Goal: Task Accomplishment & Management: Complete application form

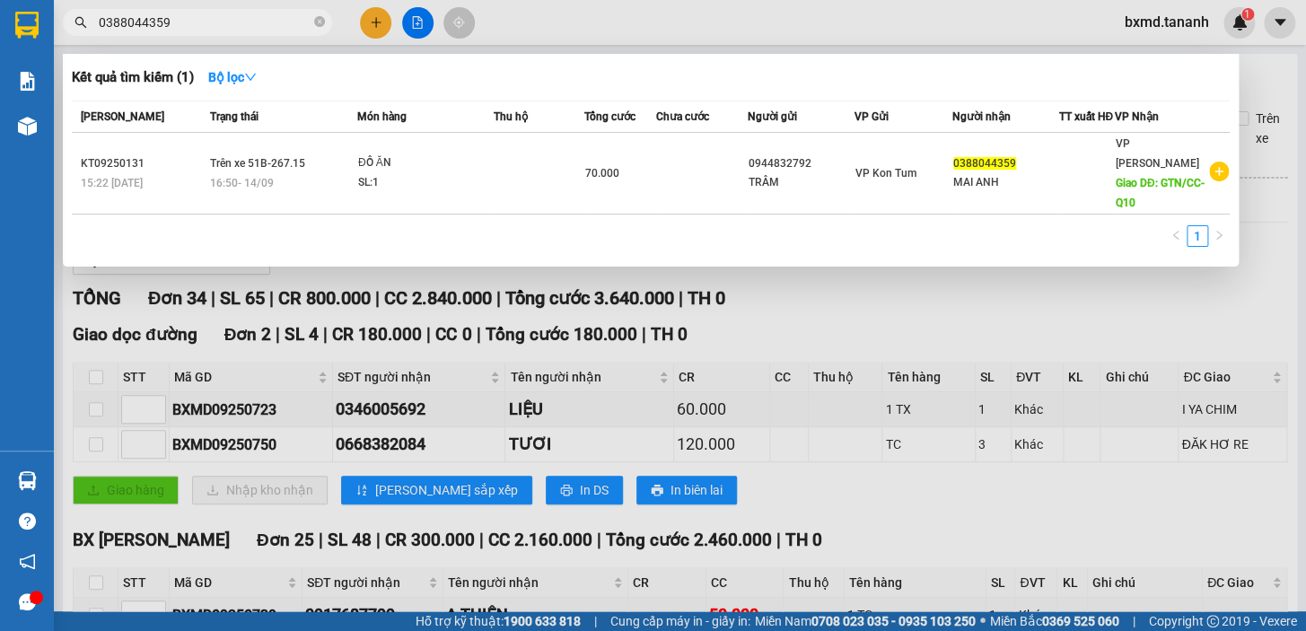
type input "0388044359"
click at [374, 18] on div at bounding box center [653, 315] width 1306 height 631
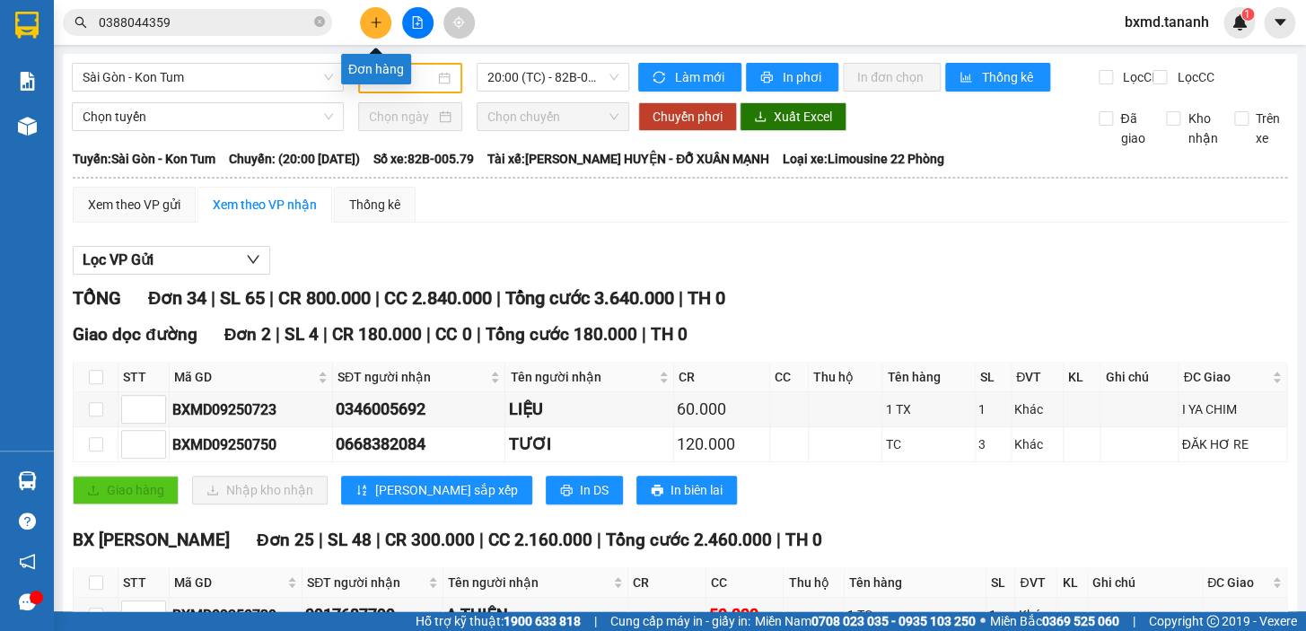
click at [364, 25] on button at bounding box center [375, 22] width 31 height 31
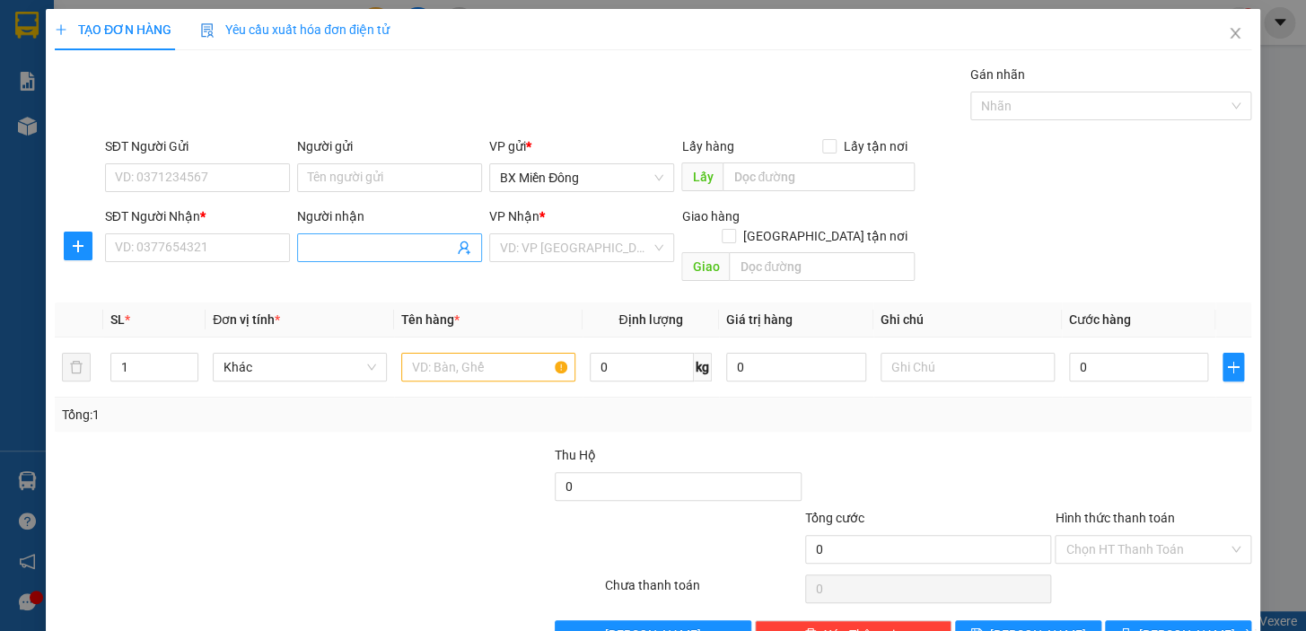
click at [323, 253] on input "Người nhận" at bounding box center [380, 248] width 145 height 20
type input "TÂN MỸ"
click at [254, 255] on input "SĐT Người Nhận *" at bounding box center [197, 247] width 185 height 29
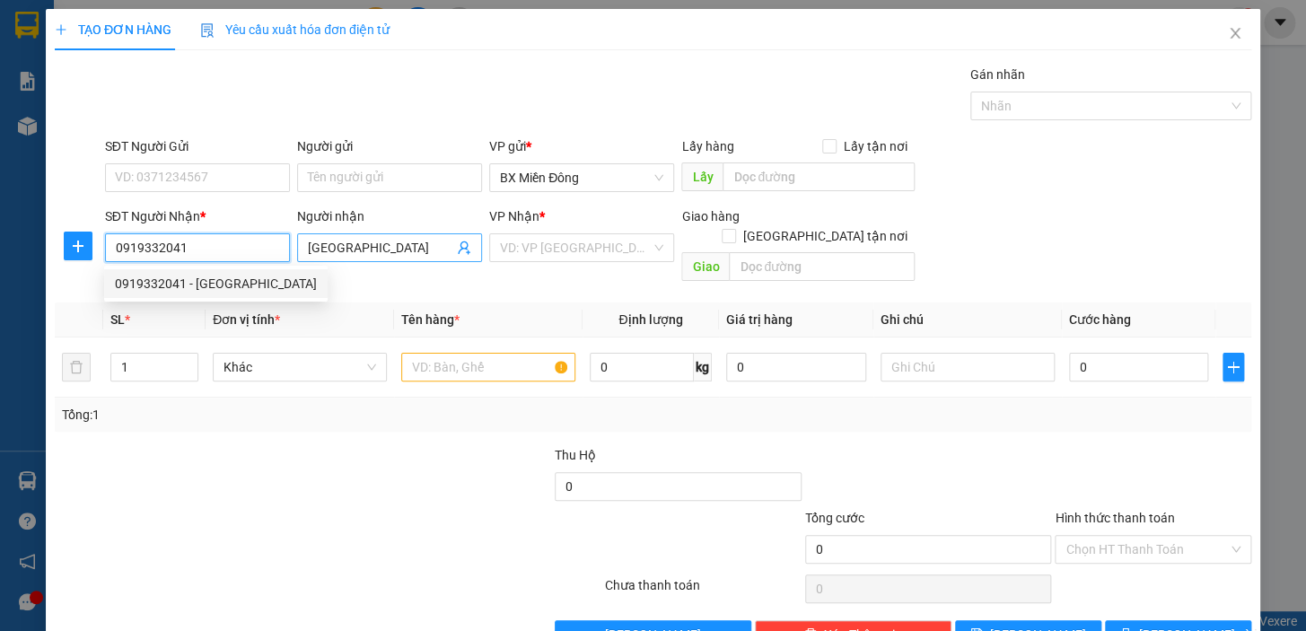
type input "0919332041"
click at [363, 259] on span "TÂN MỸ" at bounding box center [389, 247] width 185 height 29
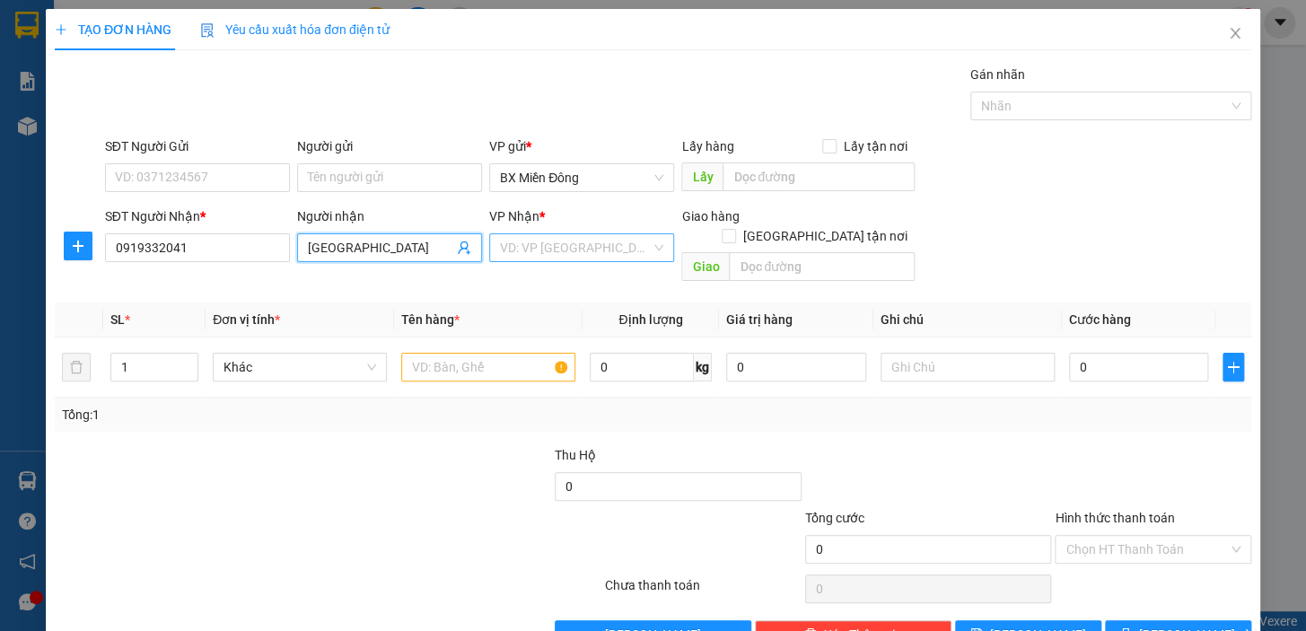
type input "[GEOGRAPHIC_DATA]"
click at [557, 244] on input "search" at bounding box center [575, 247] width 151 height 27
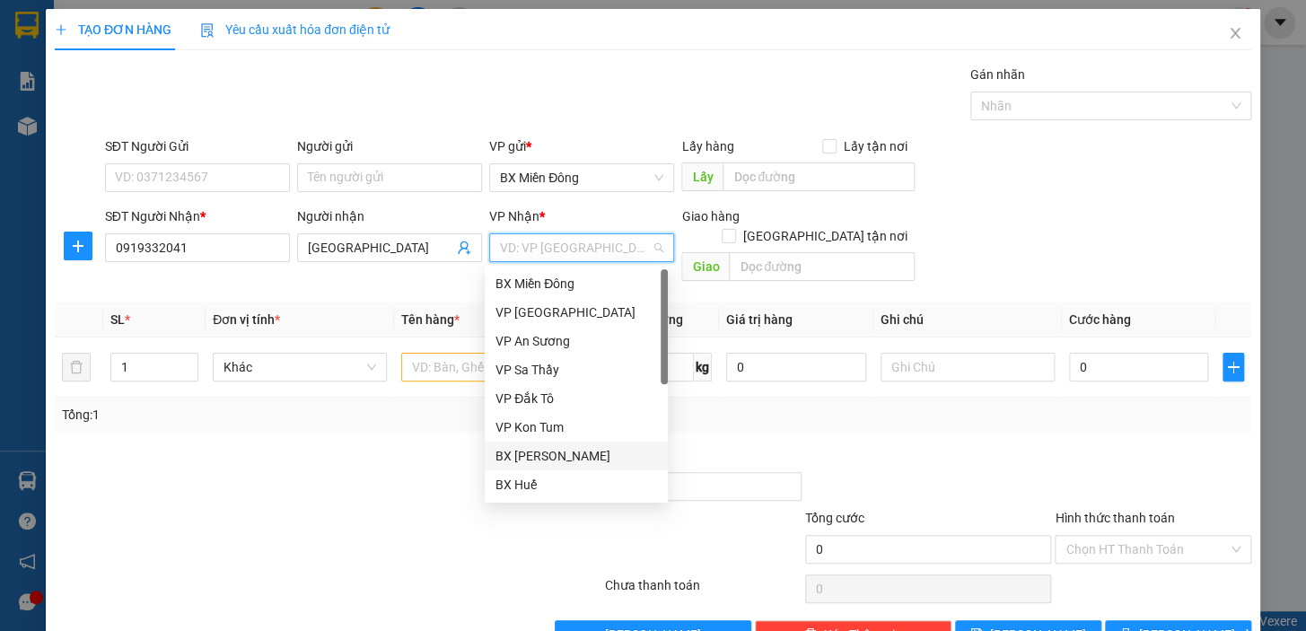
scroll to position [200, 0]
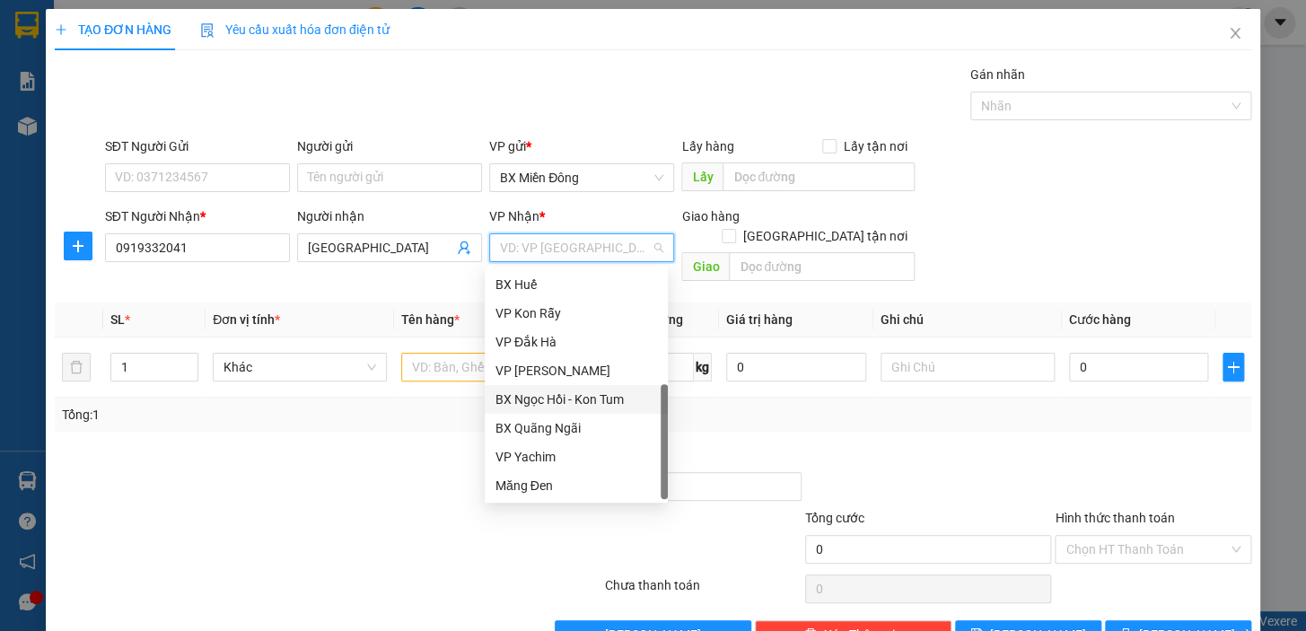
click at [596, 396] on div "BX Ngọc Hồi - Kon Tum" at bounding box center [577, 400] width 162 height 20
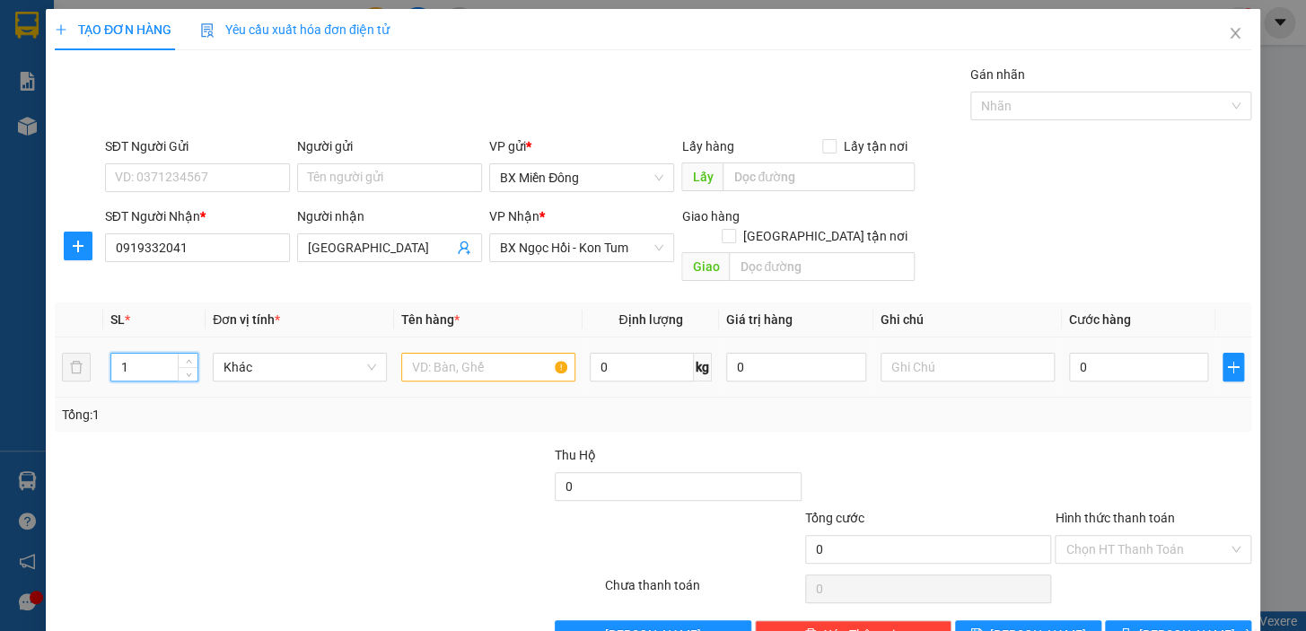
drag, startPoint x: 147, startPoint y: 355, endPoint x: 139, endPoint y: 348, distance: 10.2
click at [145, 355] on input "1" at bounding box center [154, 367] width 86 height 27
type input "3"
type input "3 BAO"
type input "3"
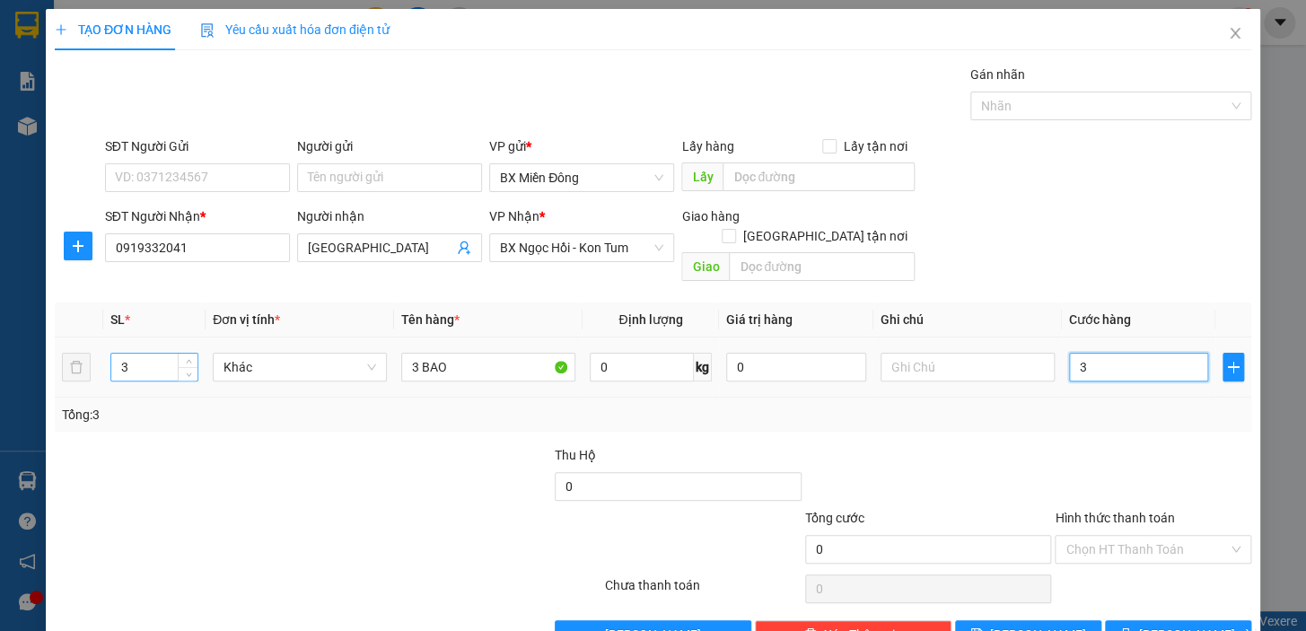
type input "3"
type input "30"
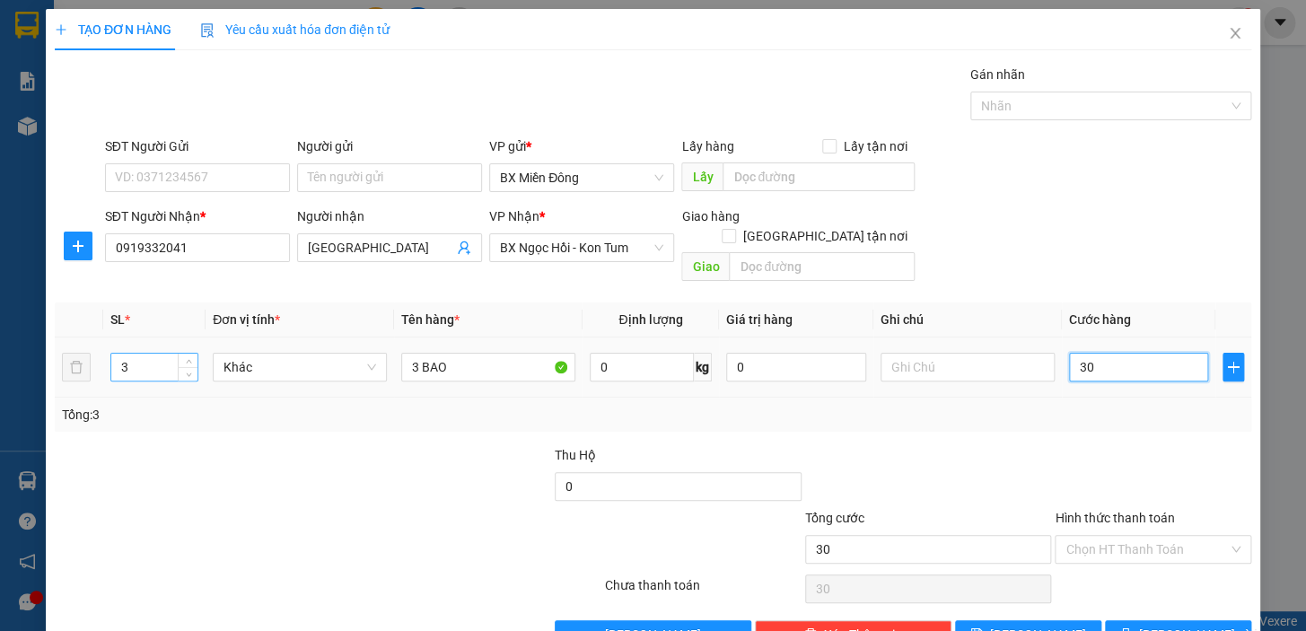
type input "300"
type input "300.000"
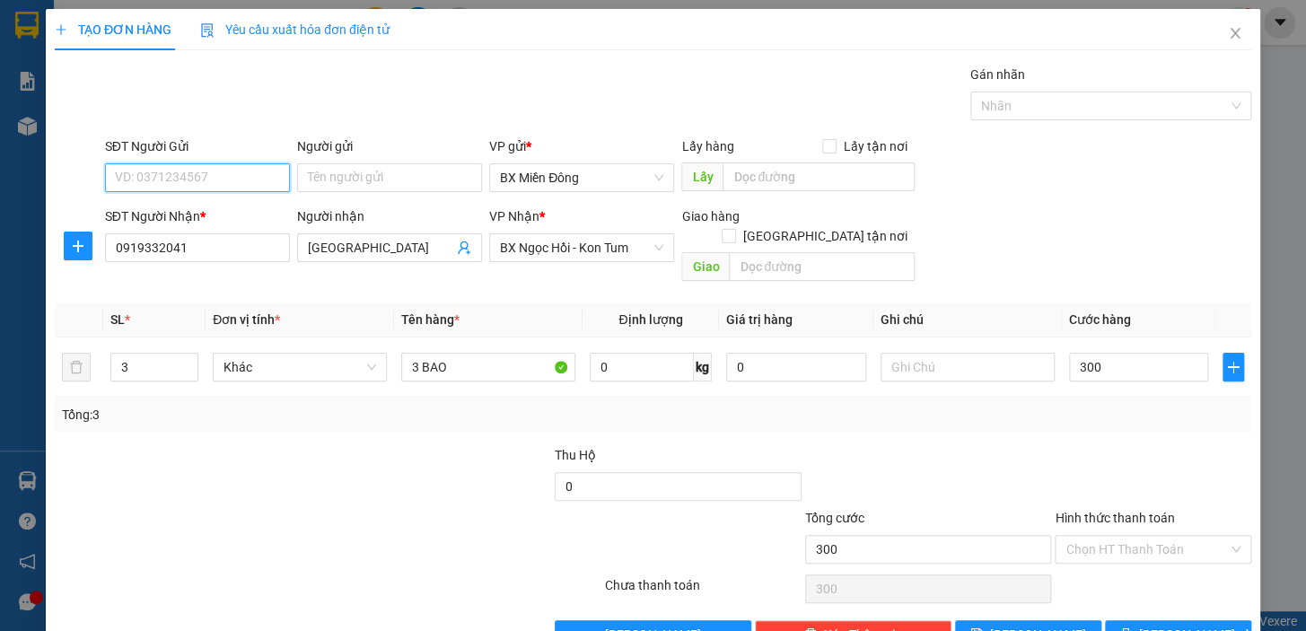
type input "300.000"
click at [196, 164] on input "SĐT Người Gửi" at bounding box center [197, 177] width 185 height 29
type input "0903109869"
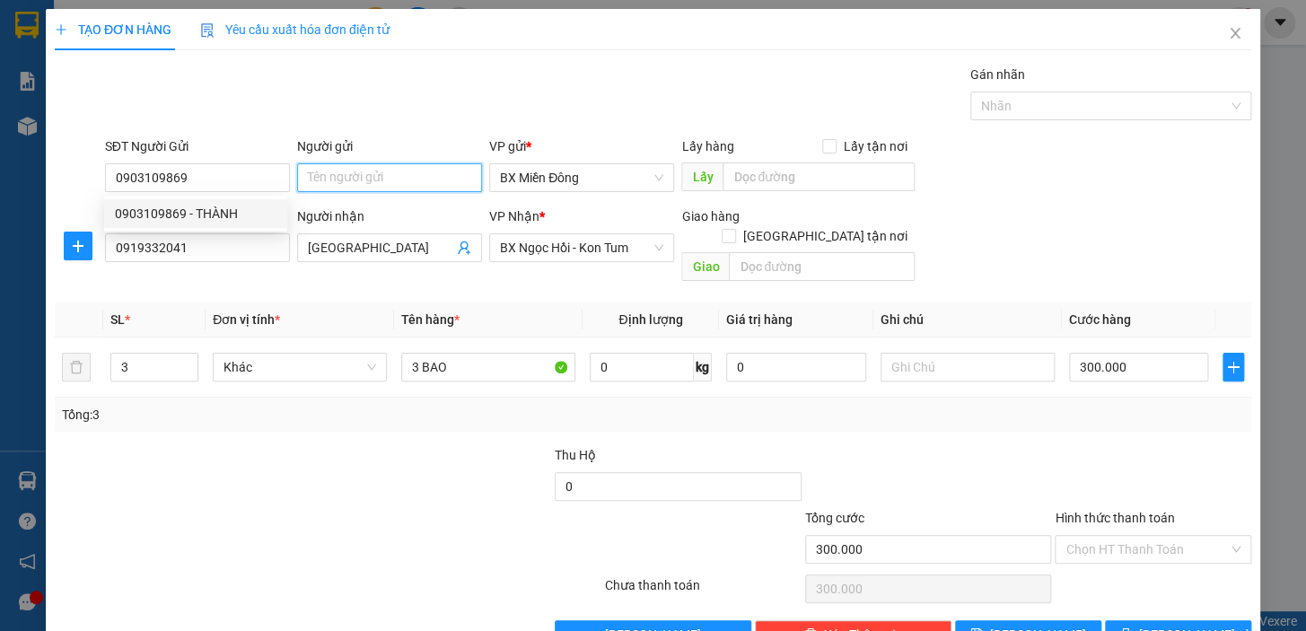
click at [417, 179] on input "Người gửi" at bounding box center [389, 177] width 185 height 29
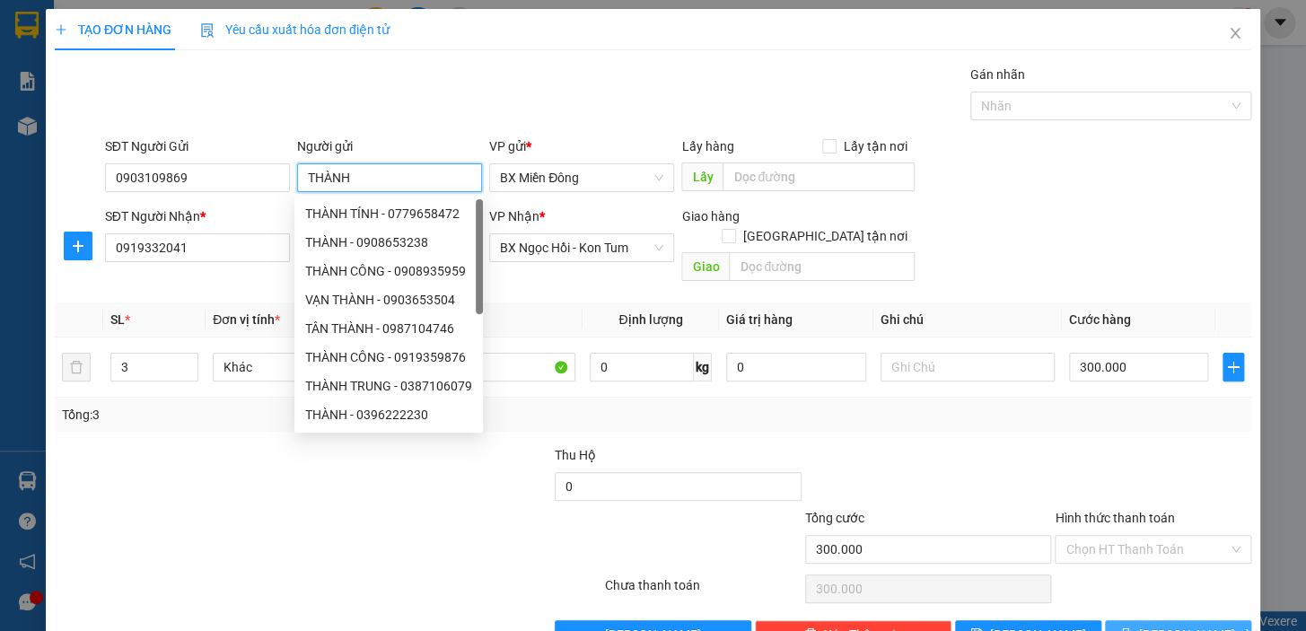
type input "THÀNH"
click at [1182, 625] on span "[PERSON_NAME] và In" at bounding box center [1202, 635] width 126 height 20
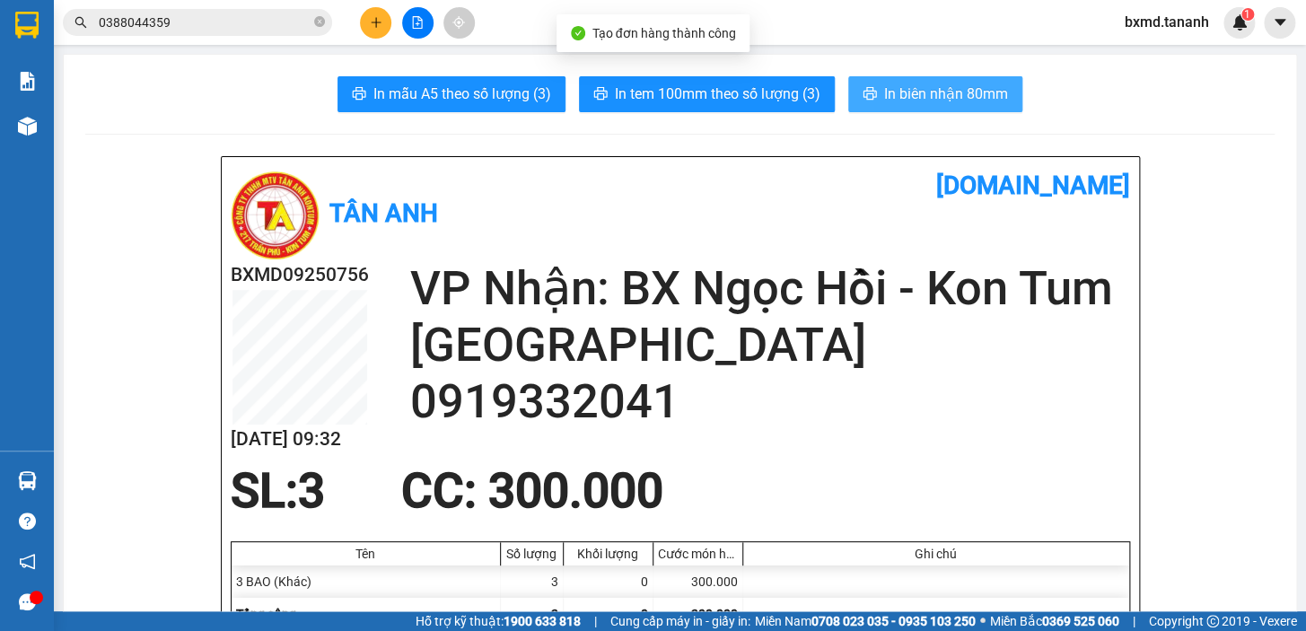
click at [909, 85] on span "In biên nhận 80mm" at bounding box center [946, 94] width 124 height 22
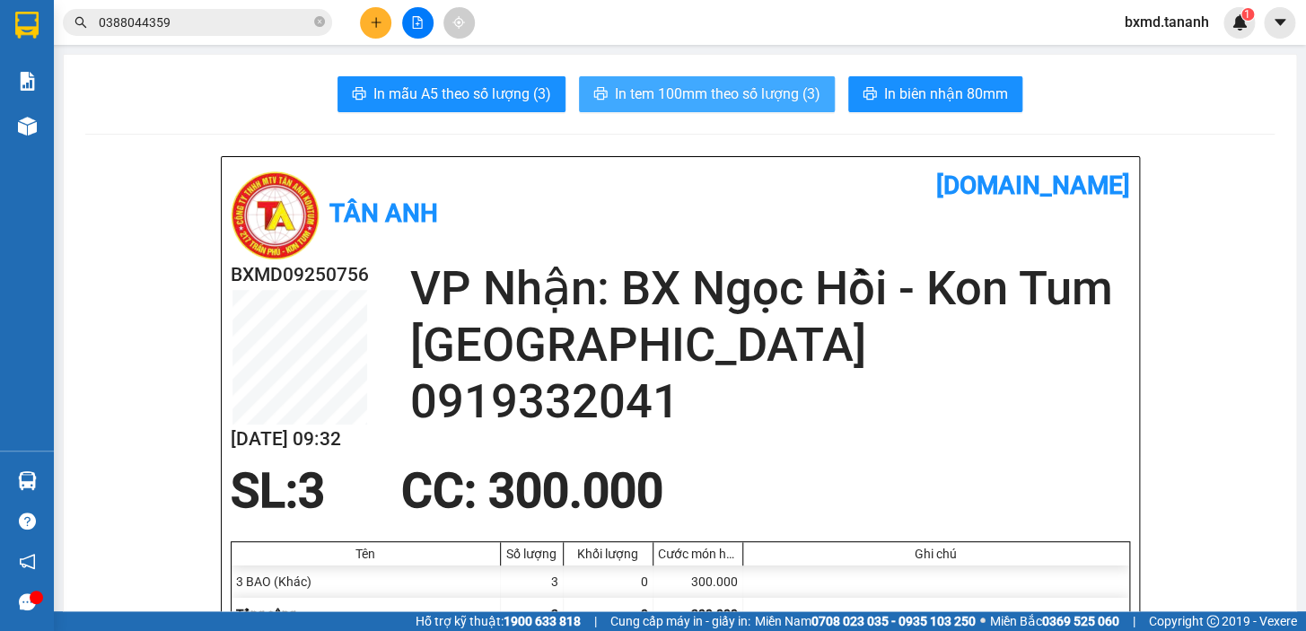
click at [721, 90] on span "In tem 100mm theo số lượng (3)" at bounding box center [718, 94] width 206 height 22
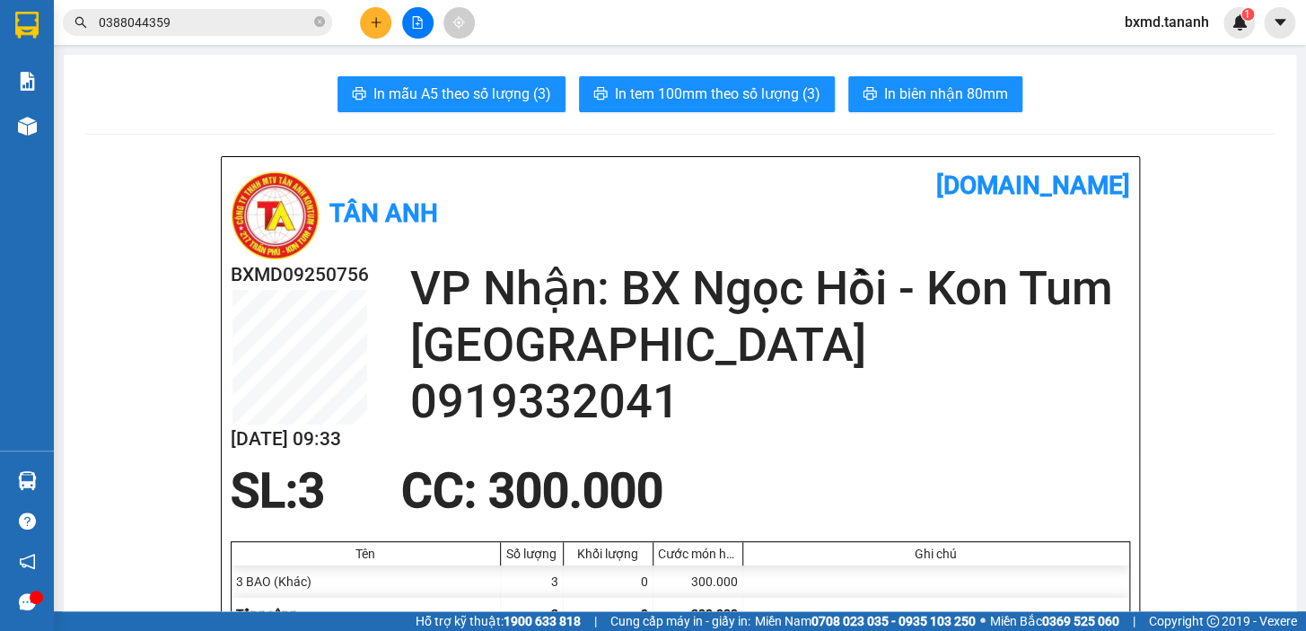
click at [385, 22] on button at bounding box center [375, 22] width 31 height 31
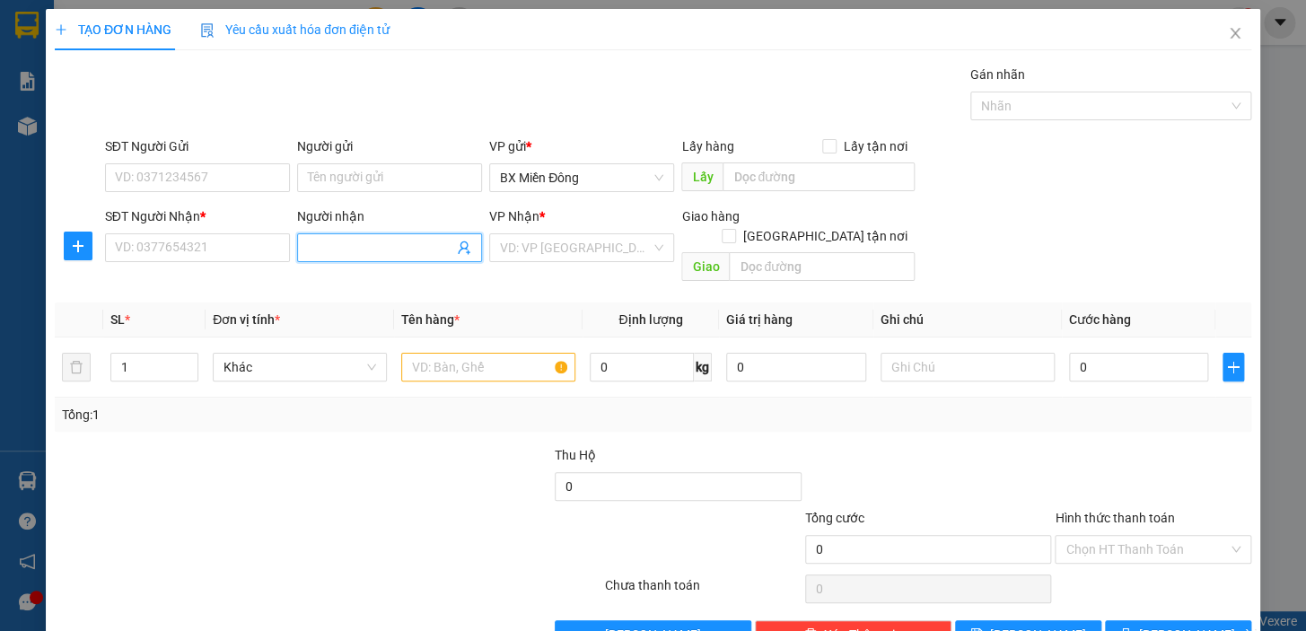
click at [345, 248] on input "Người nhận" at bounding box center [380, 248] width 145 height 20
type input "THÀNH BÁNH ĐA CUA"
click at [190, 241] on input "SĐT Người Nhận *" at bounding box center [197, 247] width 185 height 29
click at [190, 242] on input "SĐT Người Nhận *" at bounding box center [197, 247] width 185 height 29
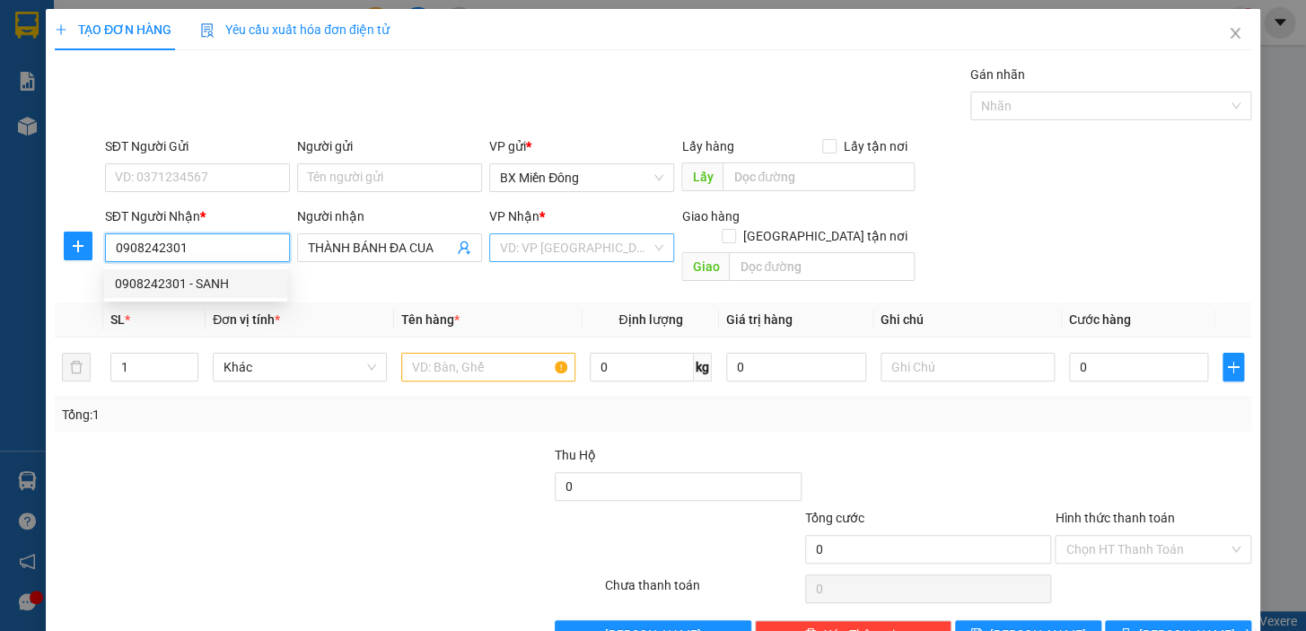
type input "0908242301"
click at [612, 250] on input "search" at bounding box center [575, 247] width 151 height 27
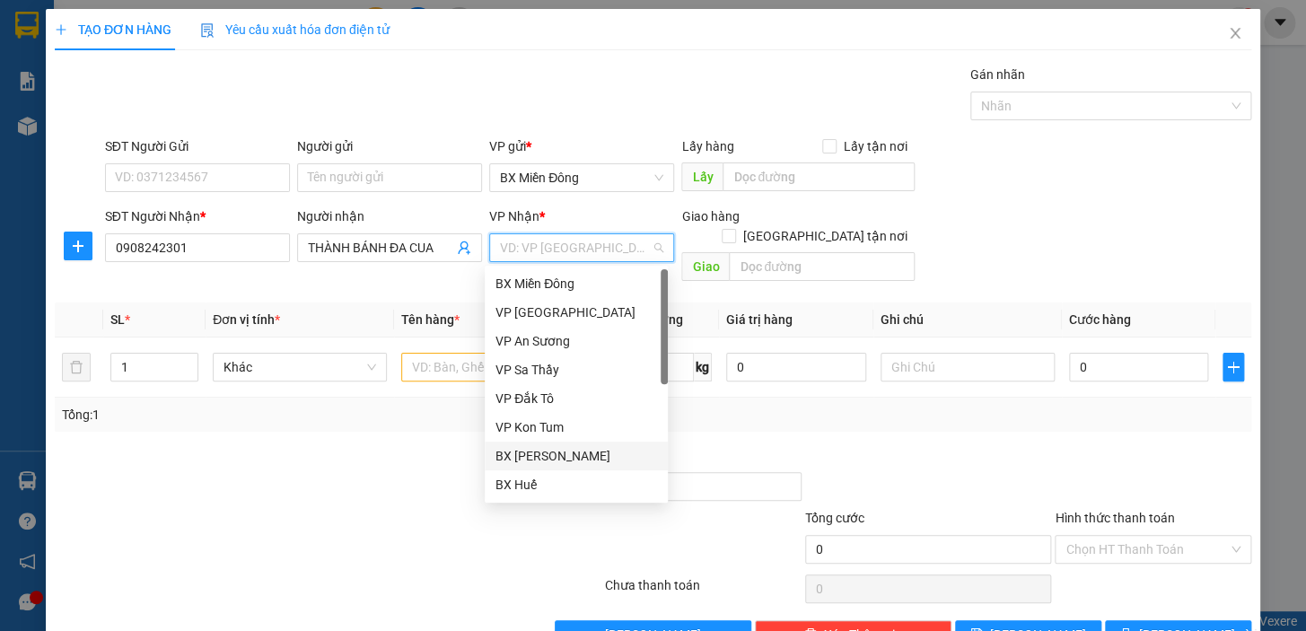
click at [591, 461] on div "BX [PERSON_NAME]" at bounding box center [577, 456] width 162 height 20
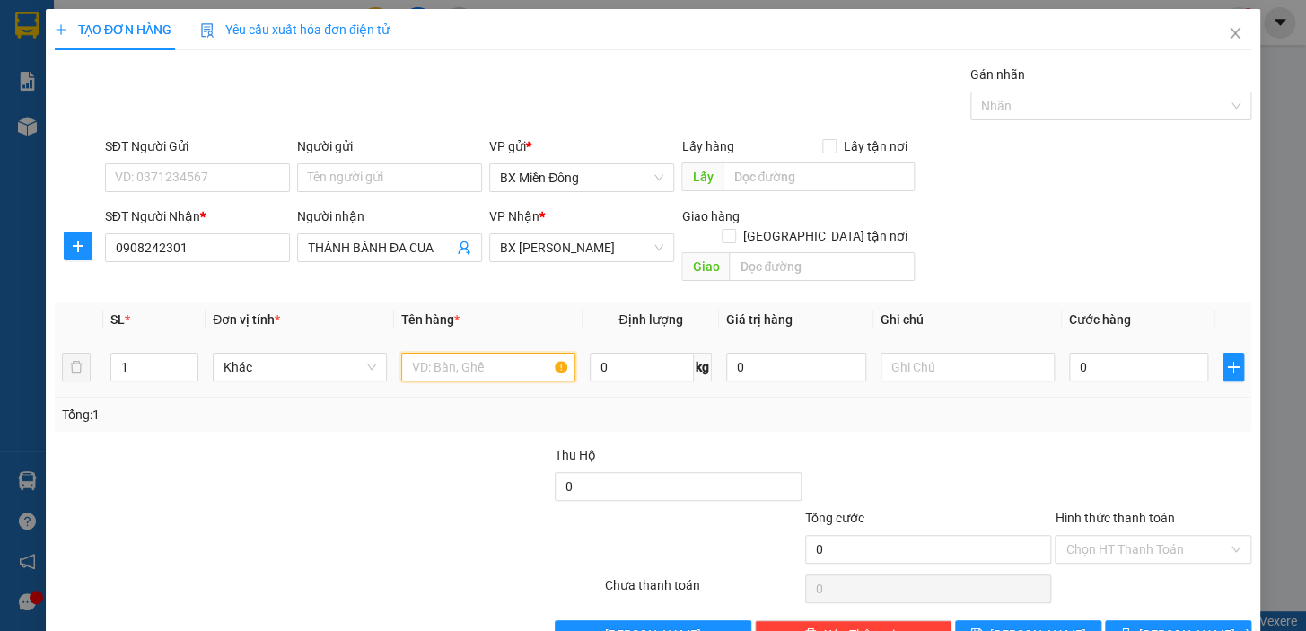
click at [476, 353] on input "text" at bounding box center [488, 367] width 174 height 29
click at [149, 354] on input "1" at bounding box center [154, 367] width 86 height 27
type input "2"
type input "2 TG"
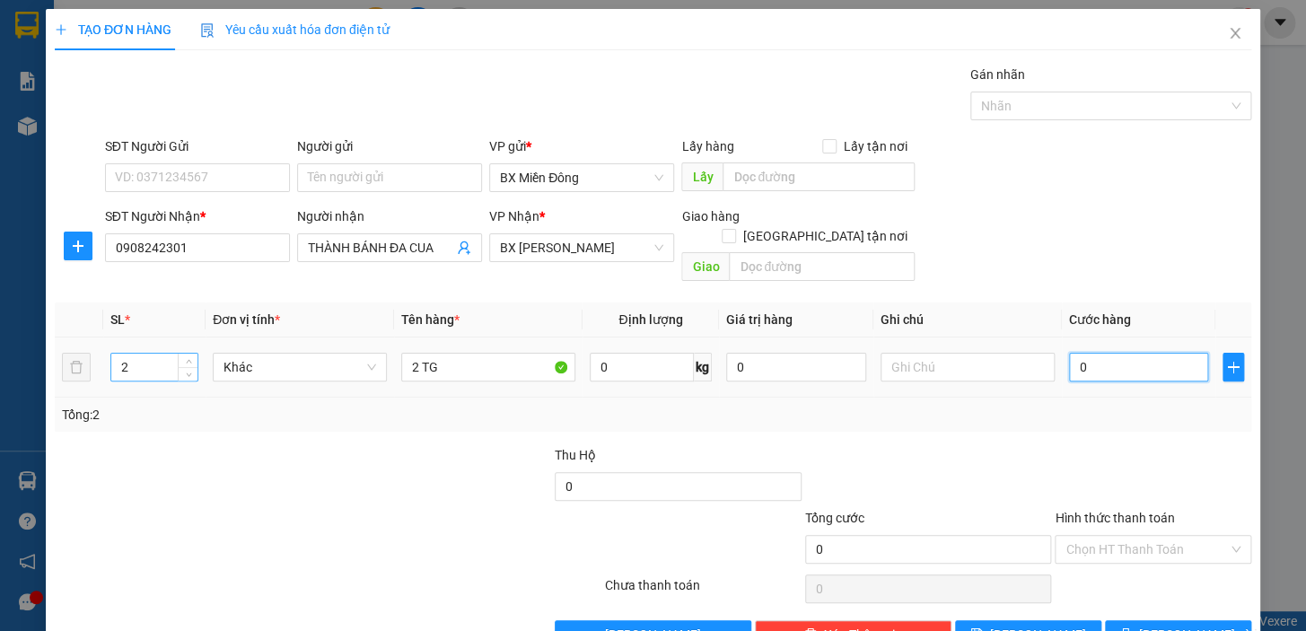
type input "2"
type input "20"
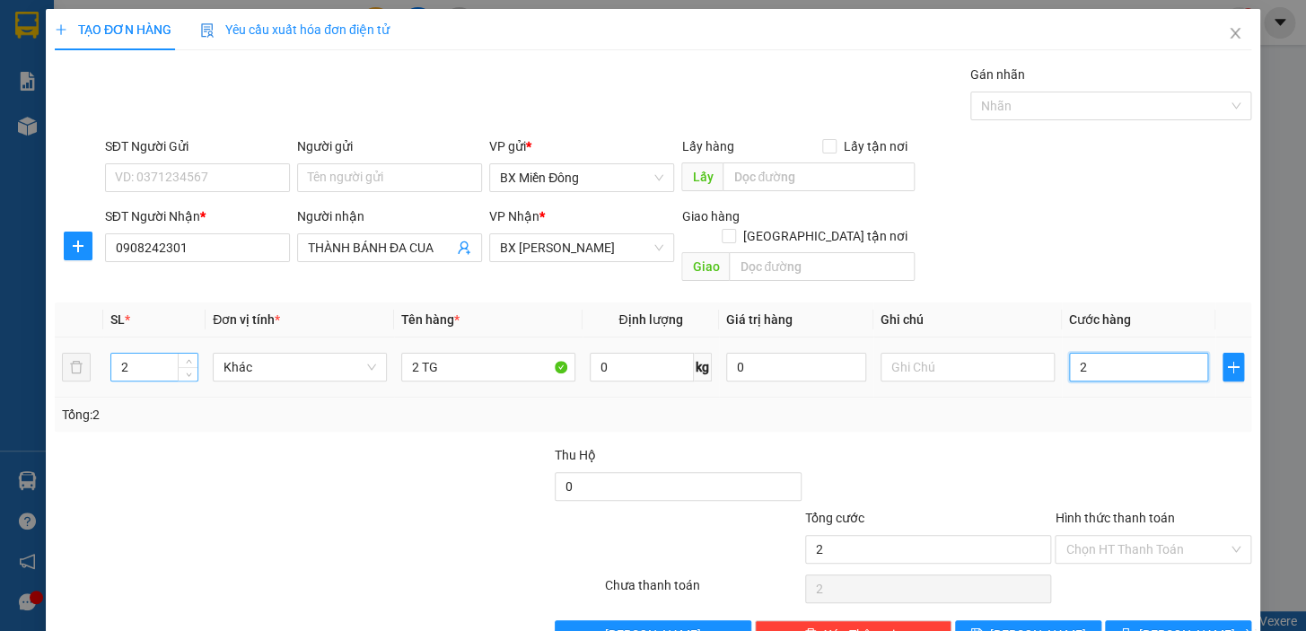
type input "20"
type input "200"
click at [1173, 625] on span "[PERSON_NAME] và In" at bounding box center [1202, 635] width 126 height 20
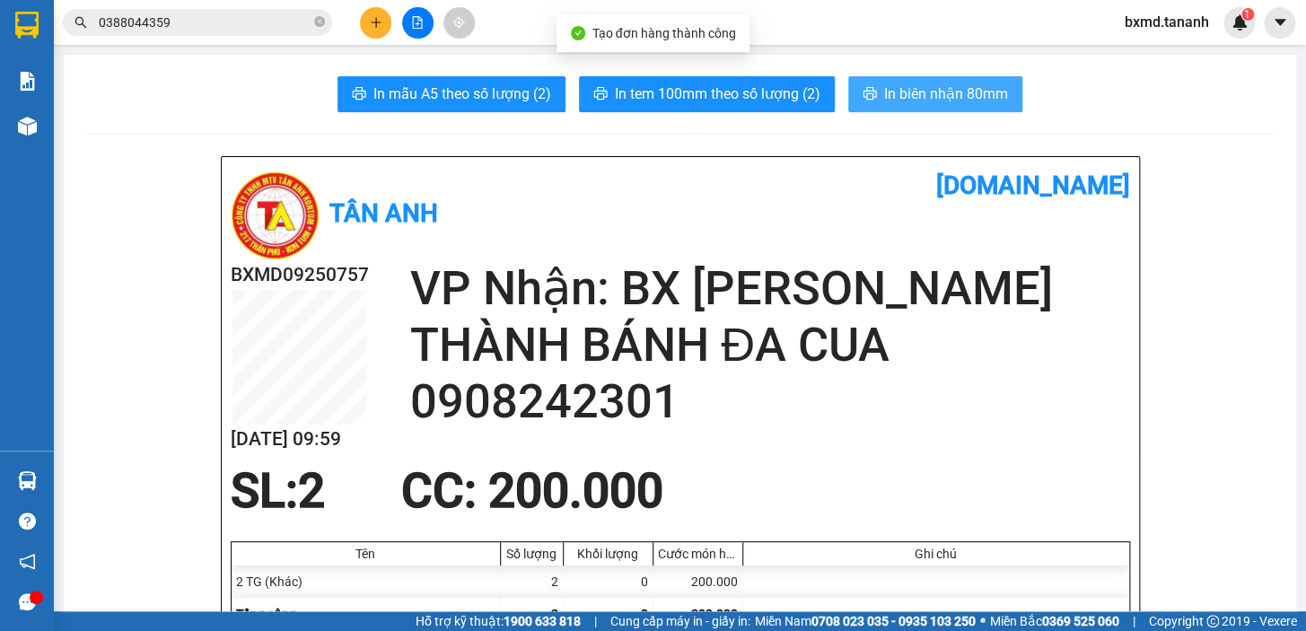
click at [976, 94] on span "In biên nhận 80mm" at bounding box center [946, 94] width 124 height 22
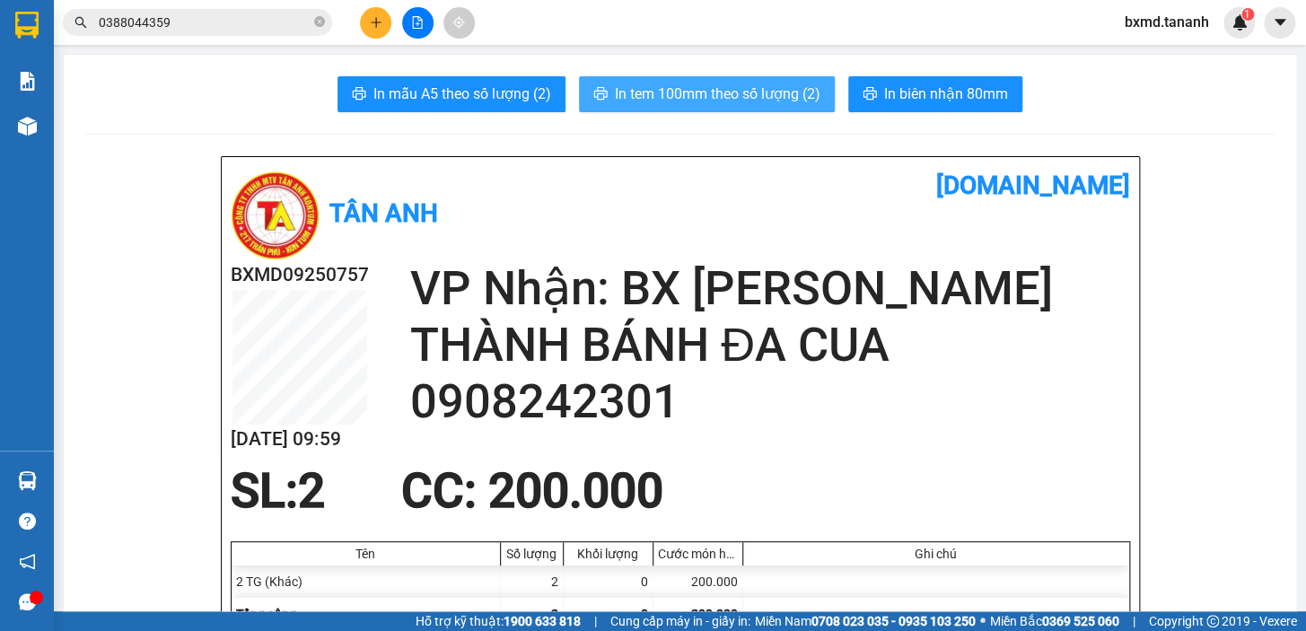
click at [817, 106] on button "In tem 100mm theo số lượng (2)" at bounding box center [707, 94] width 256 height 36
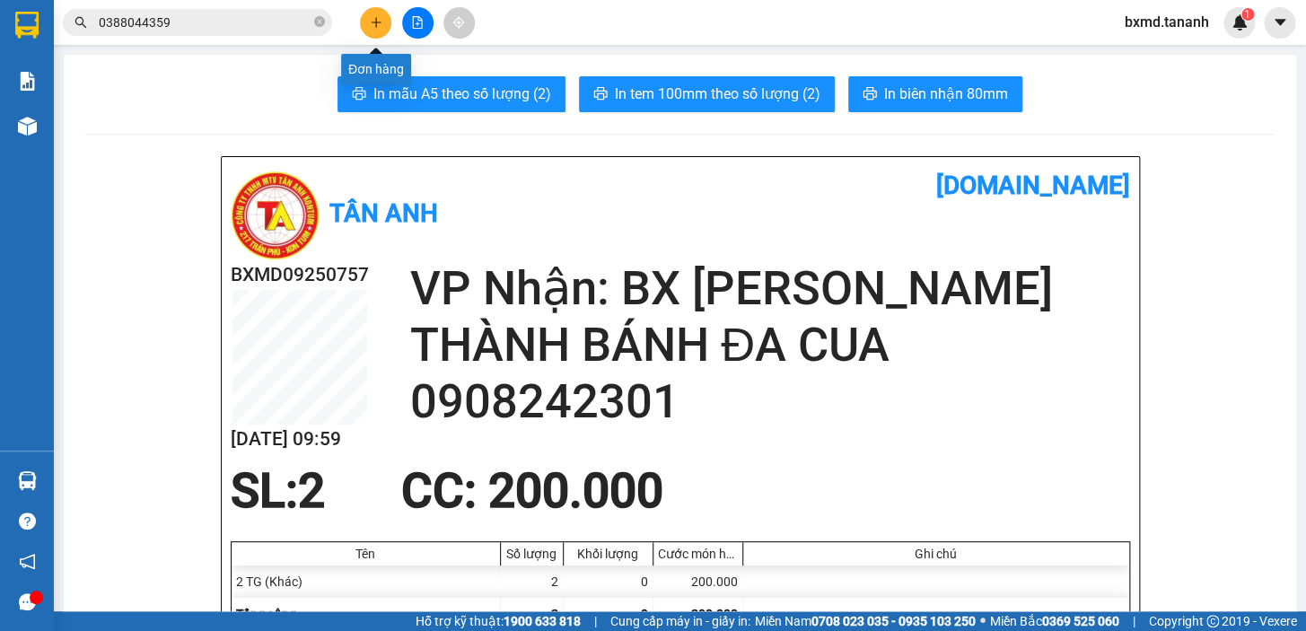
click at [389, 18] on button at bounding box center [375, 22] width 31 height 31
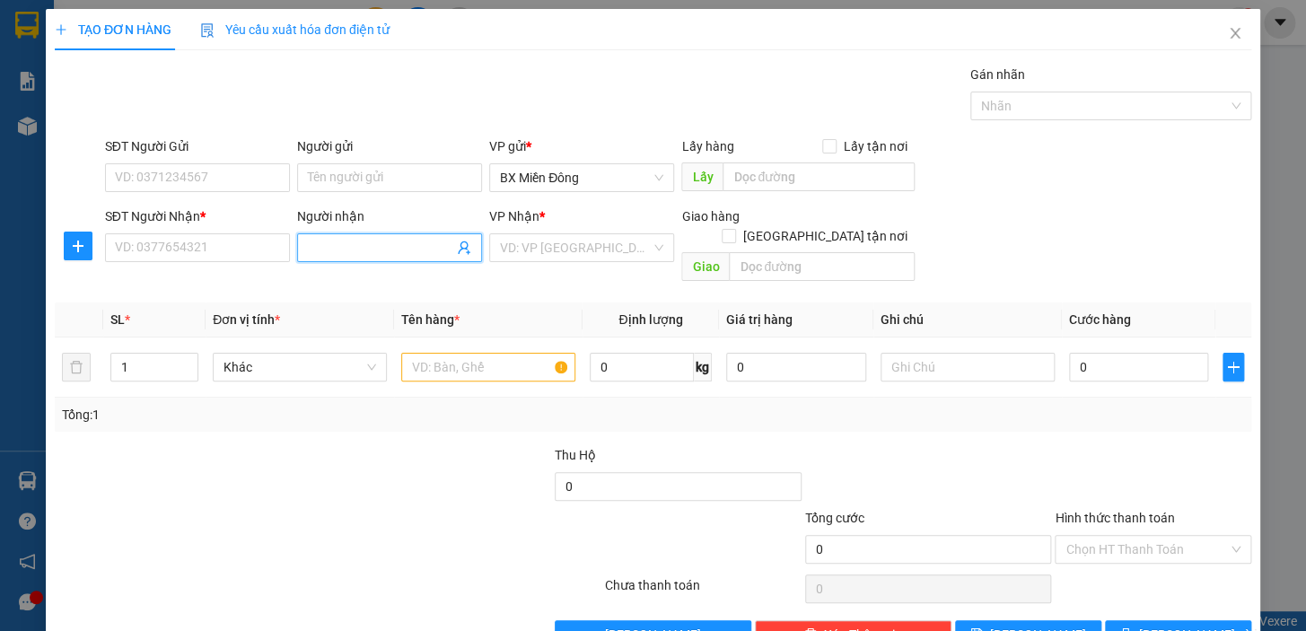
click at [324, 240] on input "Người nhận" at bounding box center [380, 248] width 145 height 20
type input "HOA THÔNG"
click at [438, 282] on div "HOA THÔNG - 0985555182" at bounding box center [386, 284] width 162 height 20
type input "0985555182"
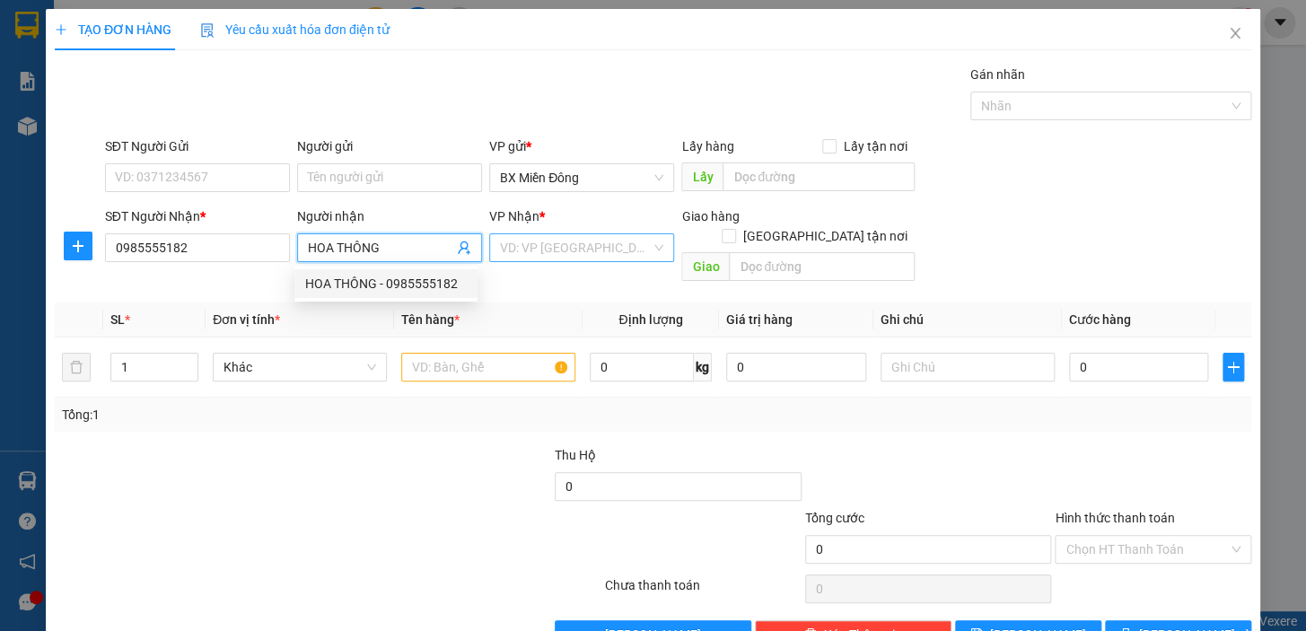
type input "HOA THÔNG"
click at [615, 253] on input "search" at bounding box center [575, 247] width 151 height 27
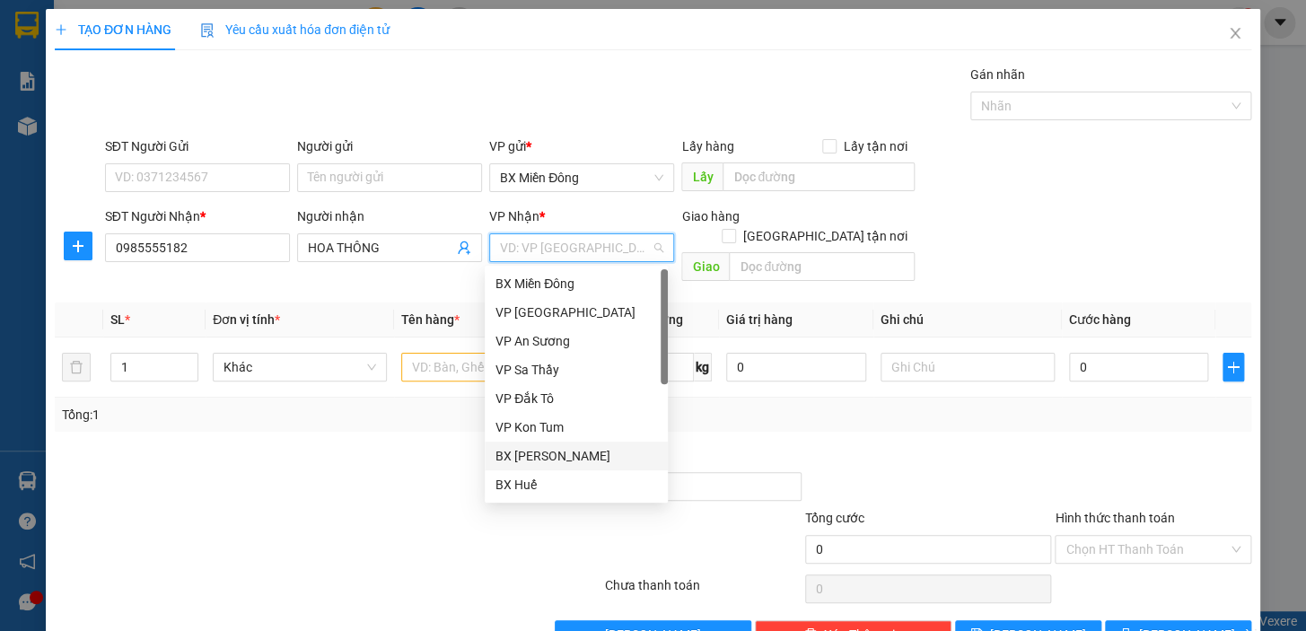
click at [596, 458] on div "BX [PERSON_NAME]" at bounding box center [577, 456] width 162 height 20
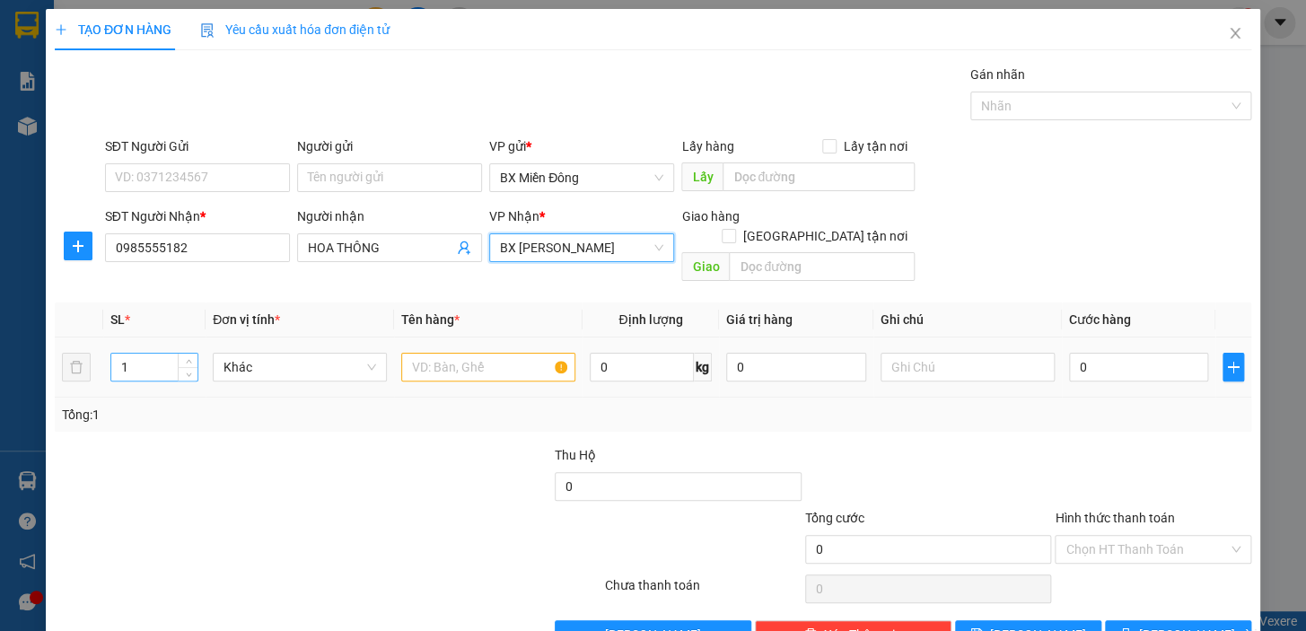
click at [127, 358] on input "1" at bounding box center [154, 367] width 86 height 27
type input "2"
type input "2 TX"
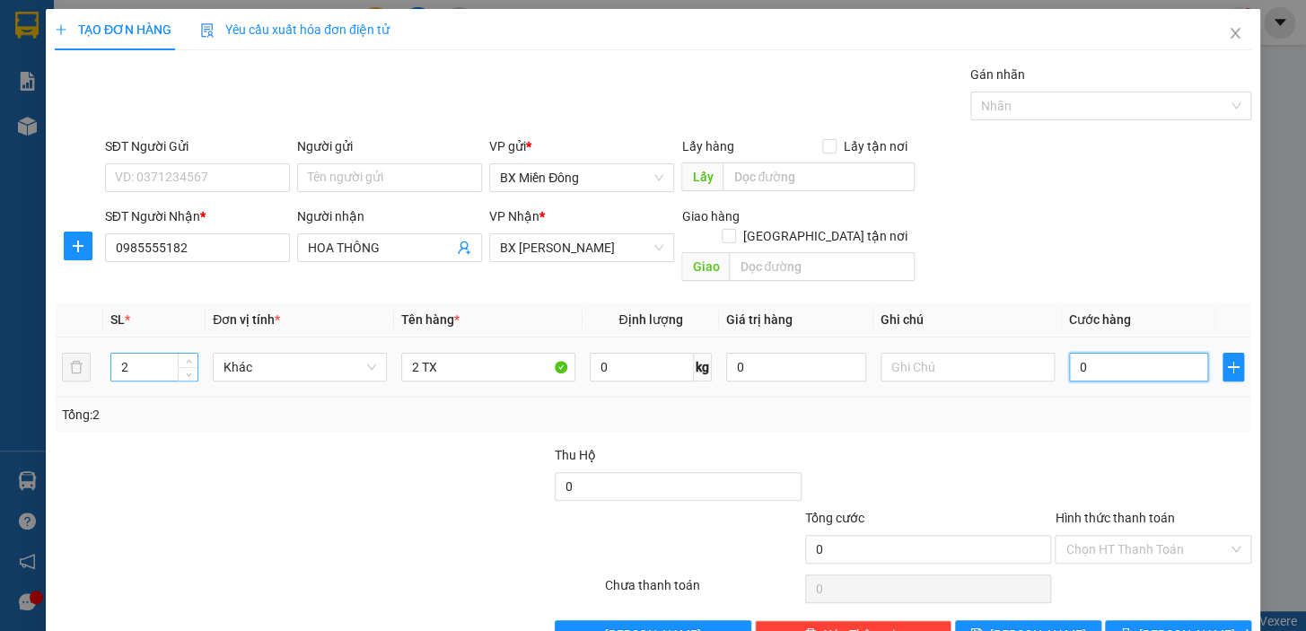
type input "1"
type input "10"
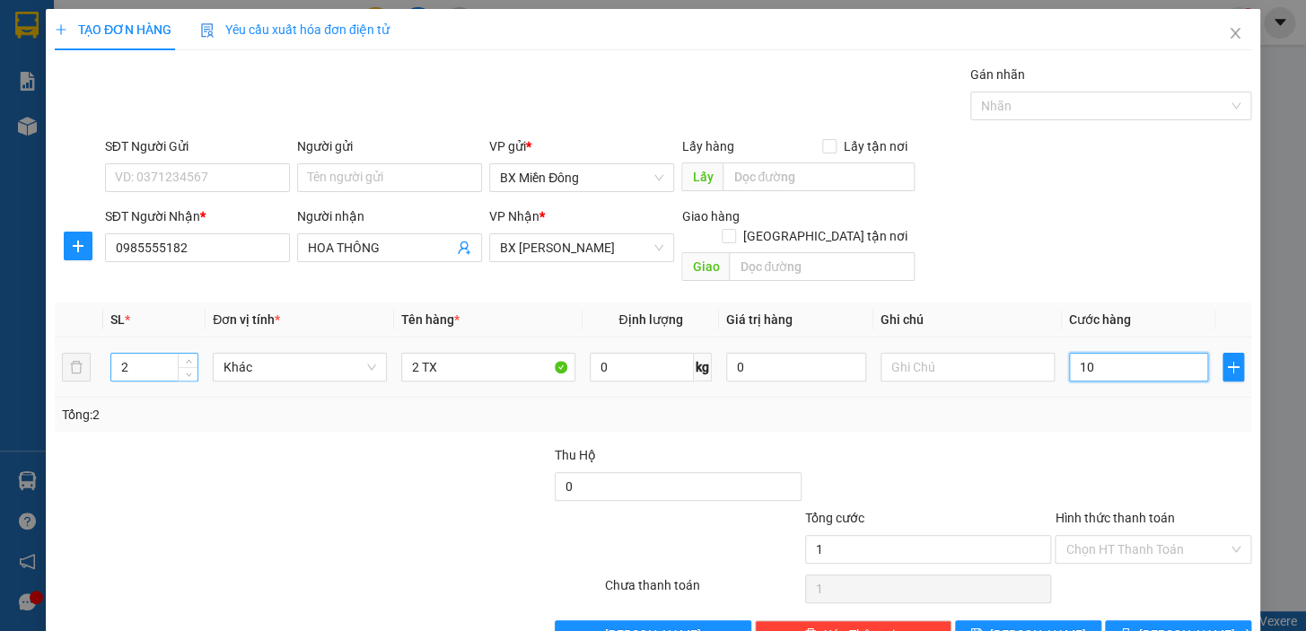
type input "10"
type input "100"
type input "10"
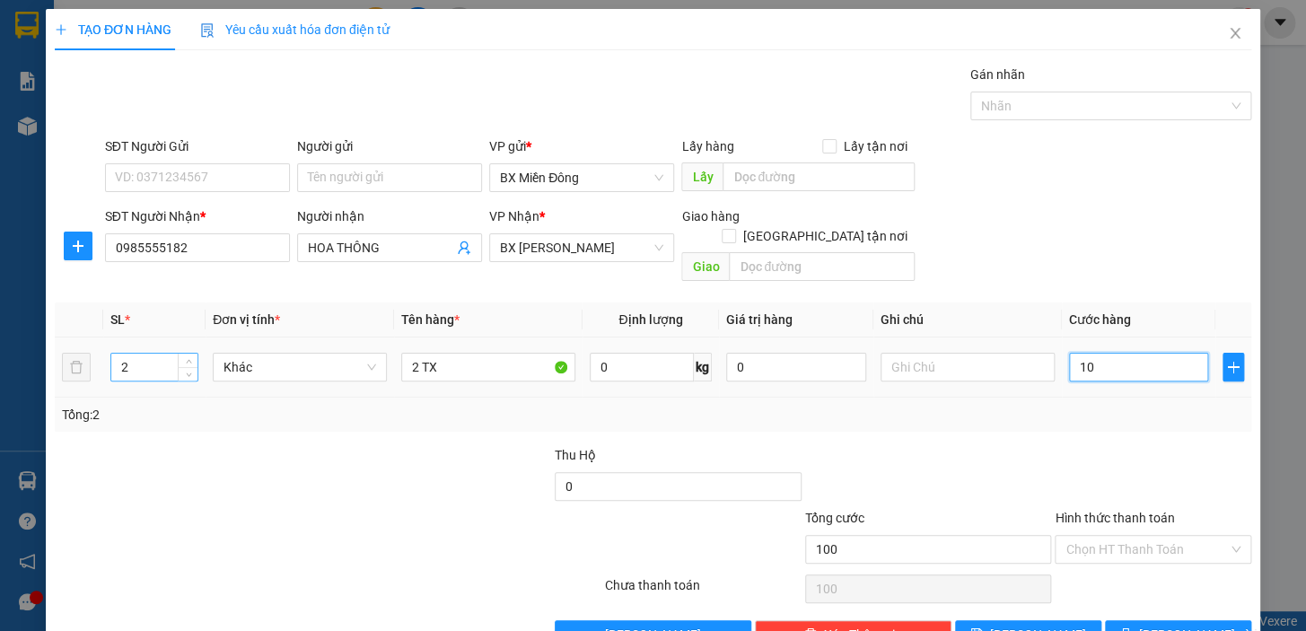
type input "10"
type input "1"
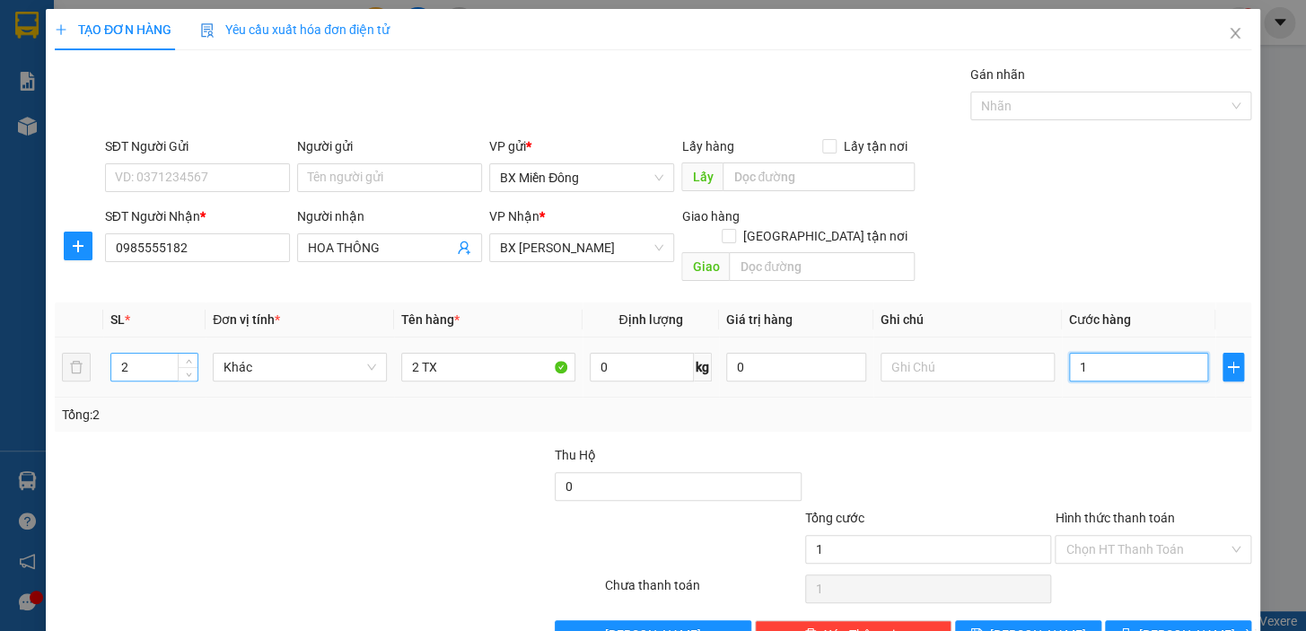
type input "0"
type input "02"
type input "2"
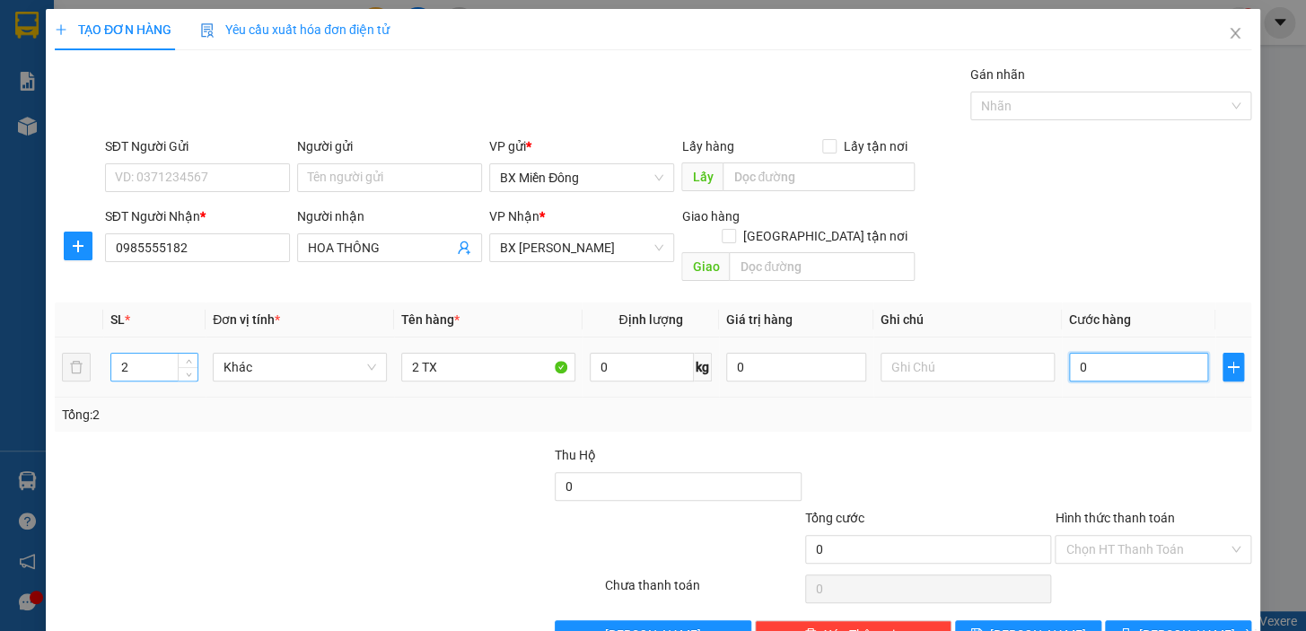
type input "2"
type input "020"
type input "20"
click at [1156, 445] on div at bounding box center [1153, 476] width 200 height 63
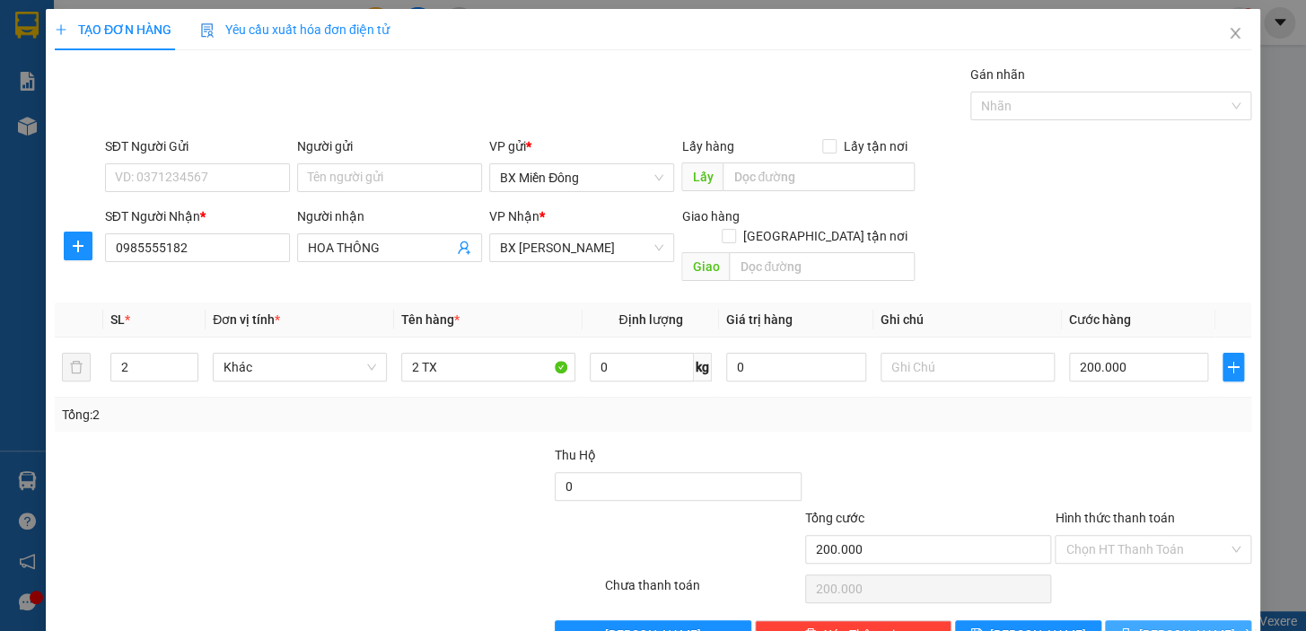
click at [1194, 625] on span "[PERSON_NAME] và In" at bounding box center [1202, 635] width 126 height 20
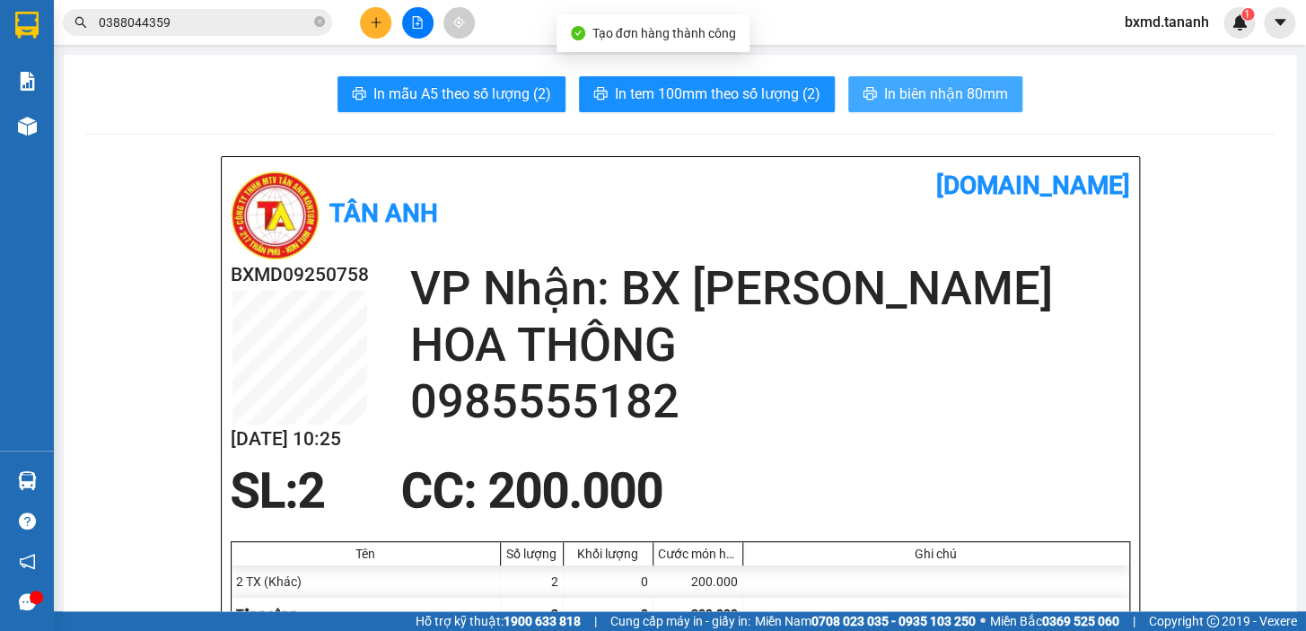
drag, startPoint x: 941, startPoint y: 94, endPoint x: 919, endPoint y: 98, distance: 21.8
click at [940, 94] on span "In biên nhận 80mm" at bounding box center [946, 94] width 124 height 22
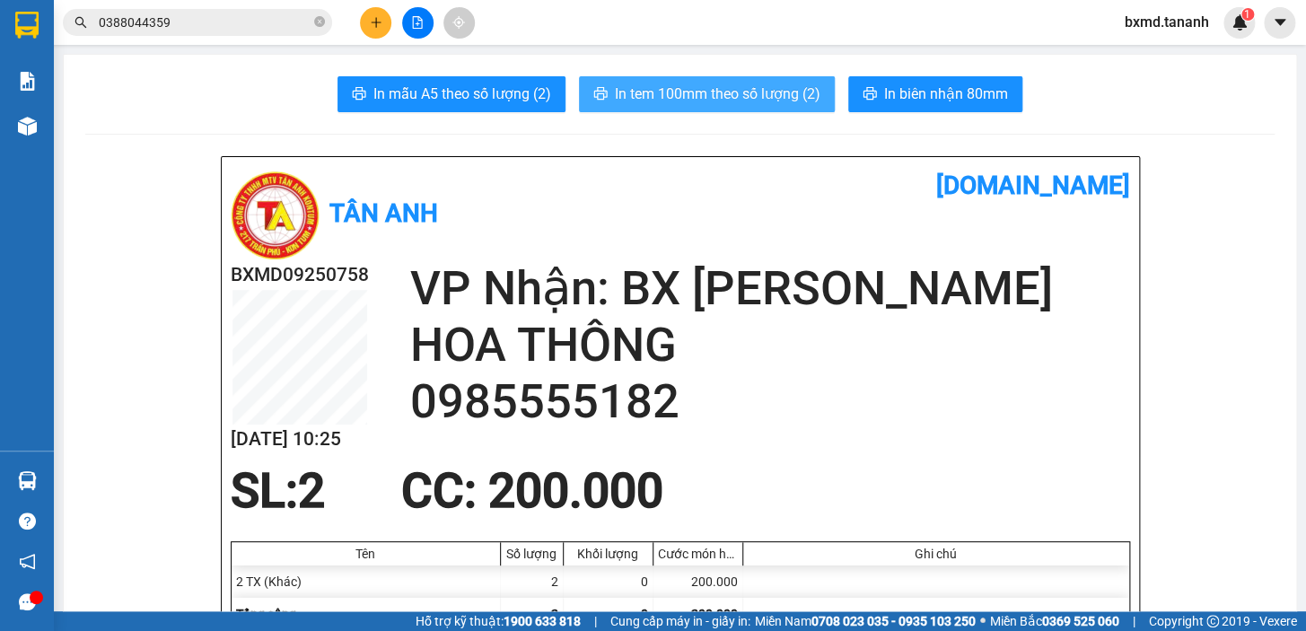
click at [700, 99] on span "In tem 100mm theo số lượng (2)" at bounding box center [718, 94] width 206 height 22
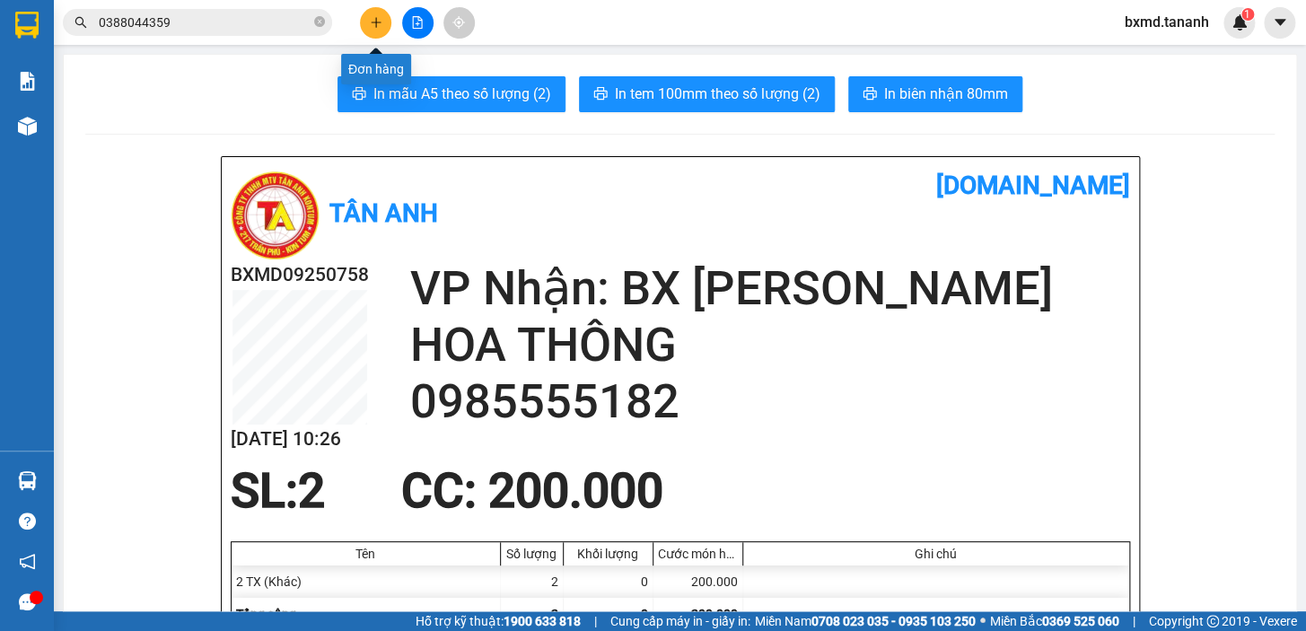
click at [365, 26] on button at bounding box center [375, 22] width 31 height 31
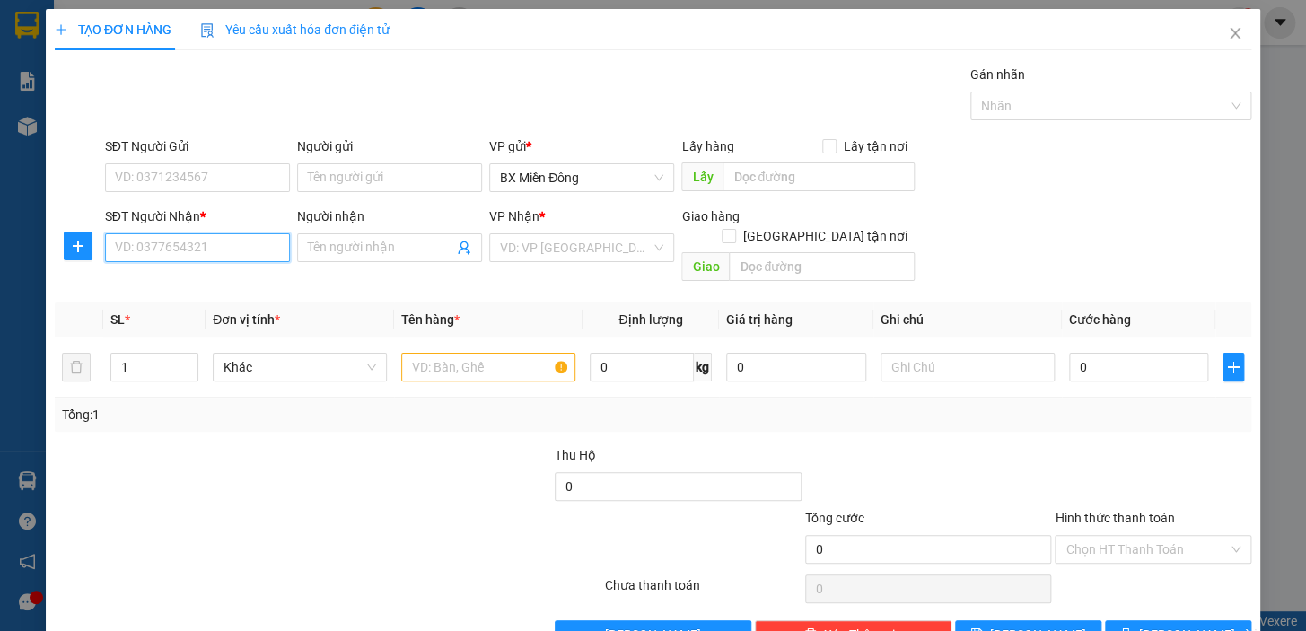
click at [134, 243] on input "SĐT Người Nhận *" at bounding box center [197, 247] width 185 height 29
type input "0902553730"
click at [368, 238] on input "THANHF" at bounding box center [380, 248] width 145 height 20
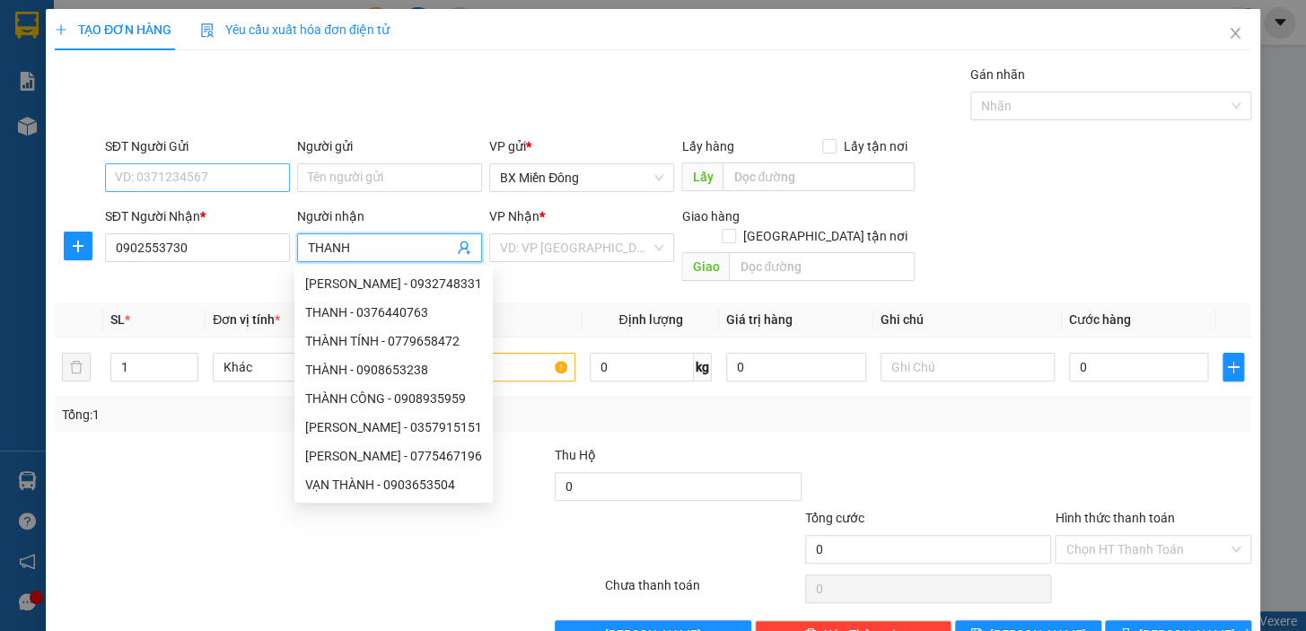
type input "THANH"
click at [243, 180] on input "SĐT Người Gửi" at bounding box center [197, 177] width 185 height 29
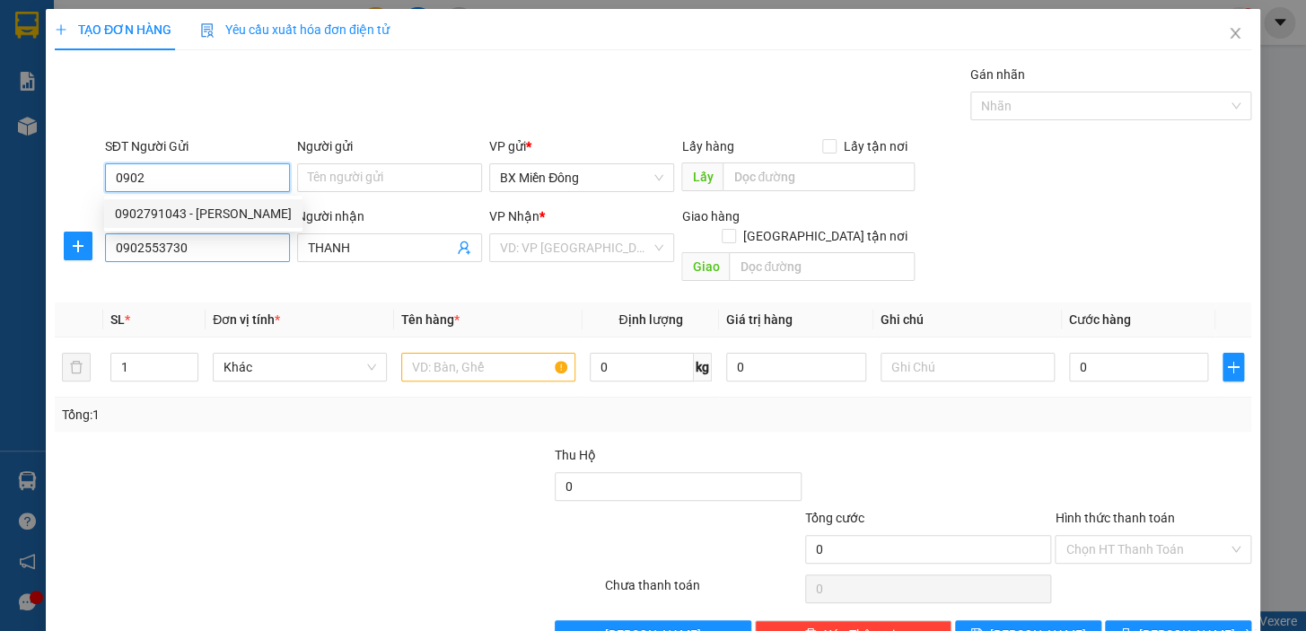
type input "0902"
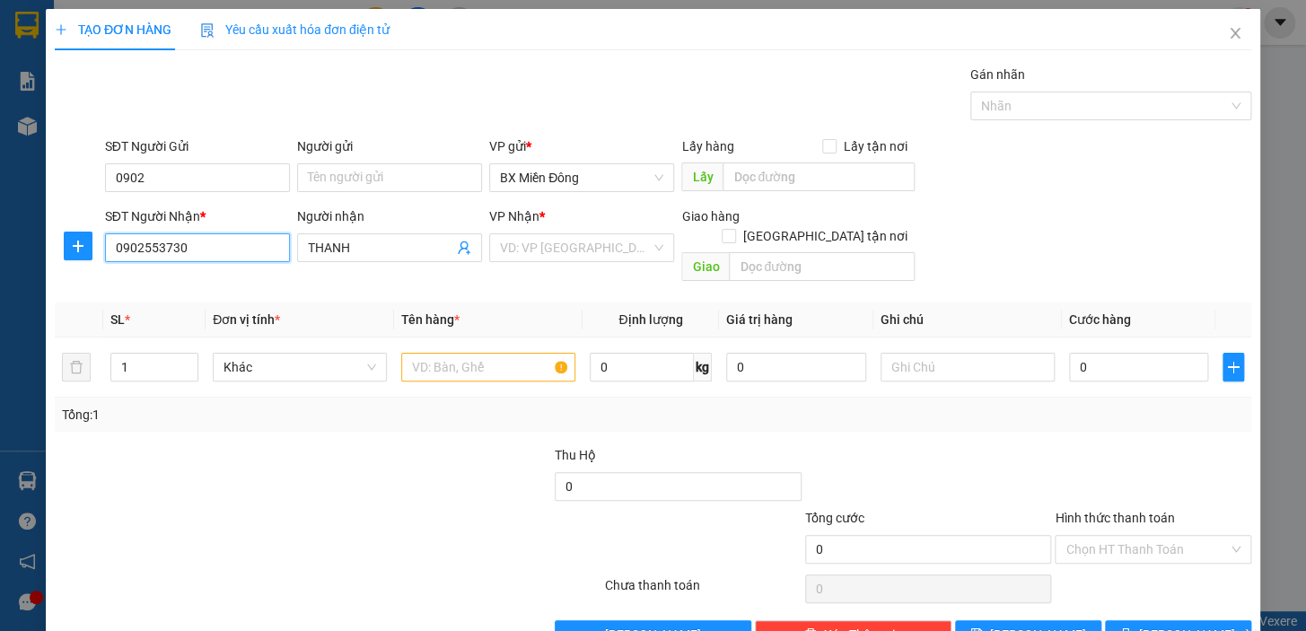
drag, startPoint x: 210, startPoint y: 252, endPoint x: 99, endPoint y: 260, distance: 111.6
click at [57, 269] on div "Transit Pickup Surcharge Ids Transit Deliver Surcharge Ids Transit Deliver Surc…" at bounding box center [653, 357] width 1197 height 585
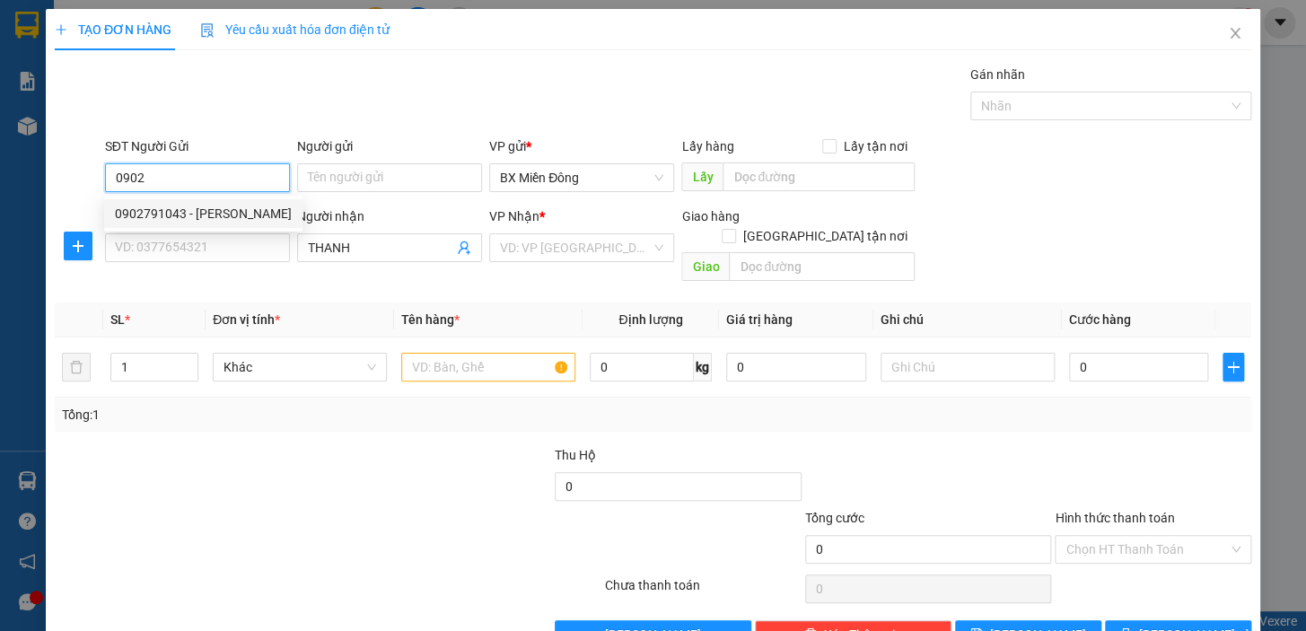
paste input "0902553730"
drag, startPoint x: 140, startPoint y: 176, endPoint x: 55, endPoint y: 162, distance: 86.5
click at [71, 177] on div "SĐT Người Gửi 09020902553730 09020902553730 Người gửi Tên người gửi VP gửi * BX…" at bounding box center [653, 167] width 1200 height 63
type input "0902553730"
click at [360, 171] on input "Người gửi" at bounding box center [389, 177] width 185 height 29
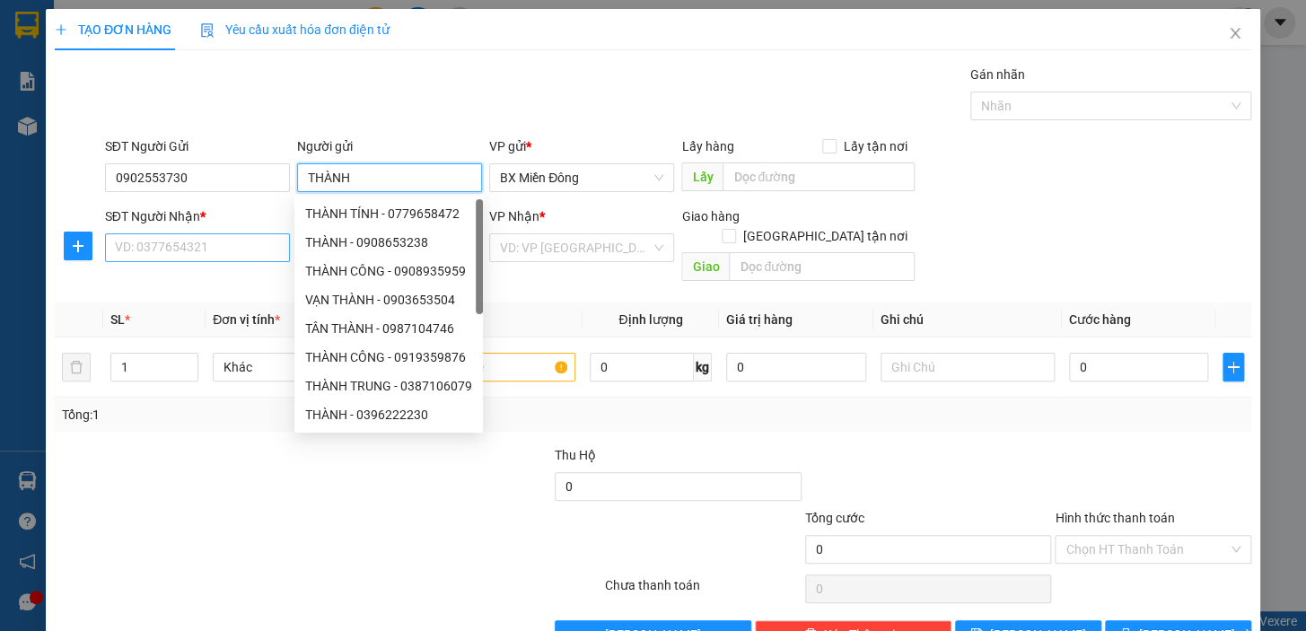
type input "THÀNH"
click at [254, 259] on input "SĐT Người Nhận *" at bounding box center [197, 247] width 185 height 29
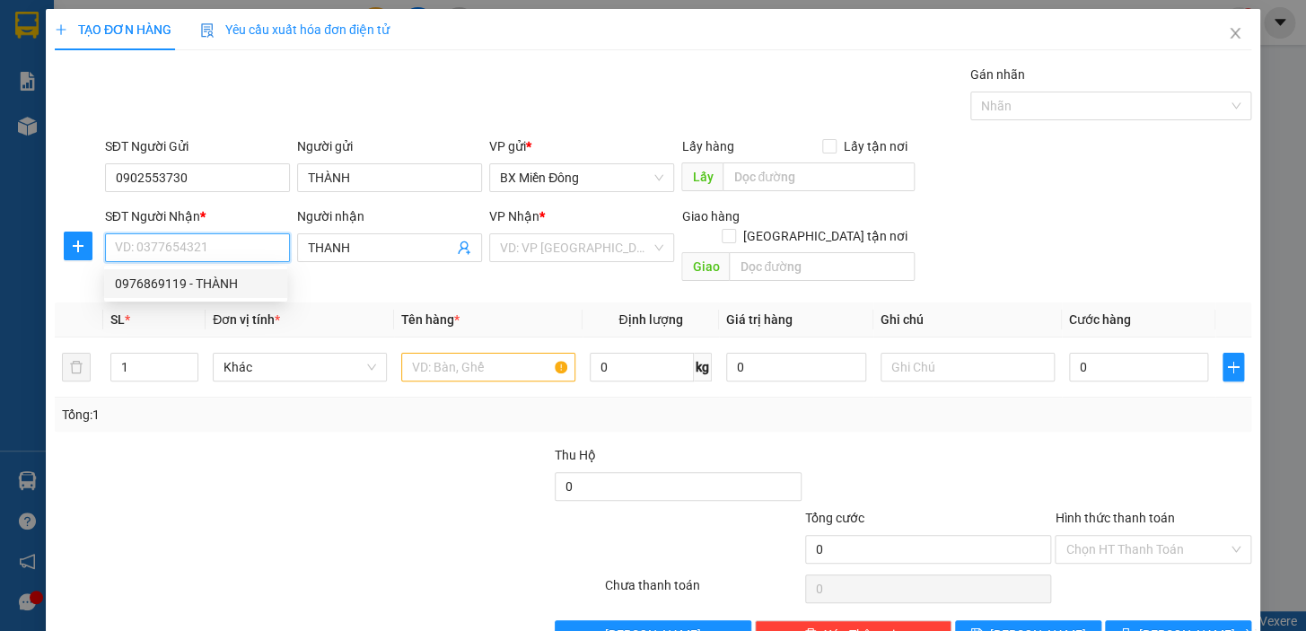
click at [212, 289] on div "0976869119 - THÀNH" at bounding box center [196, 284] width 162 height 20
type input "0976869119"
type input "THÀNH"
type input "40.000"
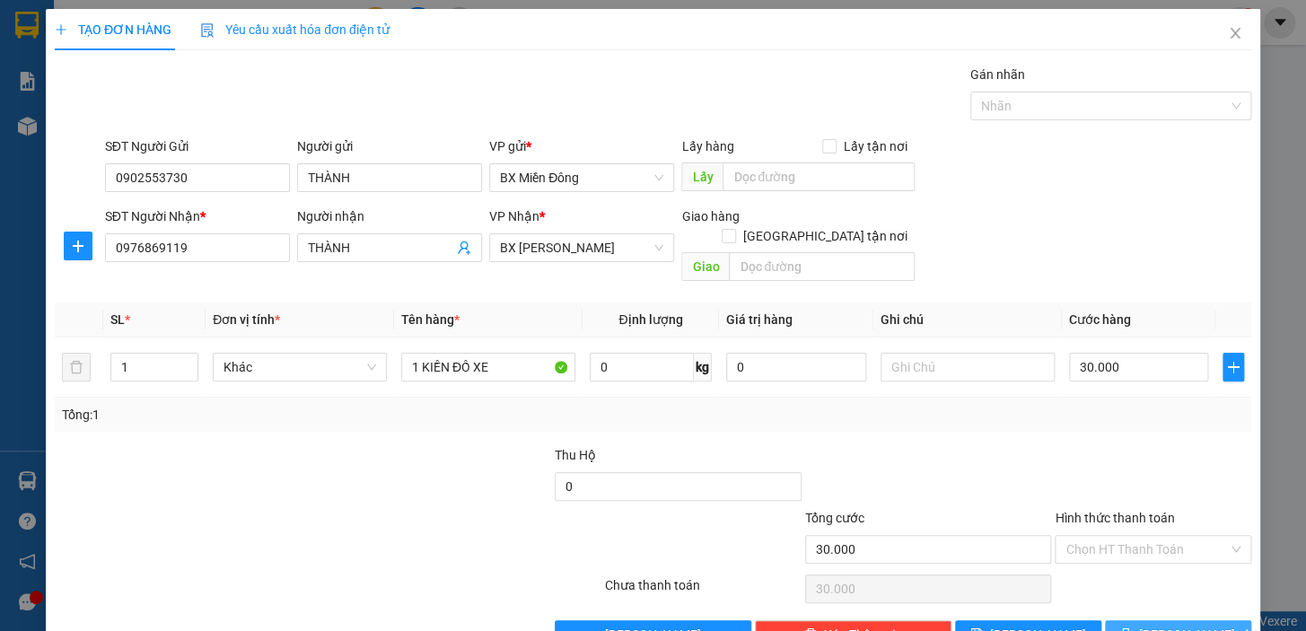
click at [1172, 625] on span "[PERSON_NAME] và In" at bounding box center [1202, 635] width 126 height 20
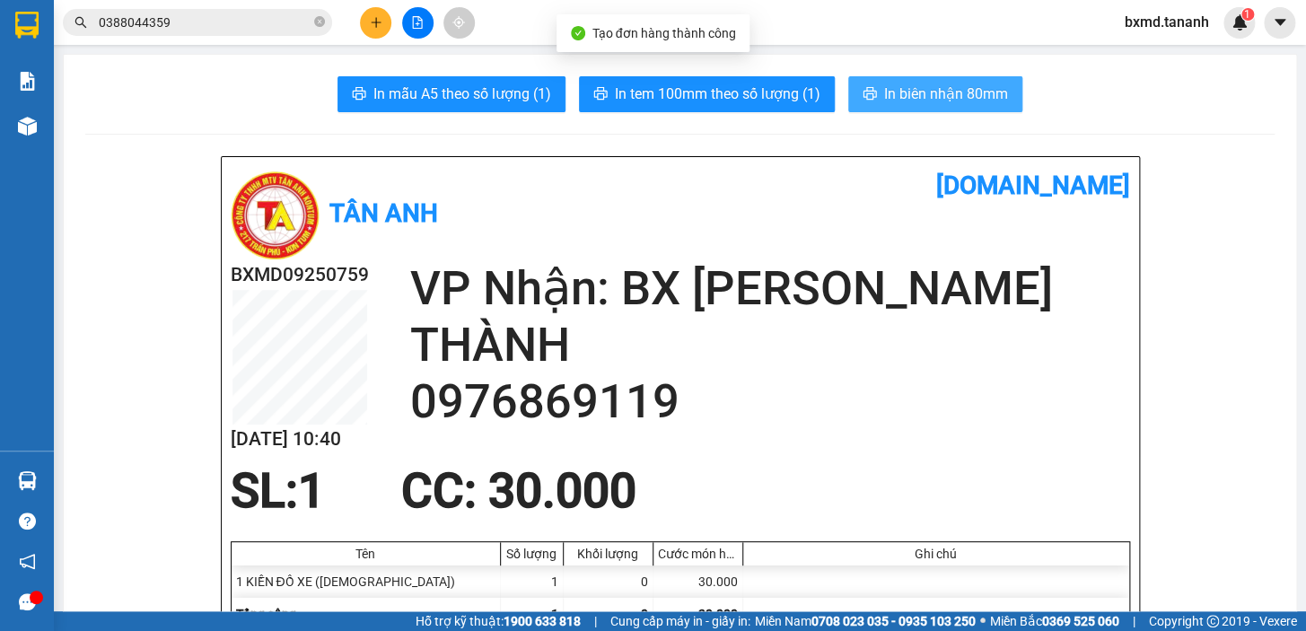
click at [890, 94] on span "In biên nhận 80mm" at bounding box center [946, 94] width 124 height 22
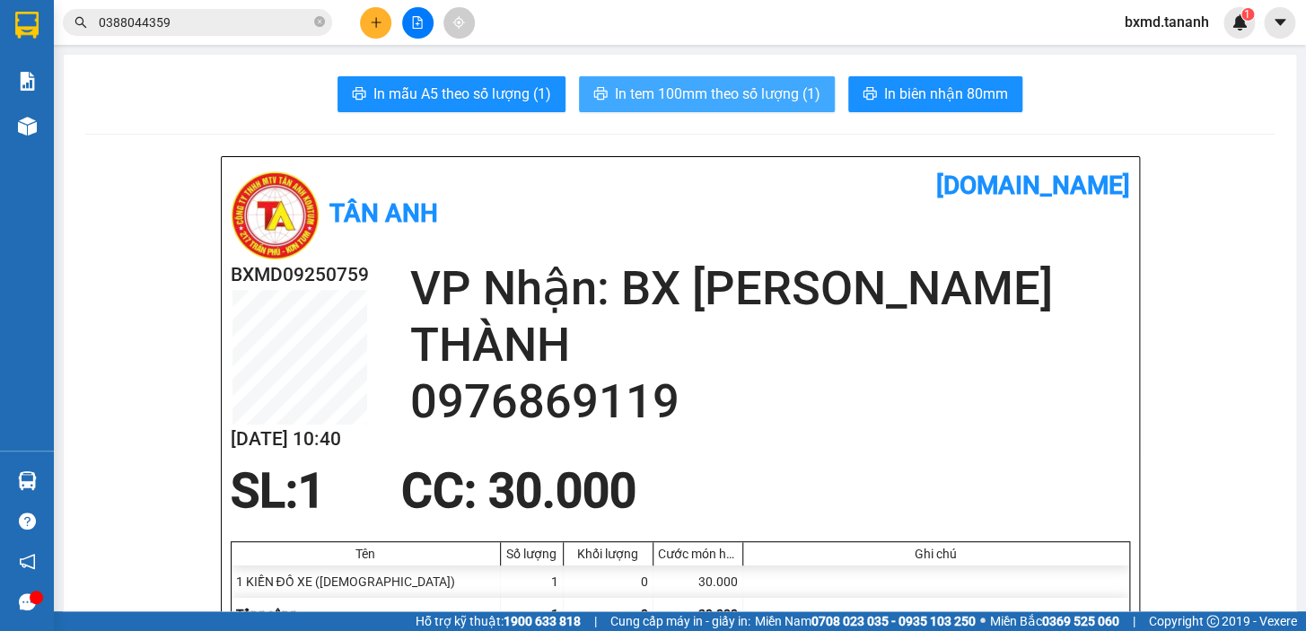
click at [664, 81] on button "In tem 100mm theo số lượng (1)" at bounding box center [707, 94] width 256 height 36
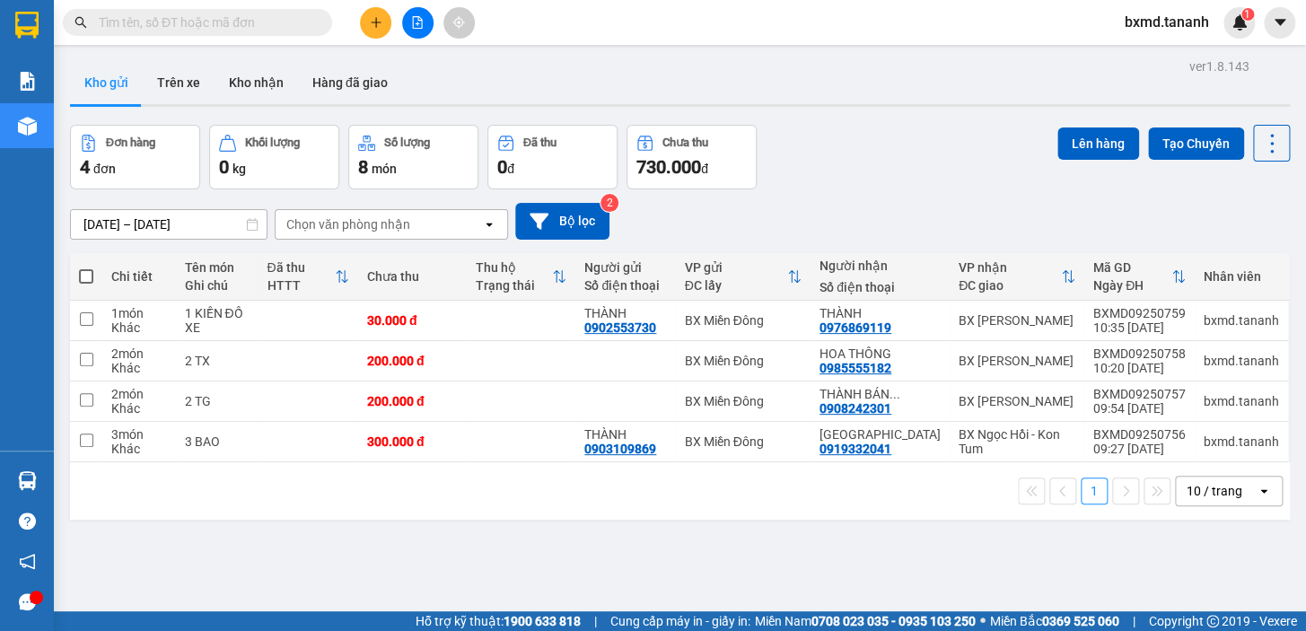
click at [379, 23] on icon "plus" at bounding box center [376, 22] width 13 height 13
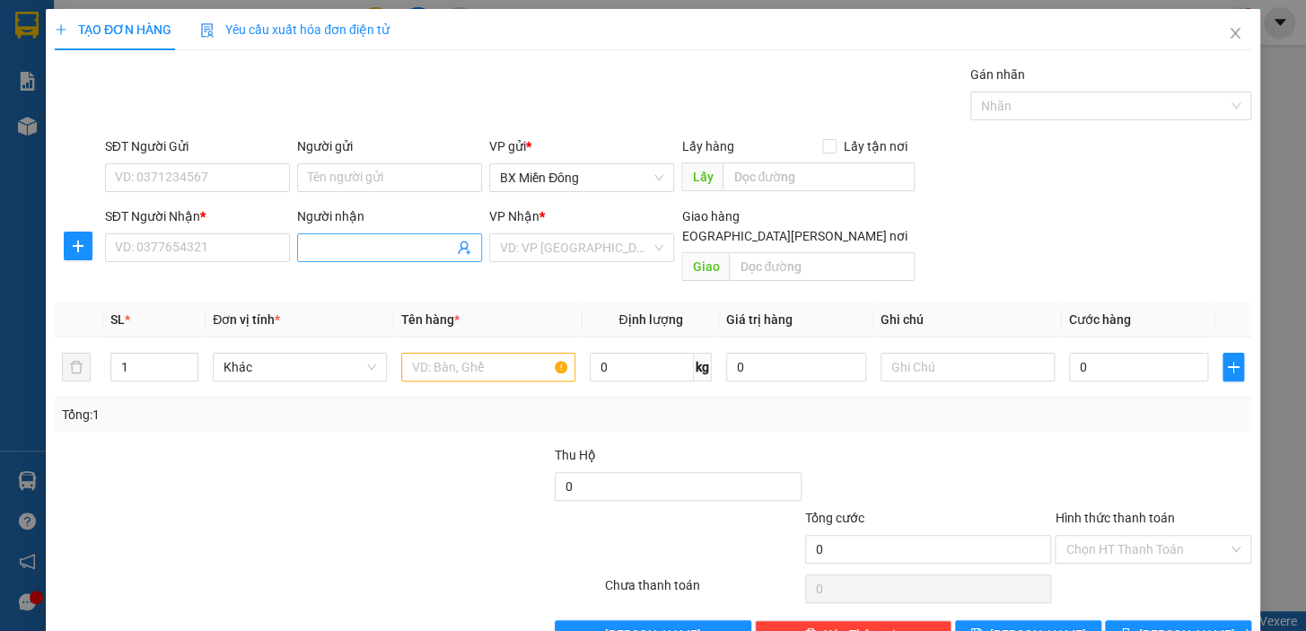
click at [449, 251] on span at bounding box center [389, 247] width 185 height 29
type input "LINH TỐNG"
click at [558, 242] on input "search" at bounding box center [575, 247] width 151 height 27
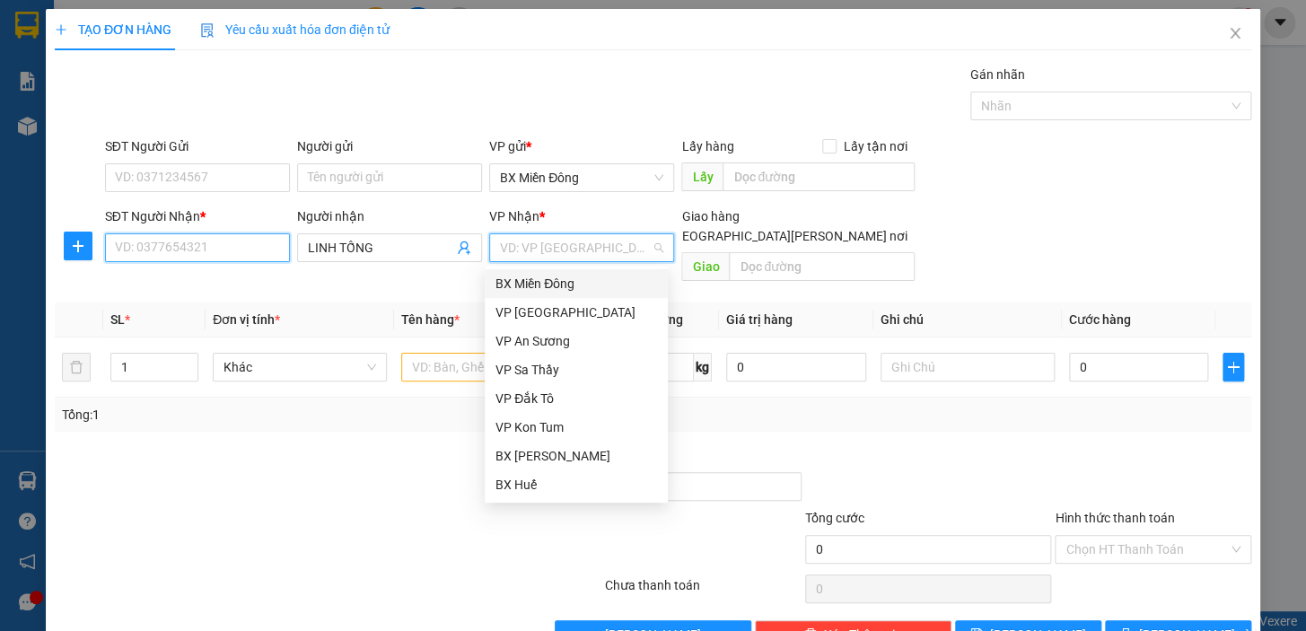
click at [237, 247] on input "SĐT Người Nhận *" at bounding box center [197, 247] width 185 height 29
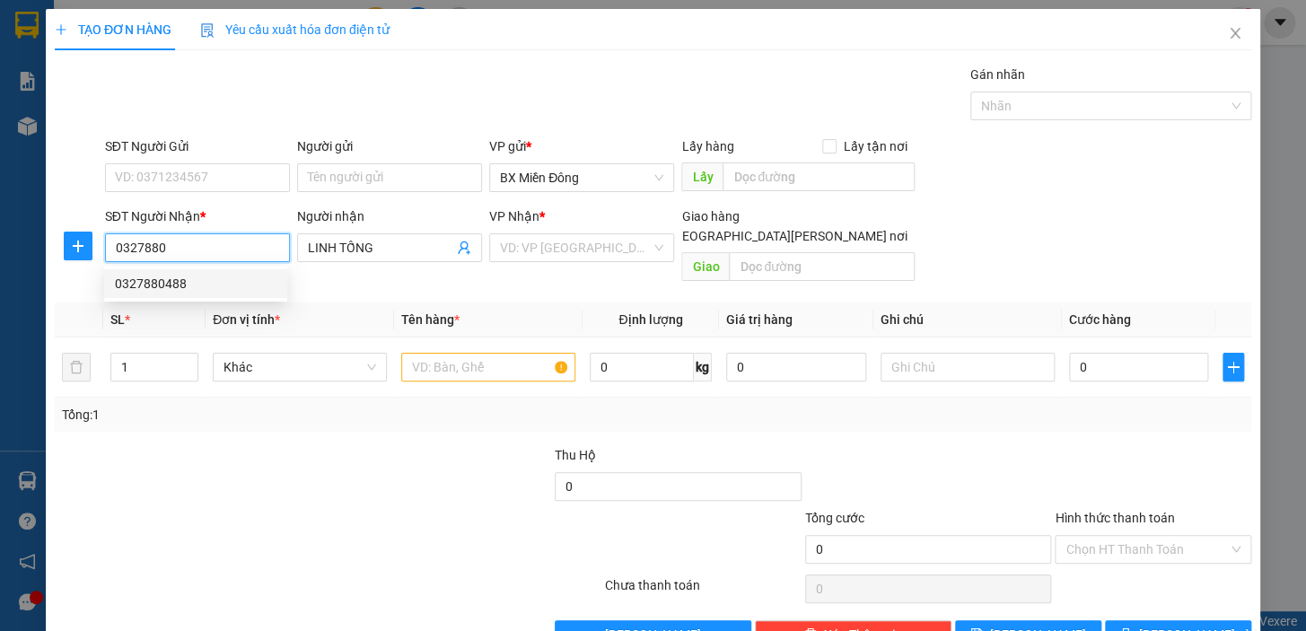
type input "0327880"
click at [240, 298] on div "0327880488 0327880488" at bounding box center [195, 284] width 183 height 36
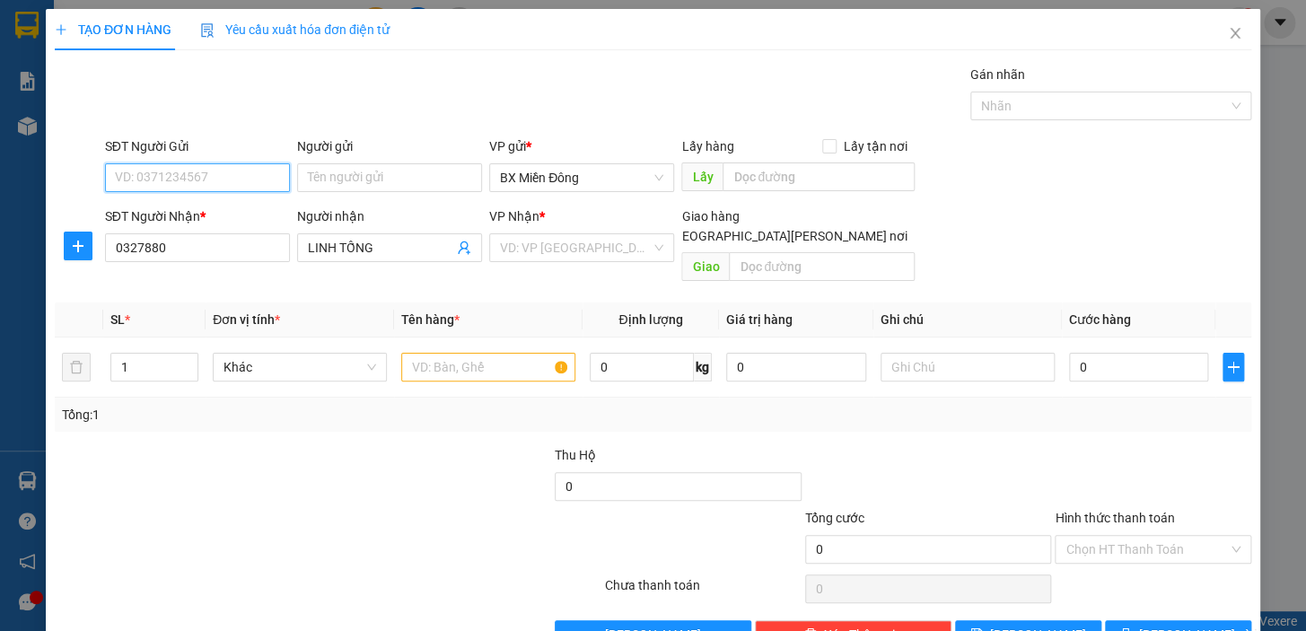
click at [285, 177] on input "SĐT Người Gửi" at bounding box center [197, 177] width 185 height 29
click at [242, 215] on div "0379919170 - TRANG" at bounding box center [196, 214] width 162 height 20
type input "0379919170"
type input "TRANG"
type input "30.000"
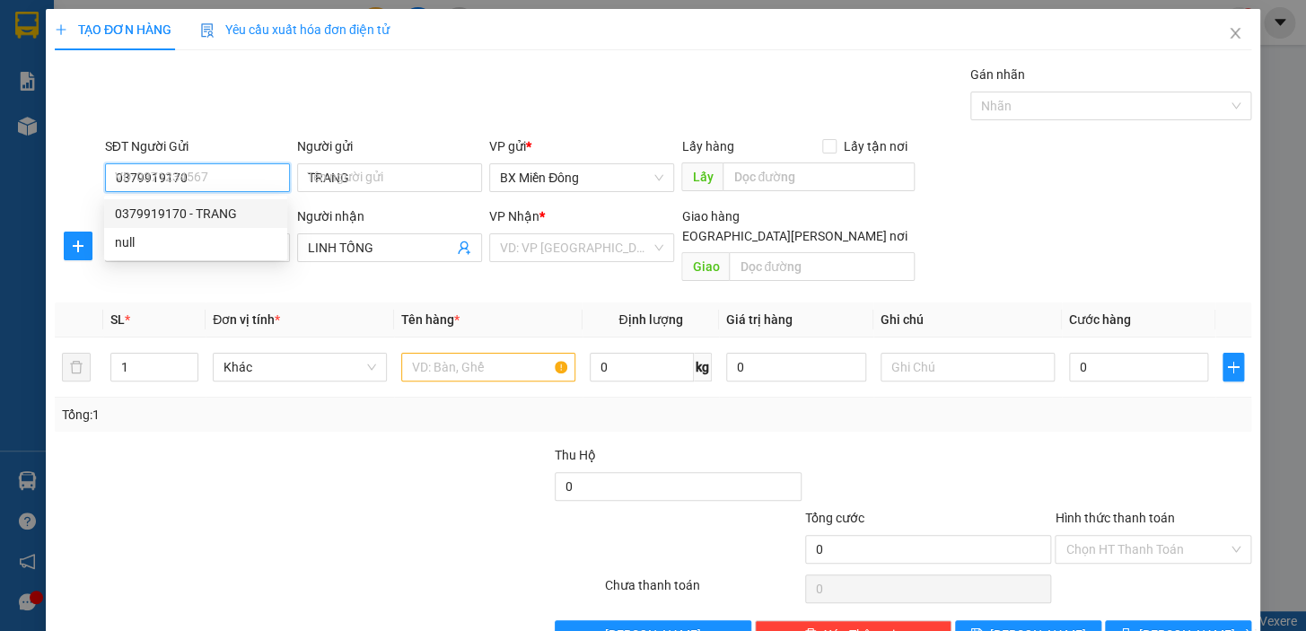
type input "30.000"
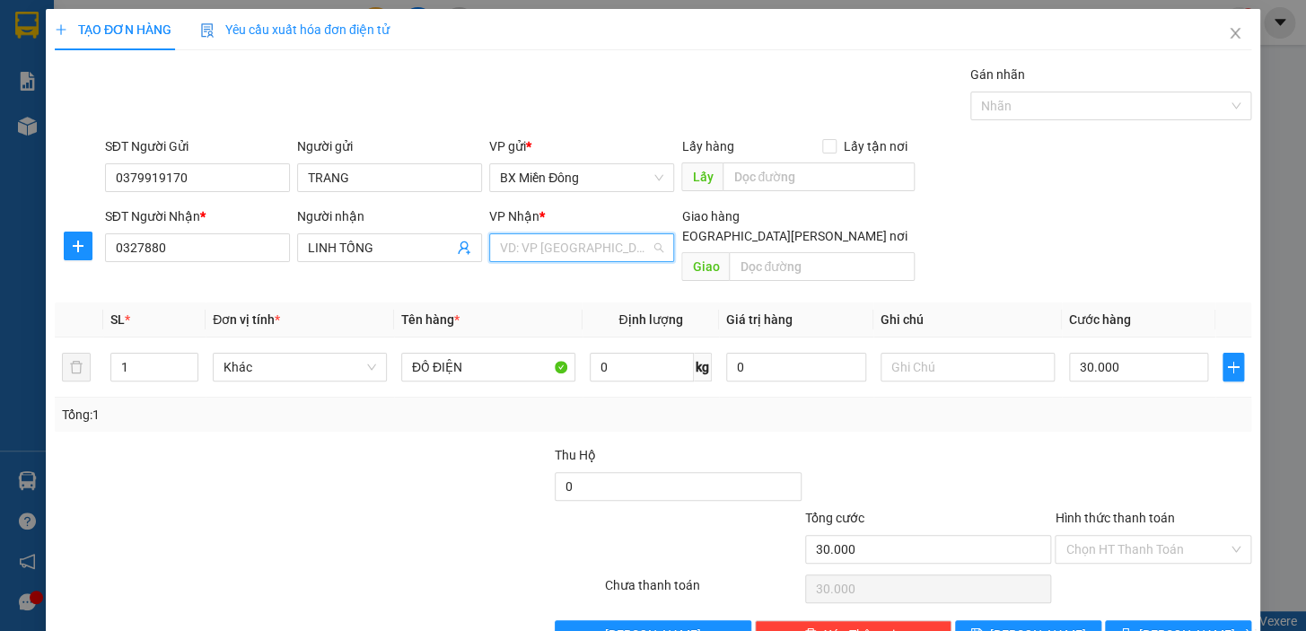
click at [551, 244] on input "search" at bounding box center [575, 247] width 151 height 27
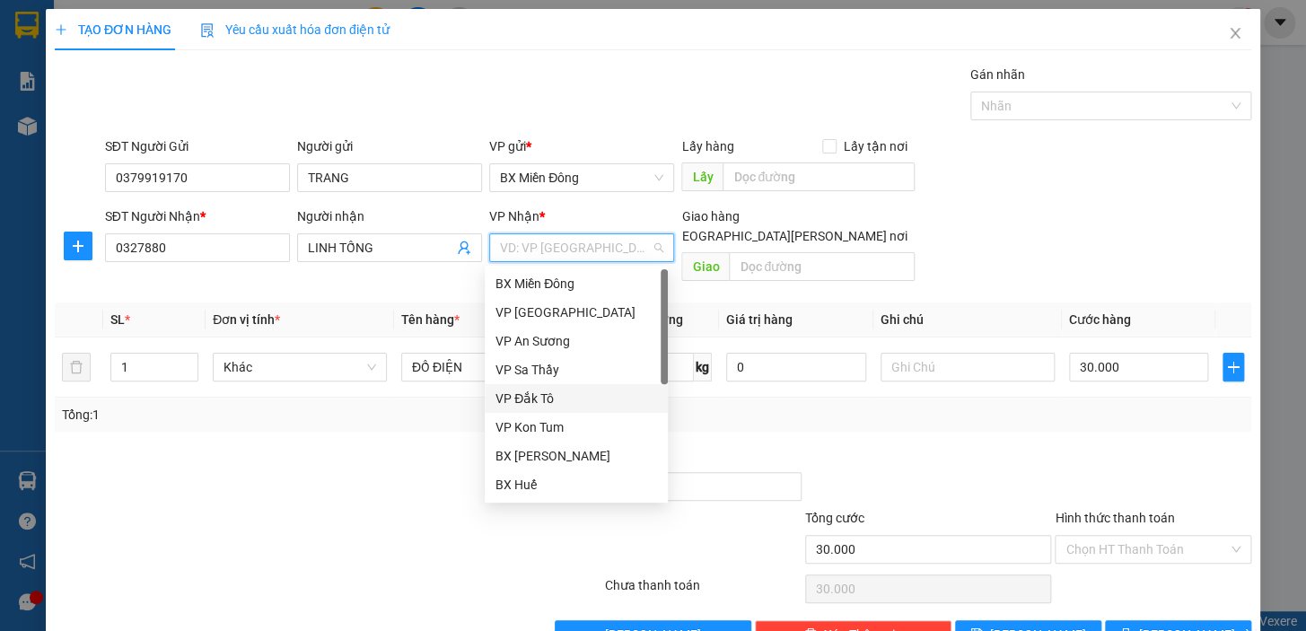
scroll to position [200, 0]
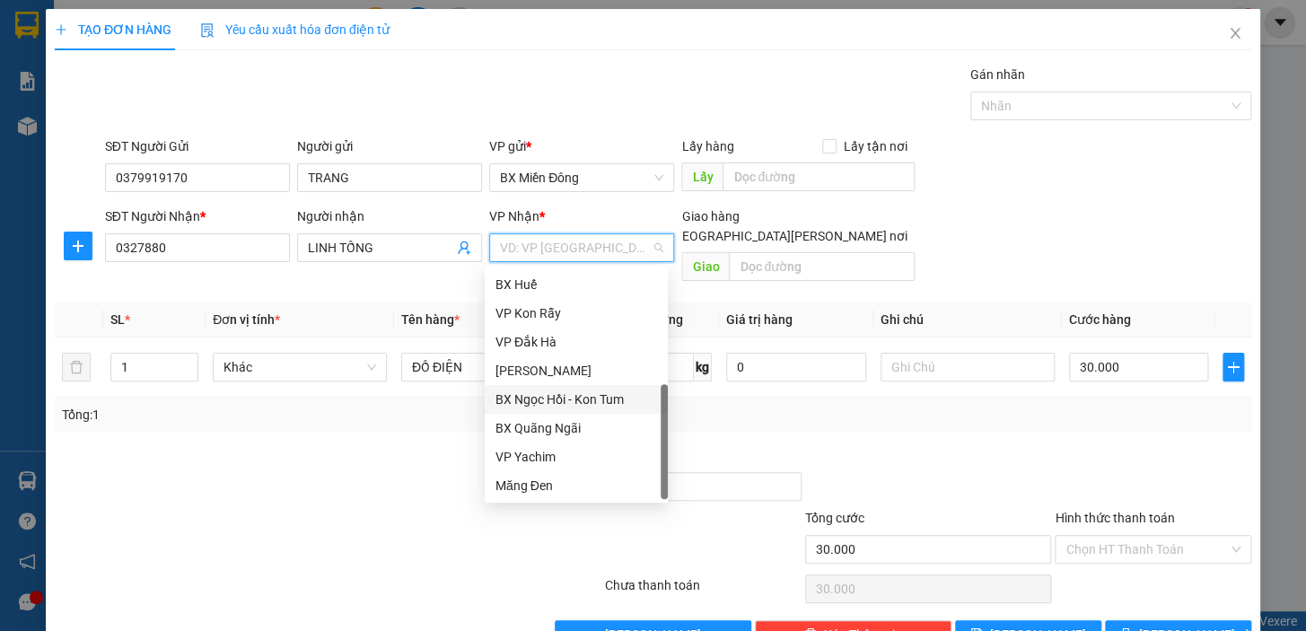
click at [579, 406] on div "BX Ngọc Hồi - Kon Tum" at bounding box center [577, 400] width 162 height 20
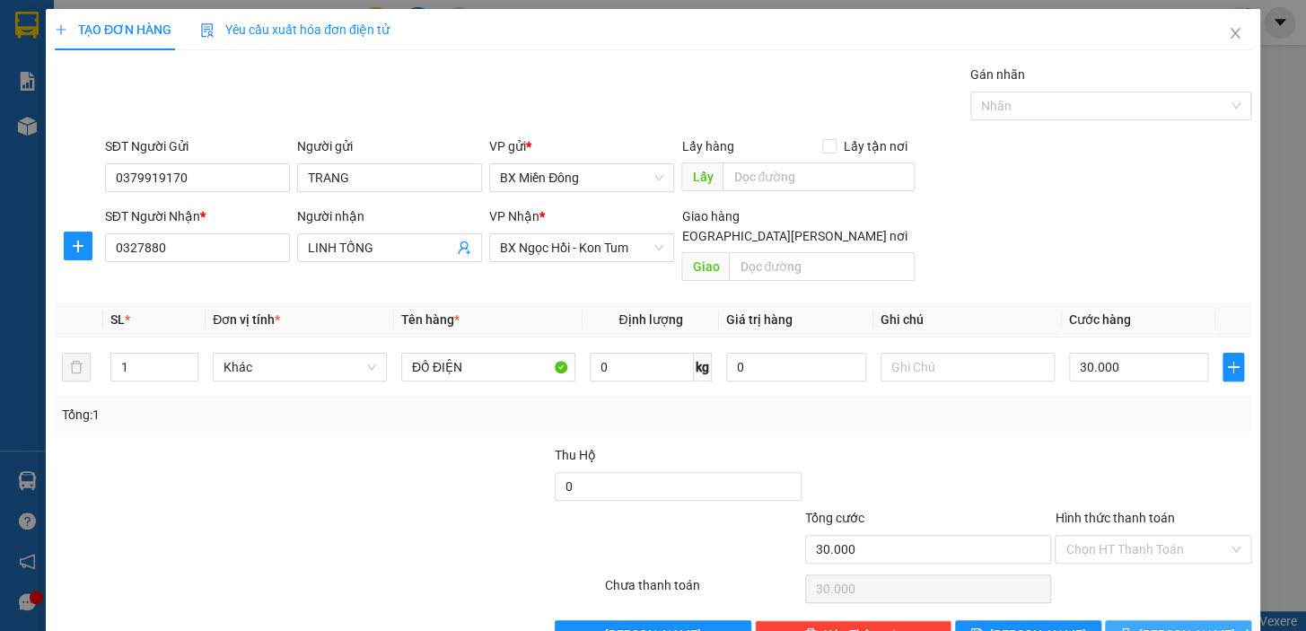
click at [1193, 620] on button "[PERSON_NAME] và In" at bounding box center [1178, 634] width 146 height 29
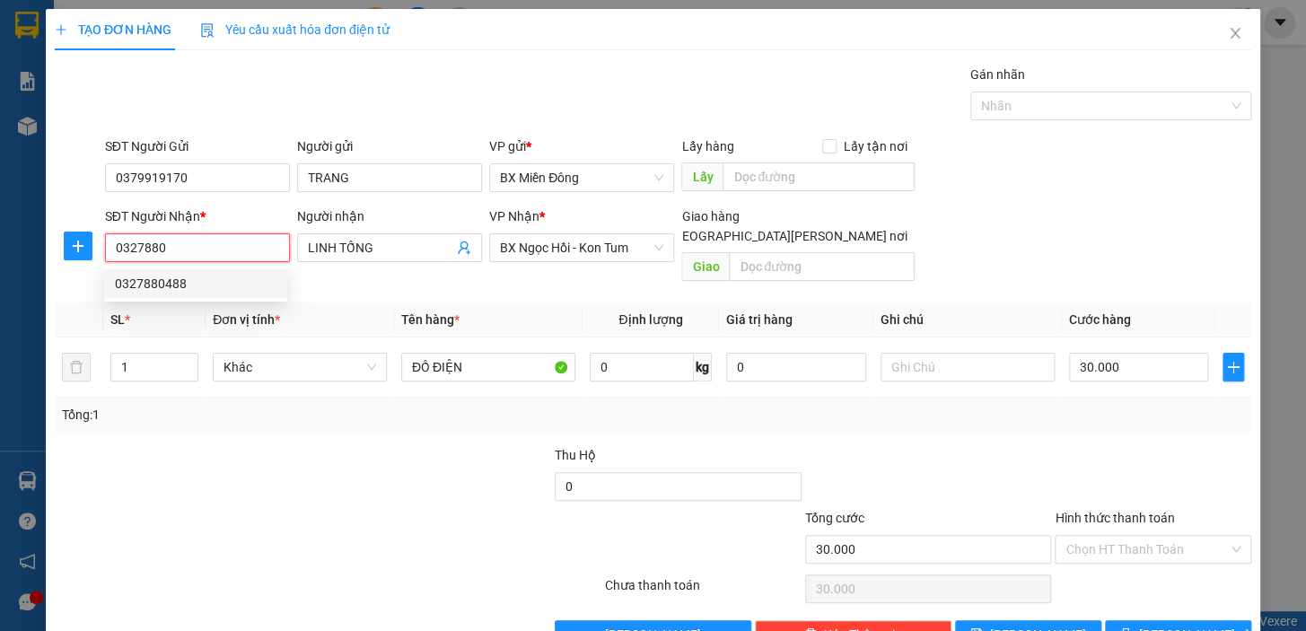
drag, startPoint x: 186, startPoint y: 260, endPoint x: 43, endPoint y: 303, distance: 149.1
click at [43, 303] on div "TẠO ĐƠN HÀNG Yêu cầu xuất [PERSON_NAME] điện tử Transit Pickup Surcharge Ids Tr…" at bounding box center [653, 315] width 1306 height 631
click at [157, 277] on div "0327880488" at bounding box center [196, 284] width 162 height 20
type input "0327880488"
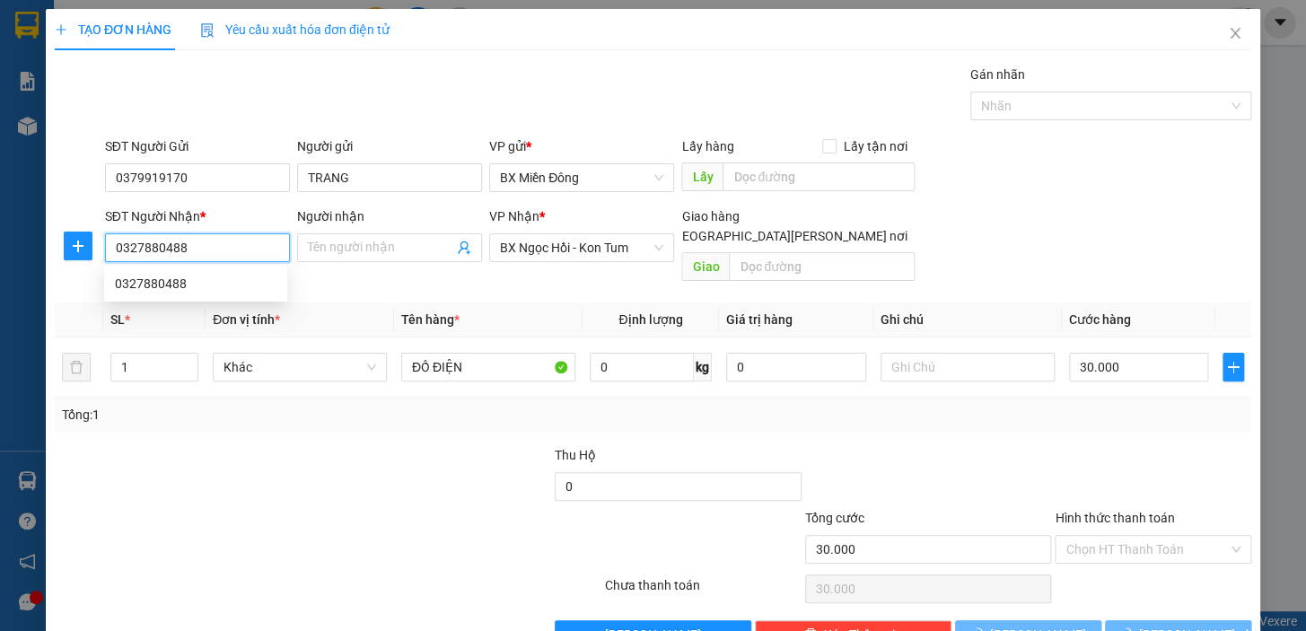
type input "50.000"
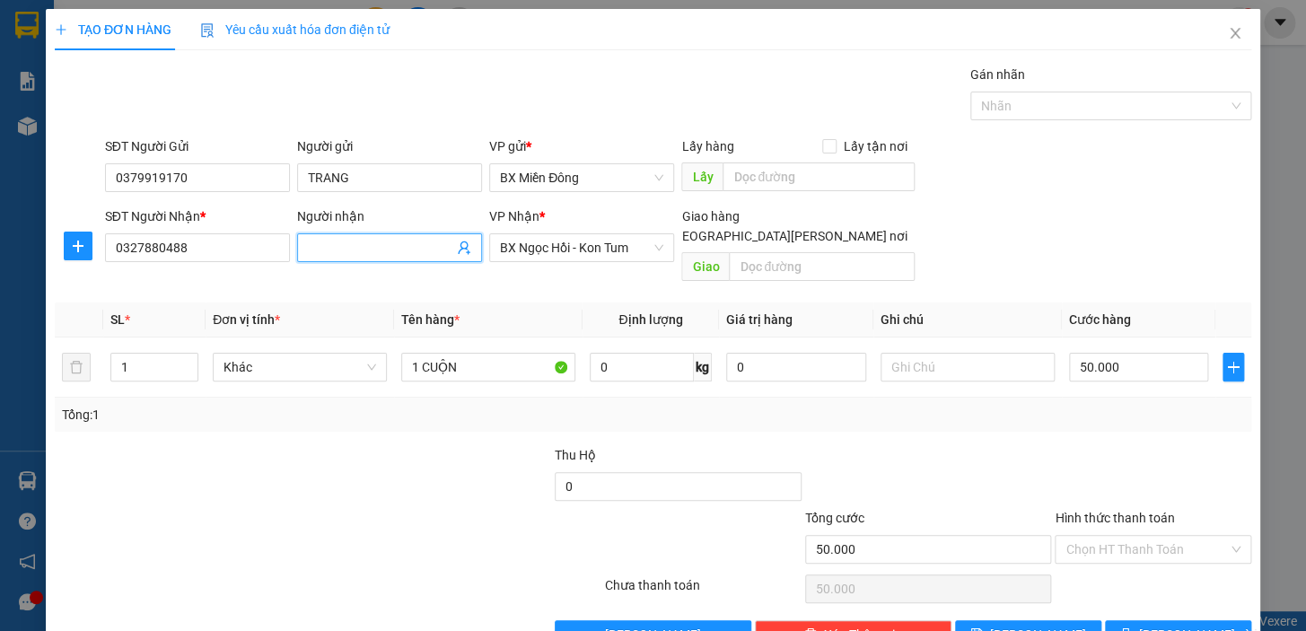
click at [315, 246] on input "Người nhận" at bounding box center [380, 248] width 145 height 20
type input "LINH TỐNG"
click at [1192, 625] on span "[PERSON_NAME] và In" at bounding box center [1202, 635] width 126 height 20
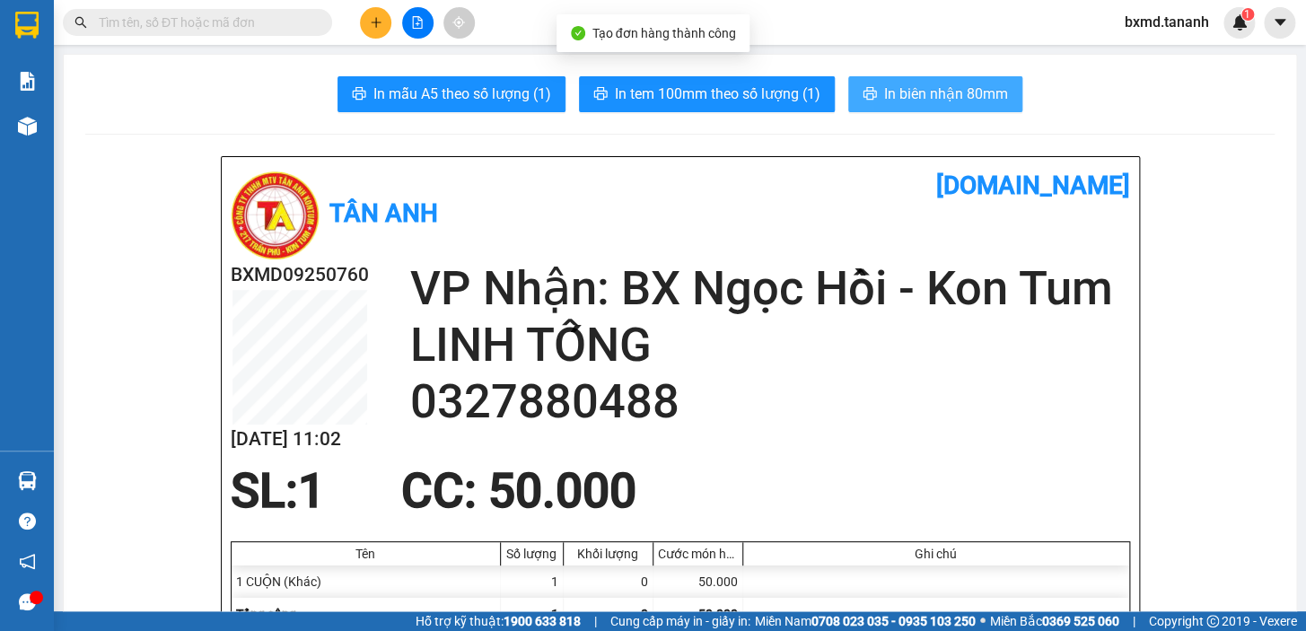
drag, startPoint x: 926, startPoint y: 85, endPoint x: 928, endPoint y: 96, distance: 11.1
click at [925, 85] on span "In biên nhận 80mm" at bounding box center [946, 94] width 124 height 22
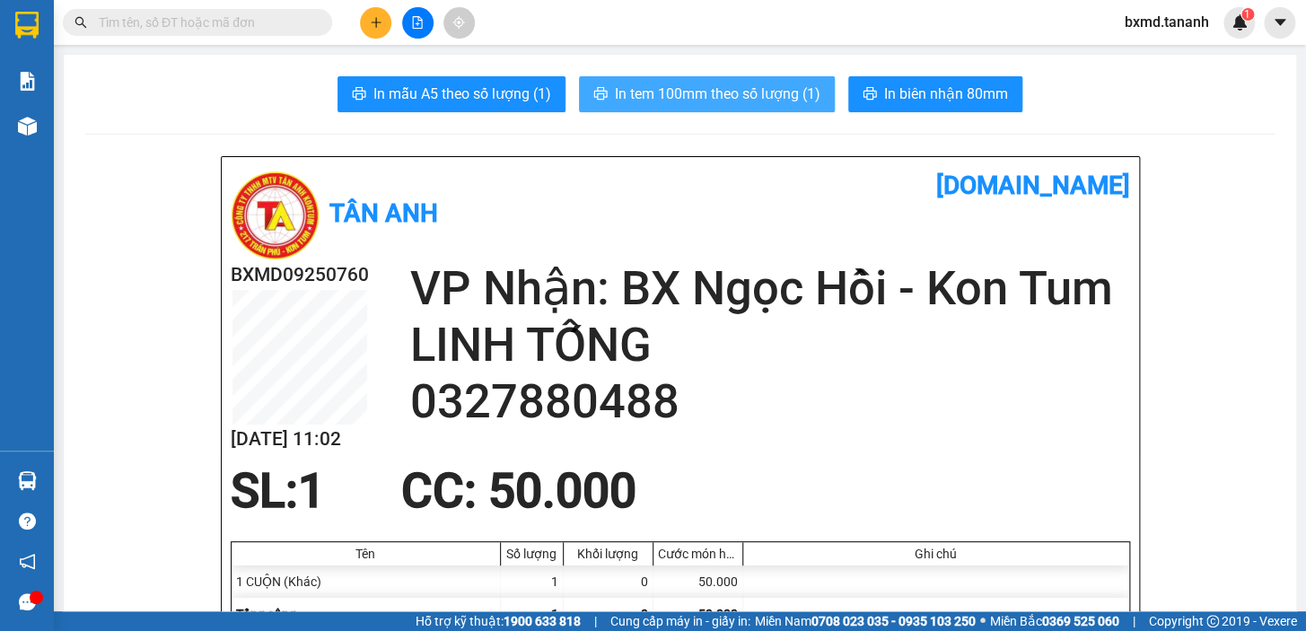
click at [628, 77] on button "In tem 100mm theo số lượng (1)" at bounding box center [707, 94] width 256 height 36
click at [699, 79] on button "In tem 100mm theo số lượng (1)" at bounding box center [707, 94] width 256 height 36
click at [704, 86] on span "In tem 100mm theo số lượng (1)" at bounding box center [718, 94] width 206 height 22
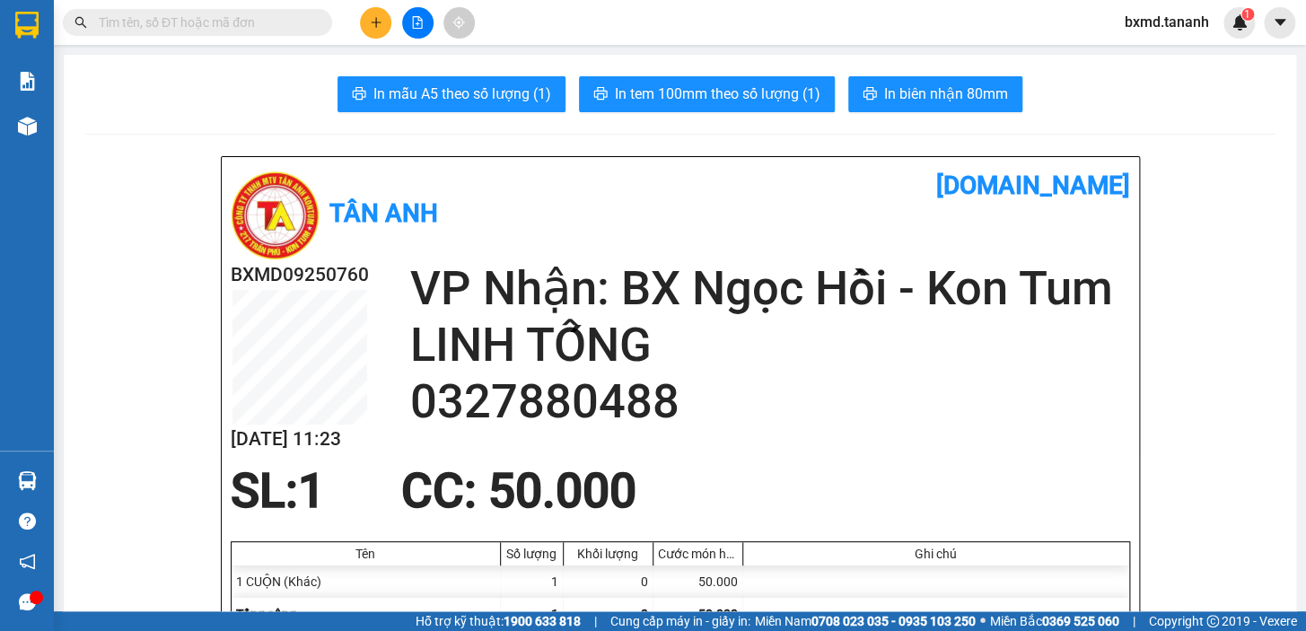
click at [390, 8] on div at bounding box center [417, 22] width 135 height 31
click at [374, 22] on icon "plus" at bounding box center [376, 22] width 10 height 1
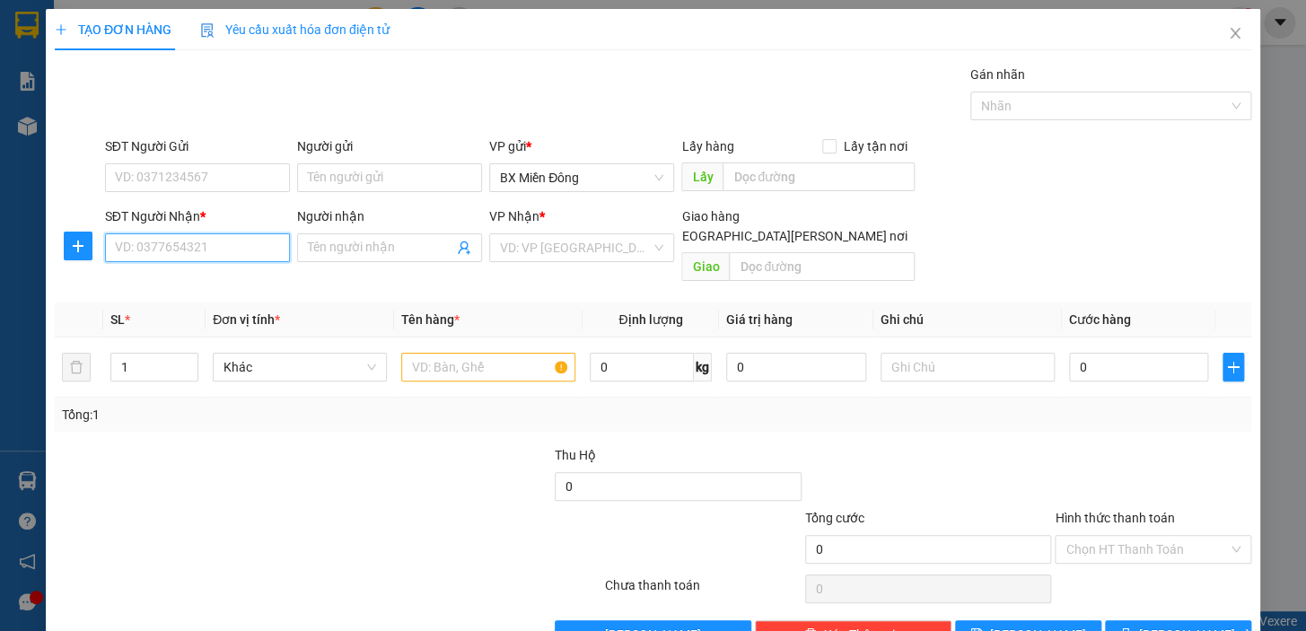
drag, startPoint x: 233, startPoint y: 244, endPoint x: 221, endPoint y: 202, distance: 43.8
click at [230, 236] on input "SĐT Người Nhận *" at bounding box center [197, 247] width 185 height 29
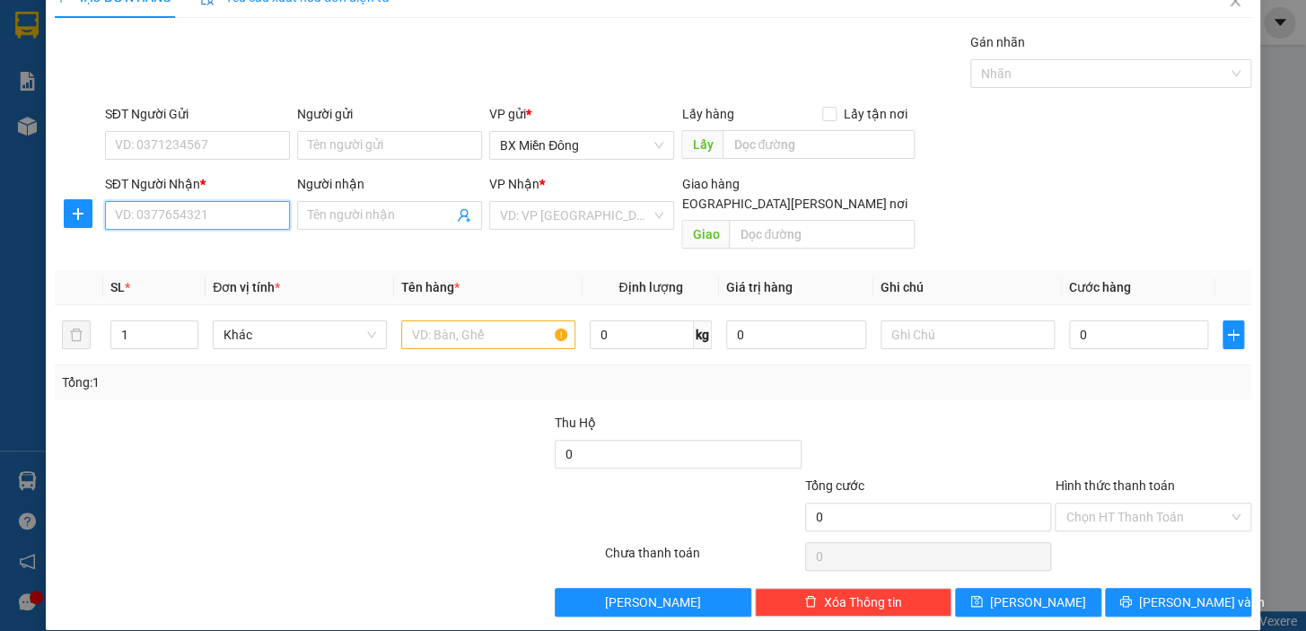
click at [191, 220] on input "SĐT Người Nhận *" at bounding box center [197, 215] width 185 height 29
type input "0978196247"
click at [388, 217] on input "Người nhận" at bounding box center [380, 216] width 145 height 20
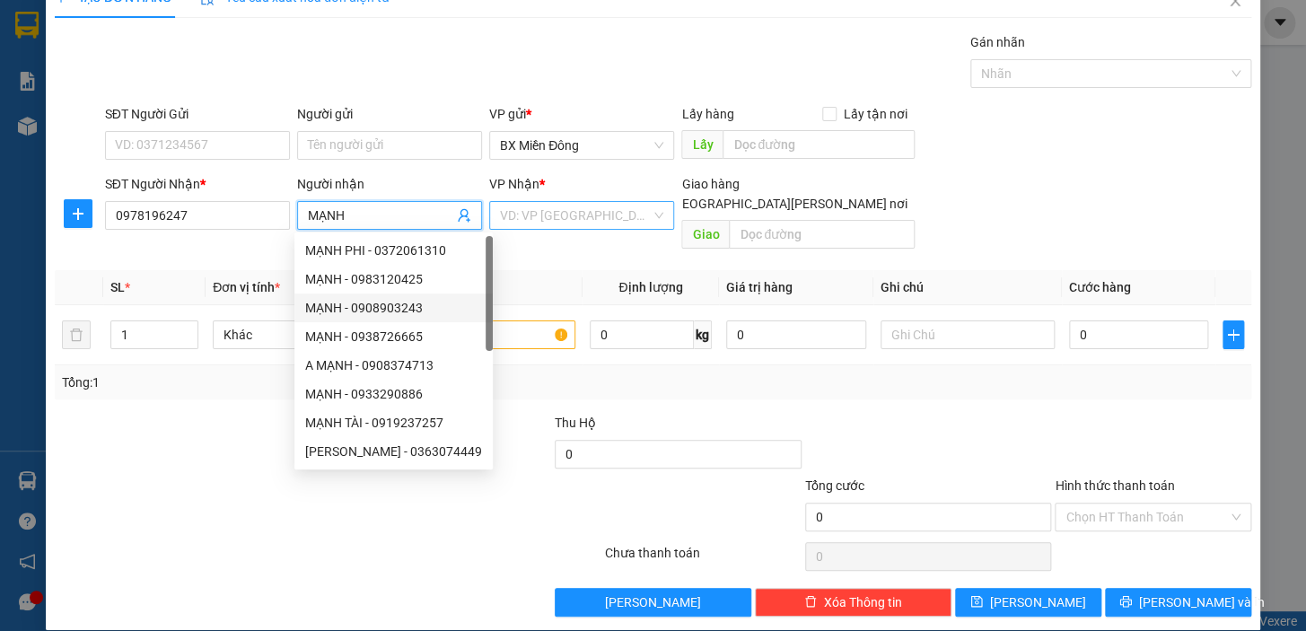
type input "MẠNH"
click at [637, 210] on input "search" at bounding box center [575, 215] width 151 height 27
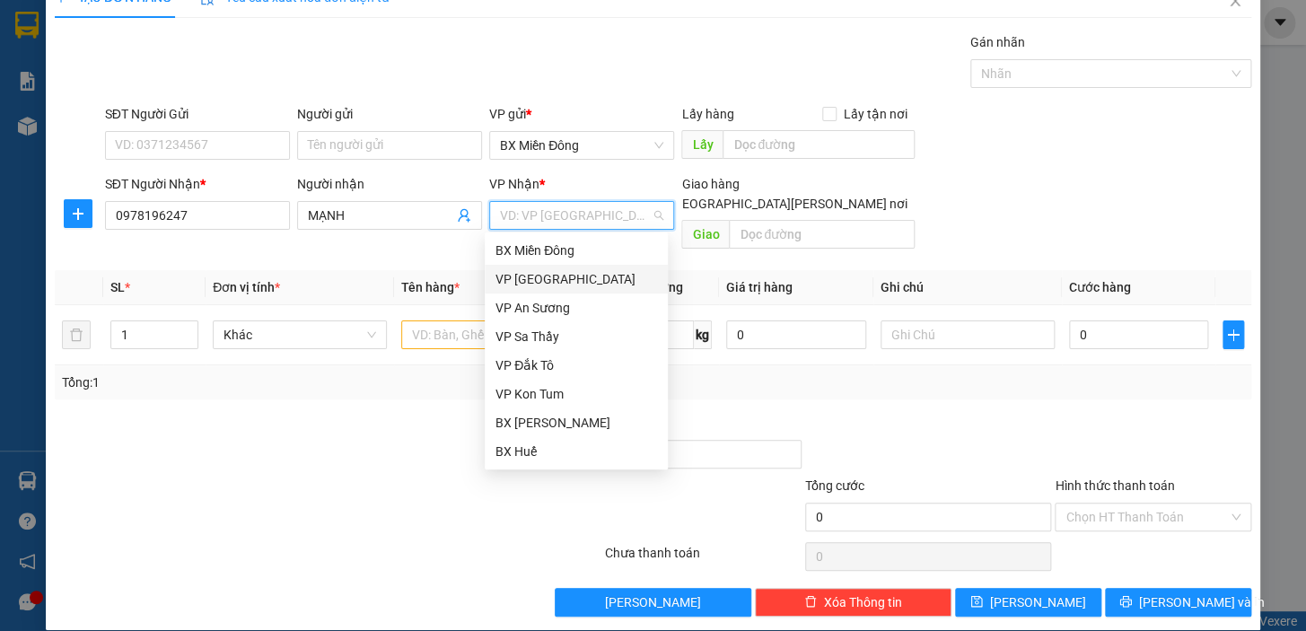
scroll to position [200, 0]
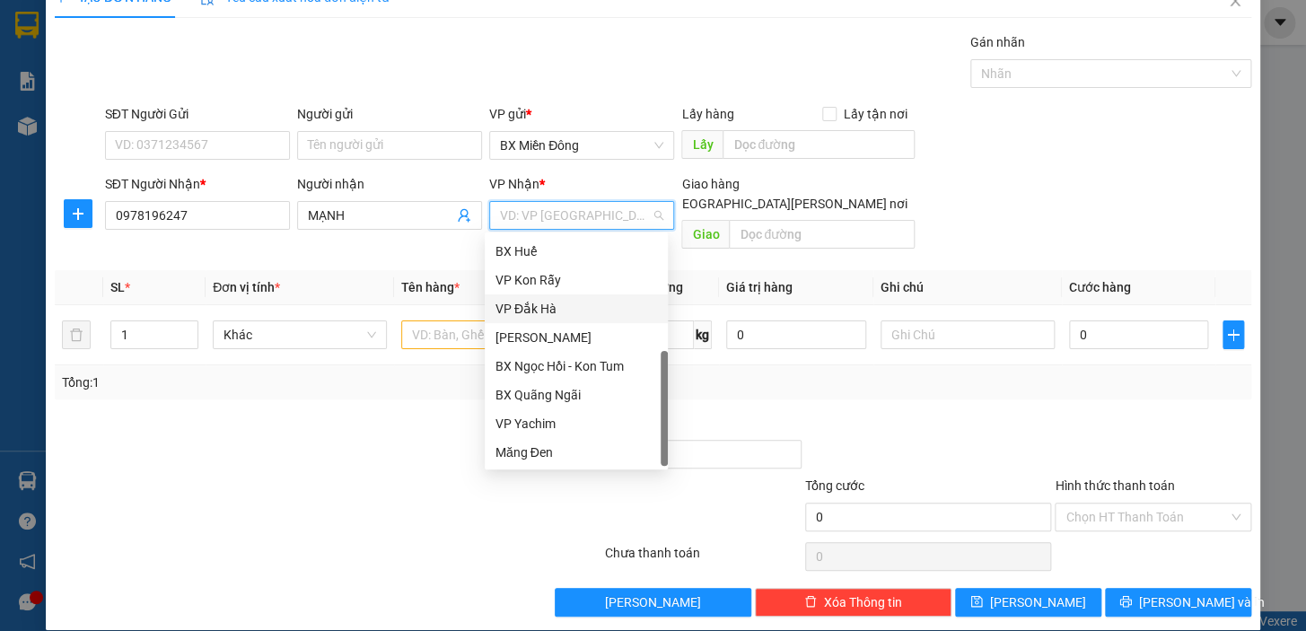
click at [547, 312] on div "VP Đắk Hà" at bounding box center [577, 309] width 162 height 20
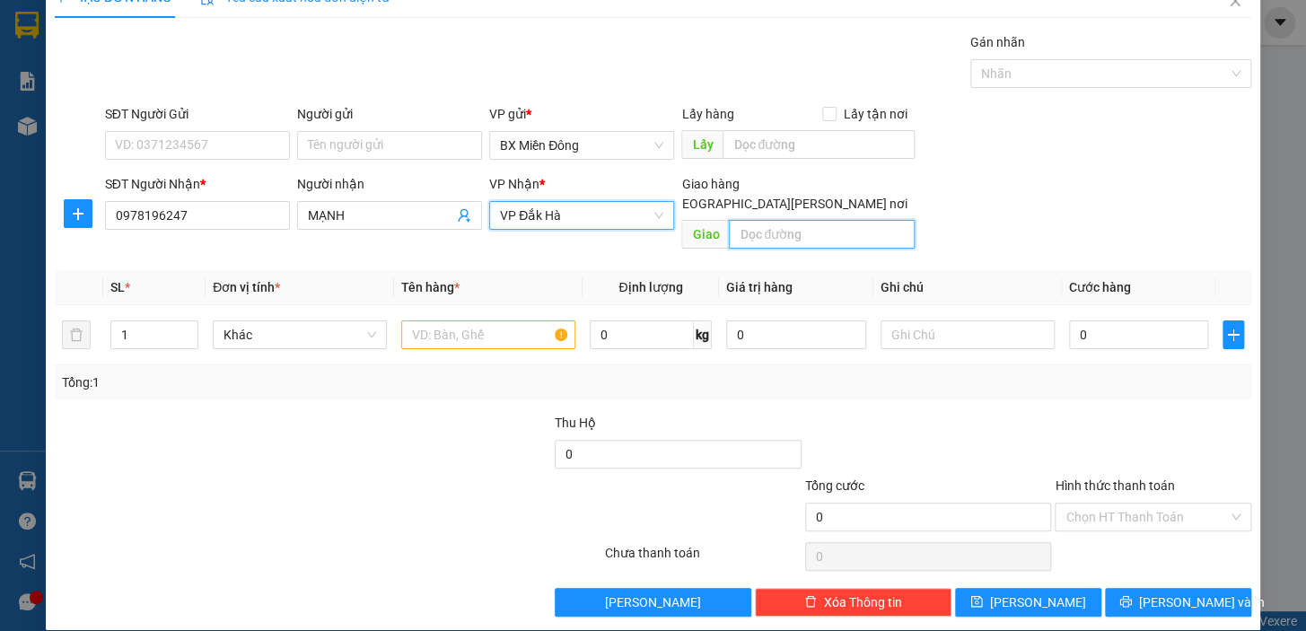
click at [785, 220] on input "text" at bounding box center [822, 234] width 186 height 29
type input "D"
type input "ĐK HRING"
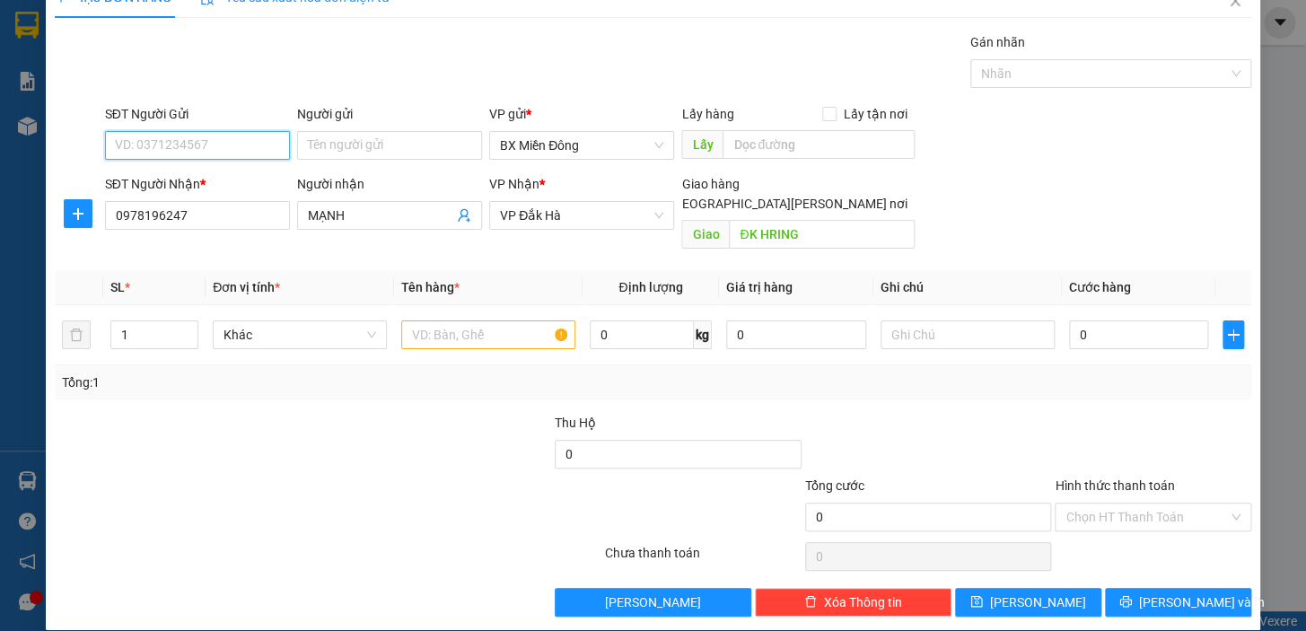
click at [264, 139] on input "SĐT Người Gửi" at bounding box center [197, 145] width 185 height 29
type input "0385970609"
click at [400, 137] on input "Người gửi" at bounding box center [389, 145] width 185 height 29
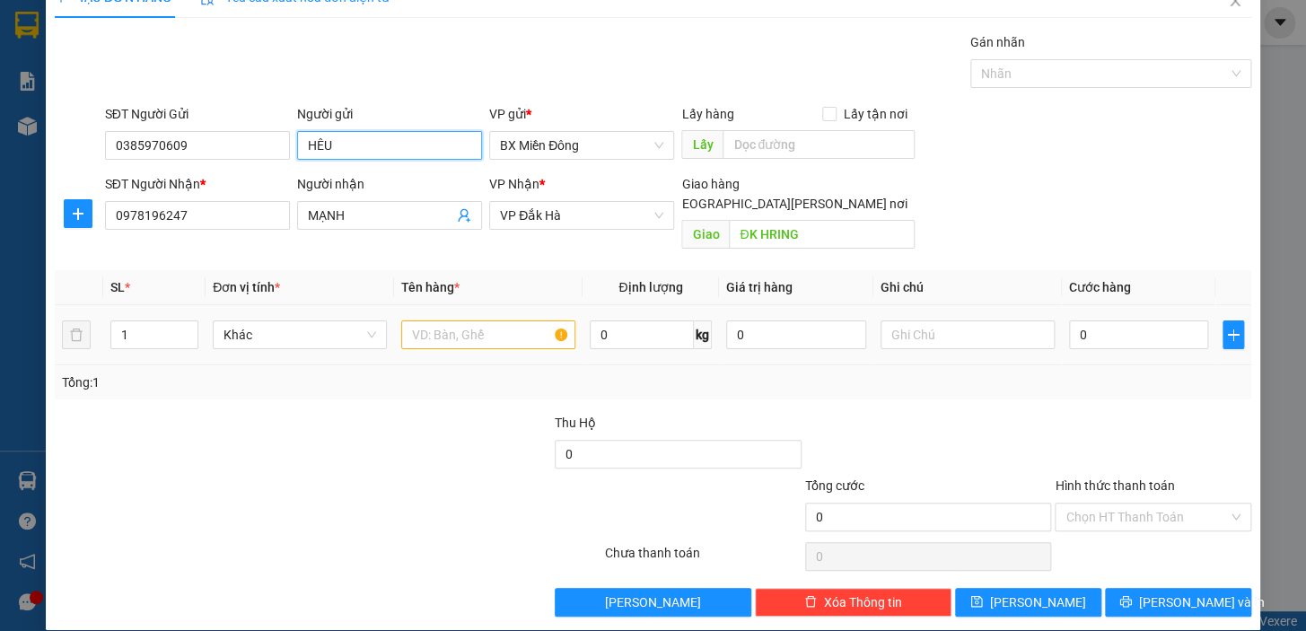
type input "HÊU"
click at [523, 321] on input "text" at bounding box center [488, 335] width 174 height 29
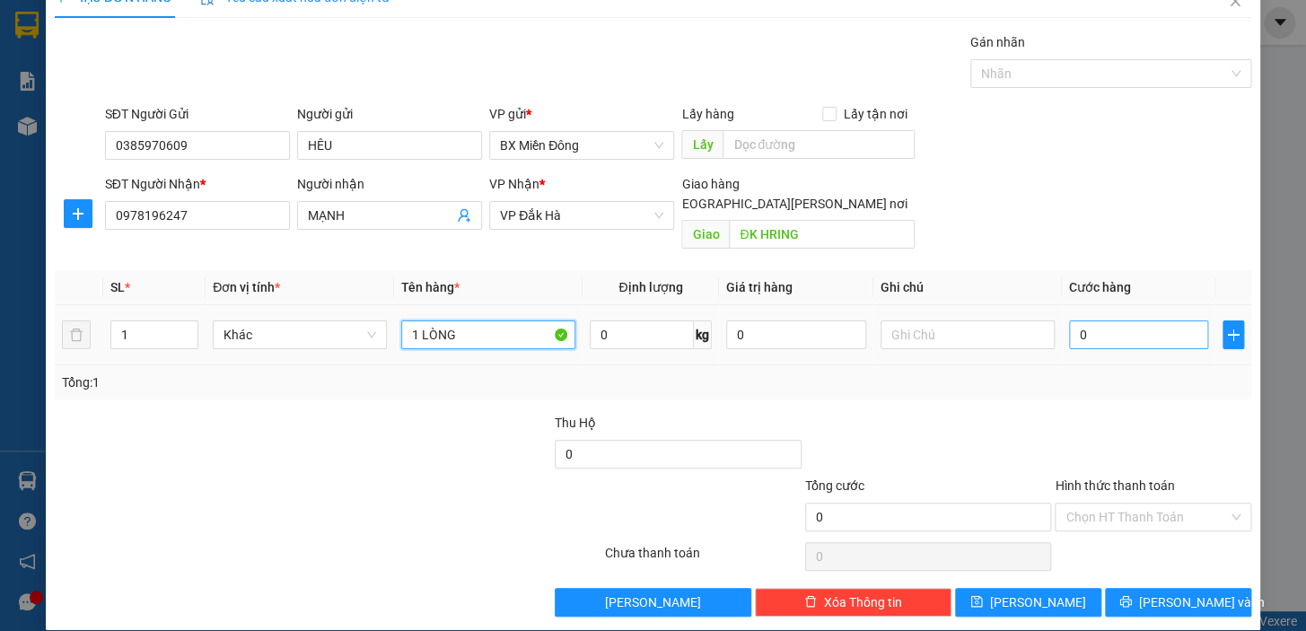
type input "1 LÒNG"
click at [1085, 322] on input "0" at bounding box center [1139, 335] width 140 height 29
type input "1"
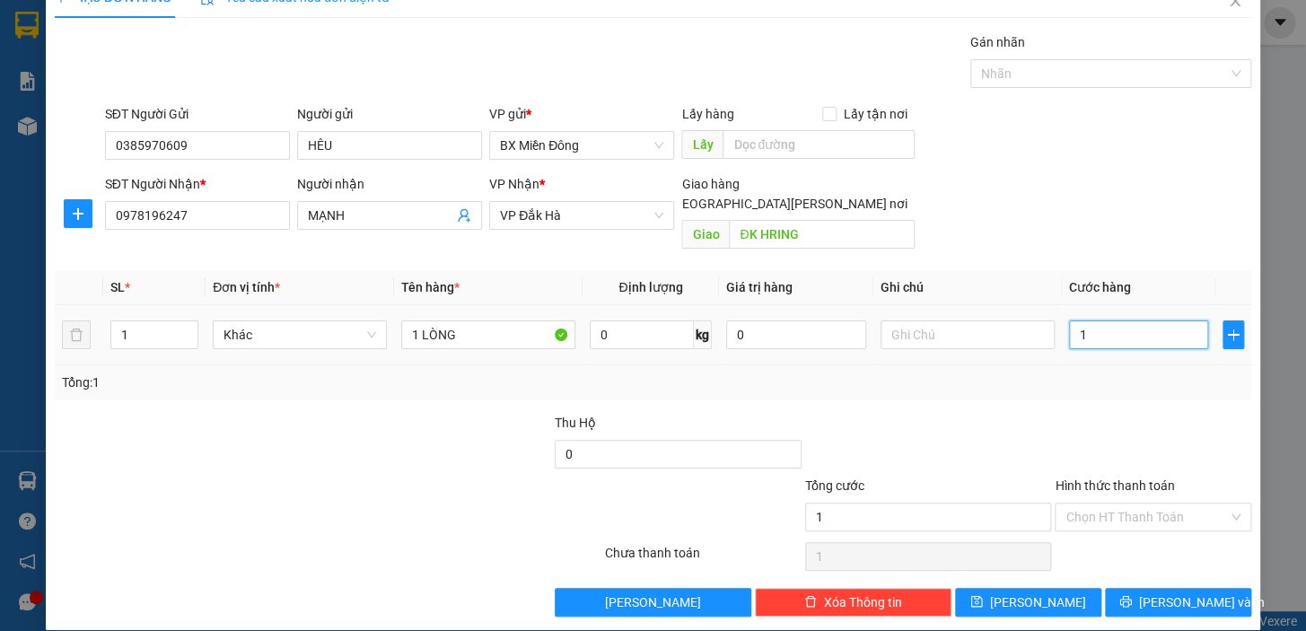
type input "10"
type input "100"
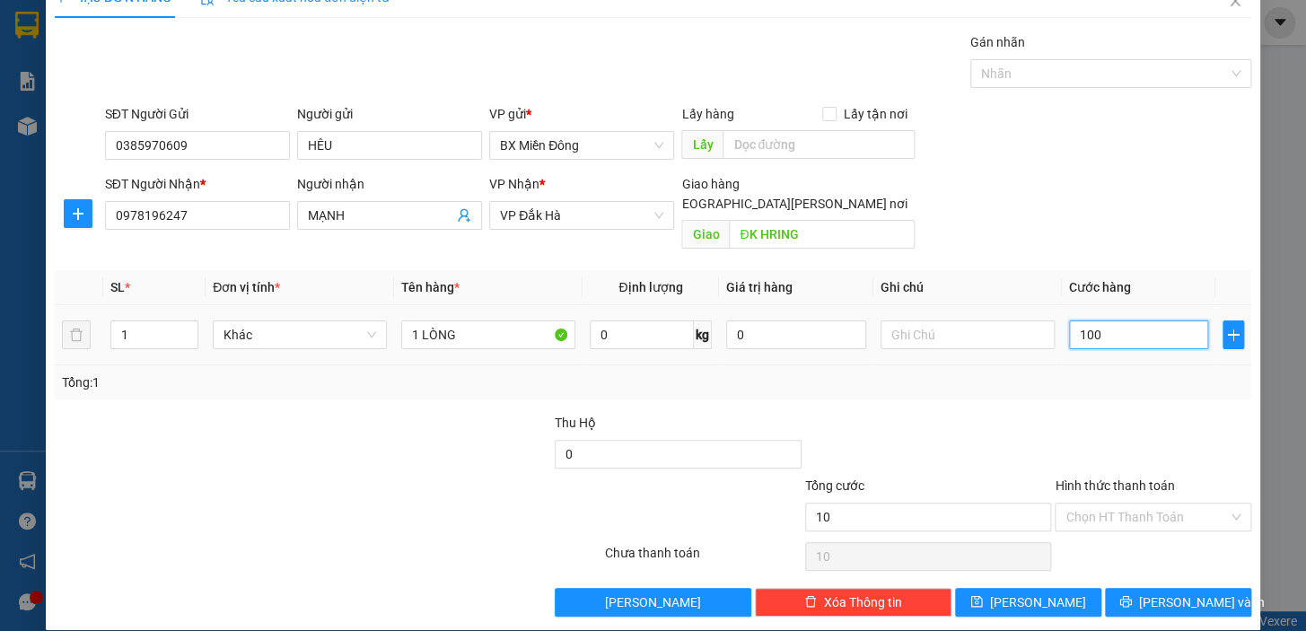
type input "100"
type input "100.000"
click at [1178, 593] on span "[PERSON_NAME] và In" at bounding box center [1202, 603] width 126 height 20
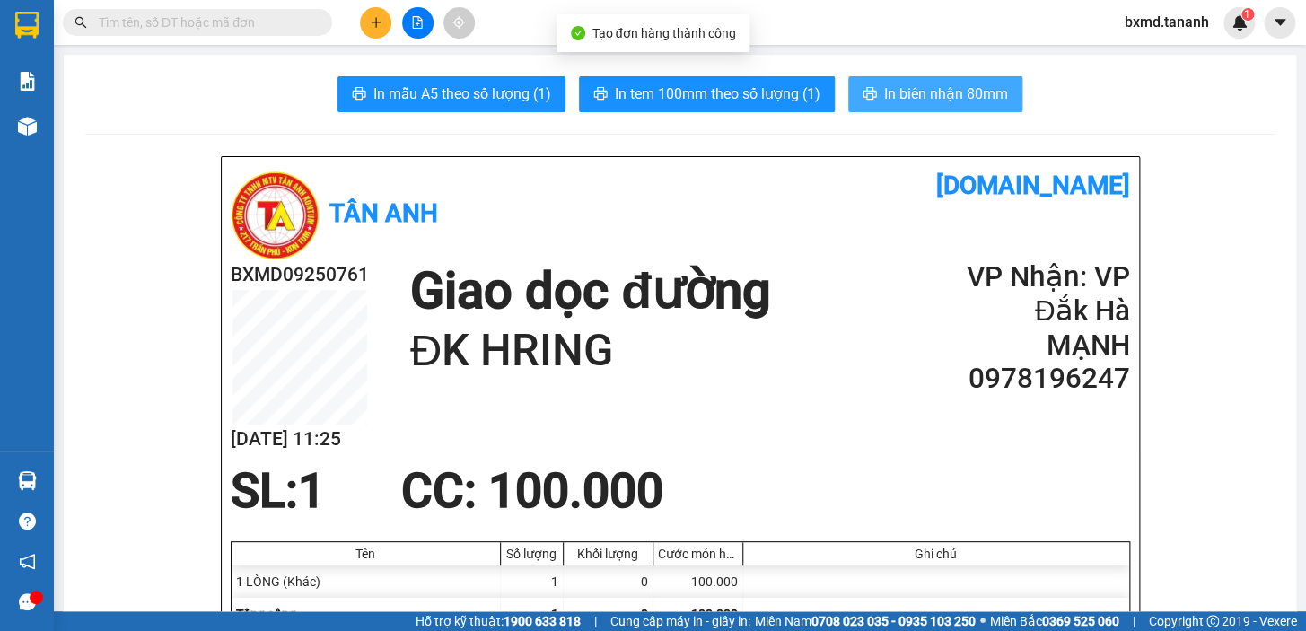
click at [884, 83] on span "In biên nhận 80mm" at bounding box center [946, 94] width 124 height 22
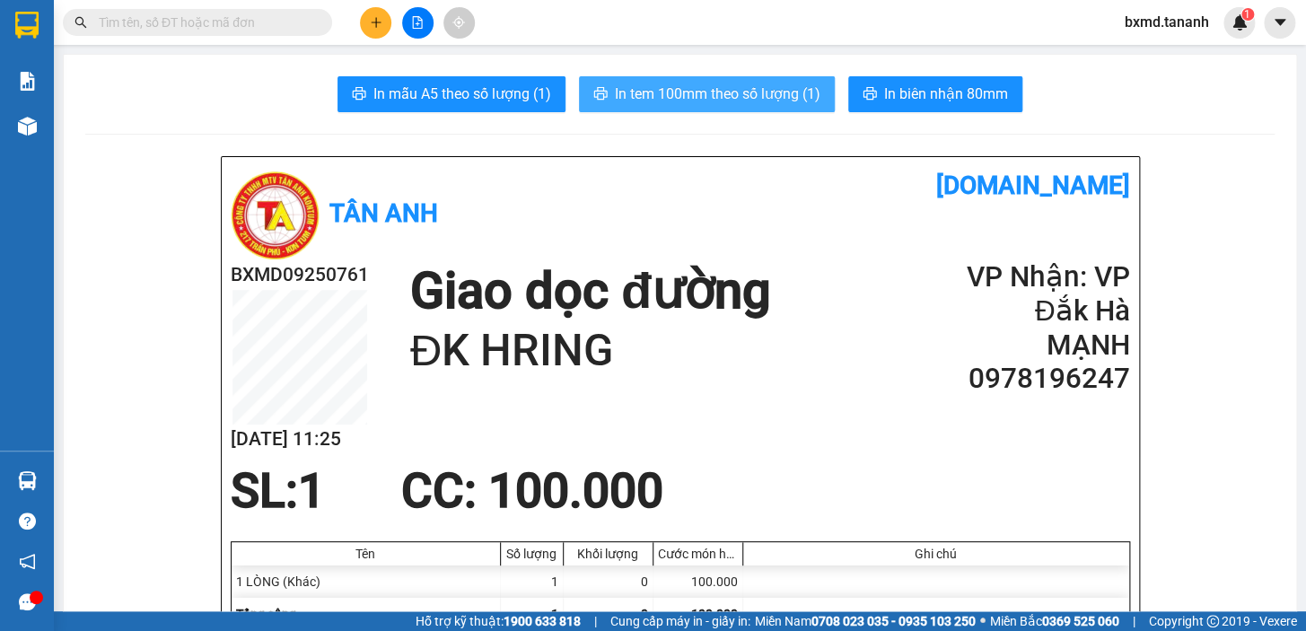
click at [702, 86] on span "In tem 100mm theo số lượng (1)" at bounding box center [718, 94] width 206 height 22
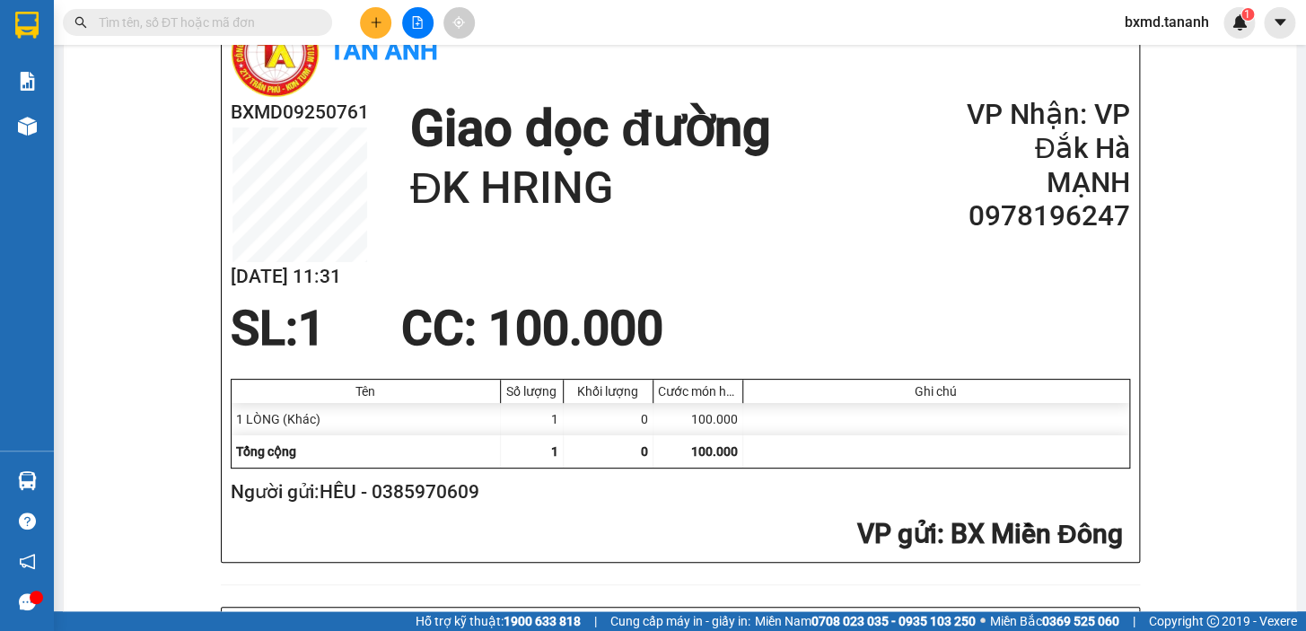
scroll to position [489, 0]
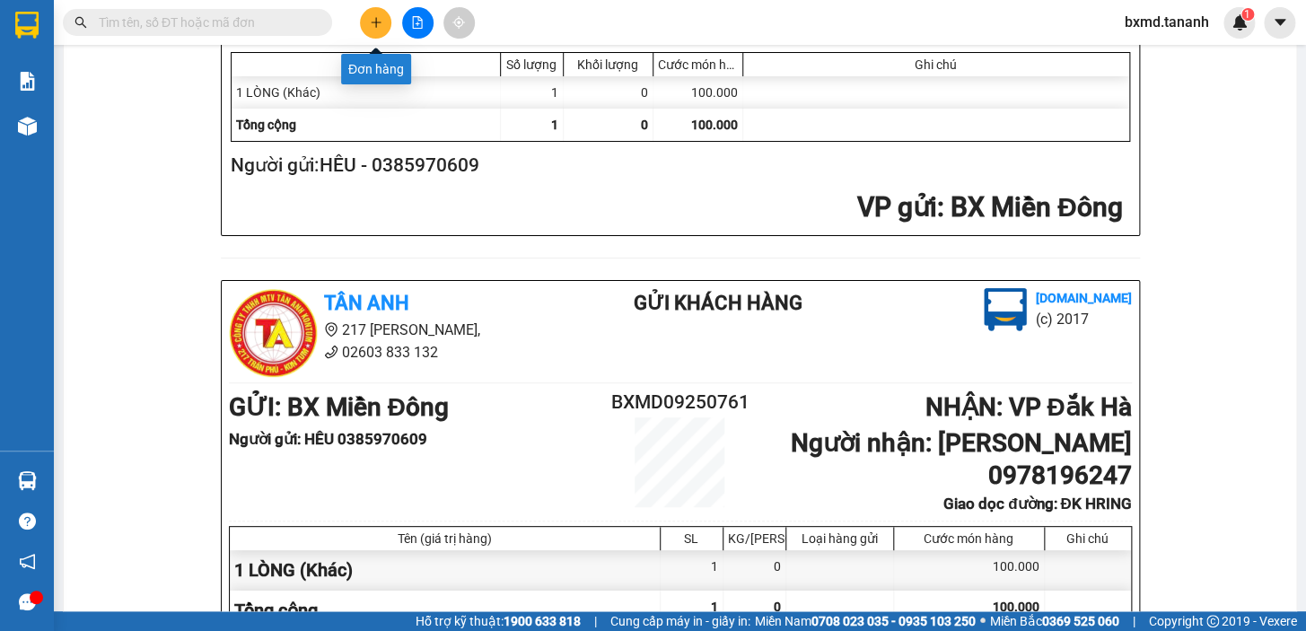
click at [374, 12] on button at bounding box center [375, 22] width 31 height 31
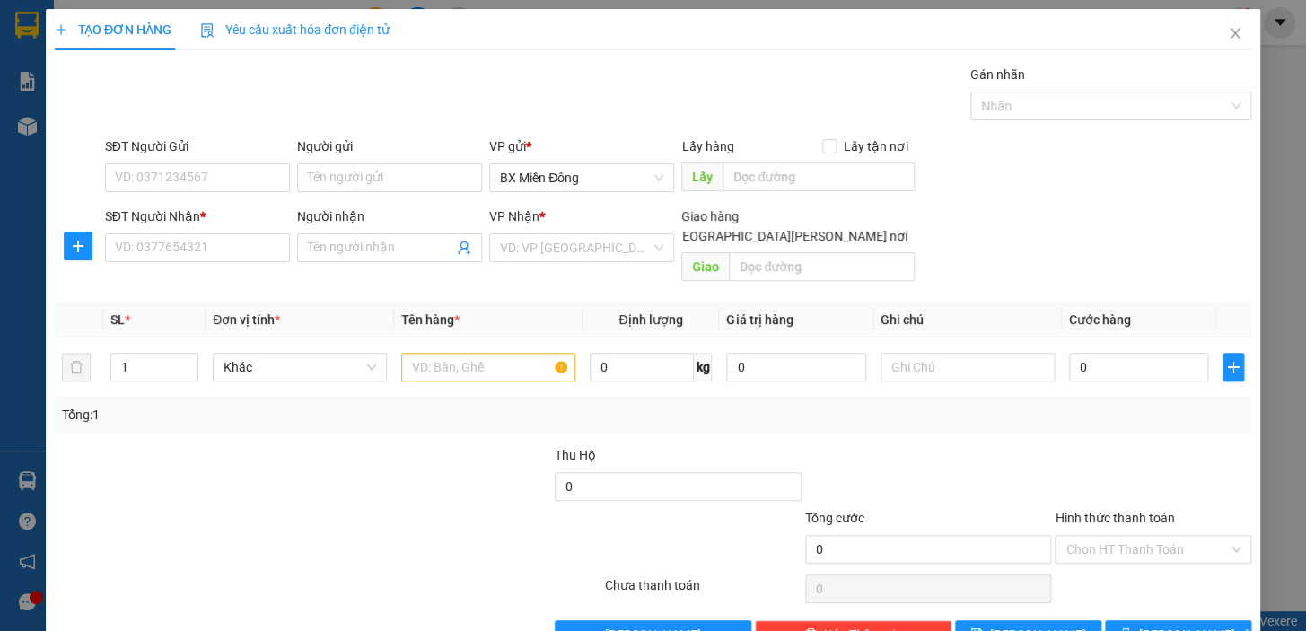
scroll to position [23, 0]
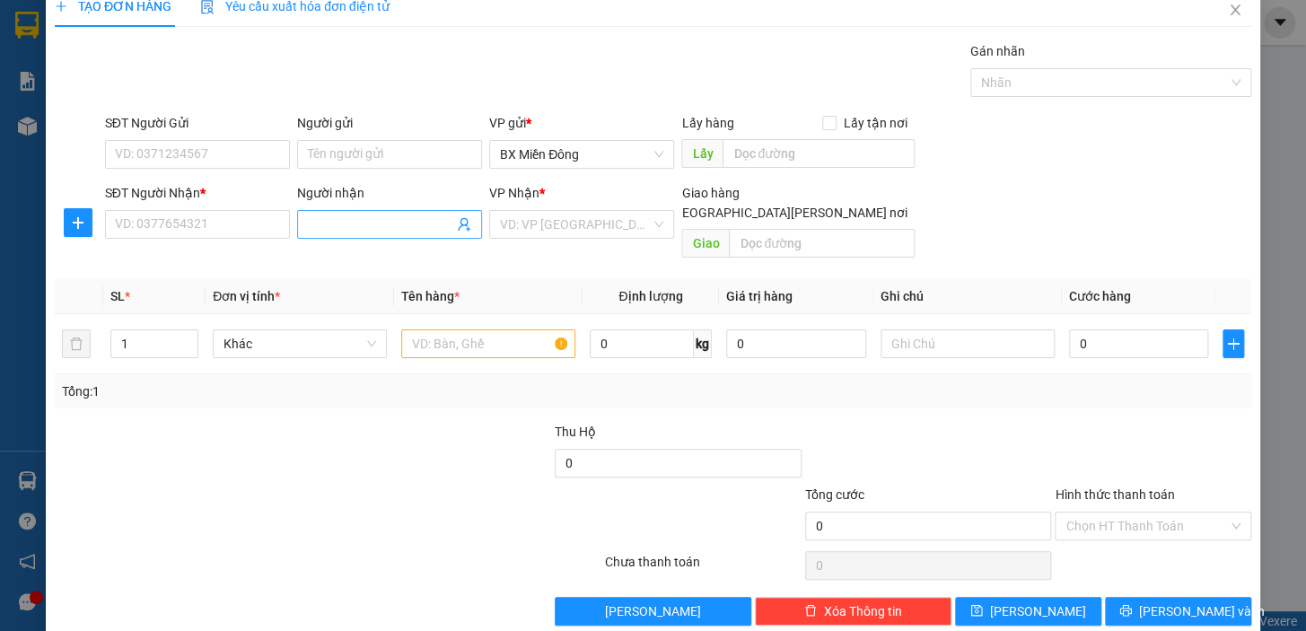
click at [395, 224] on input "Người nhận" at bounding box center [380, 225] width 145 height 20
click at [137, 224] on input "SĐT Người Nhận *" at bounding box center [197, 224] width 185 height 29
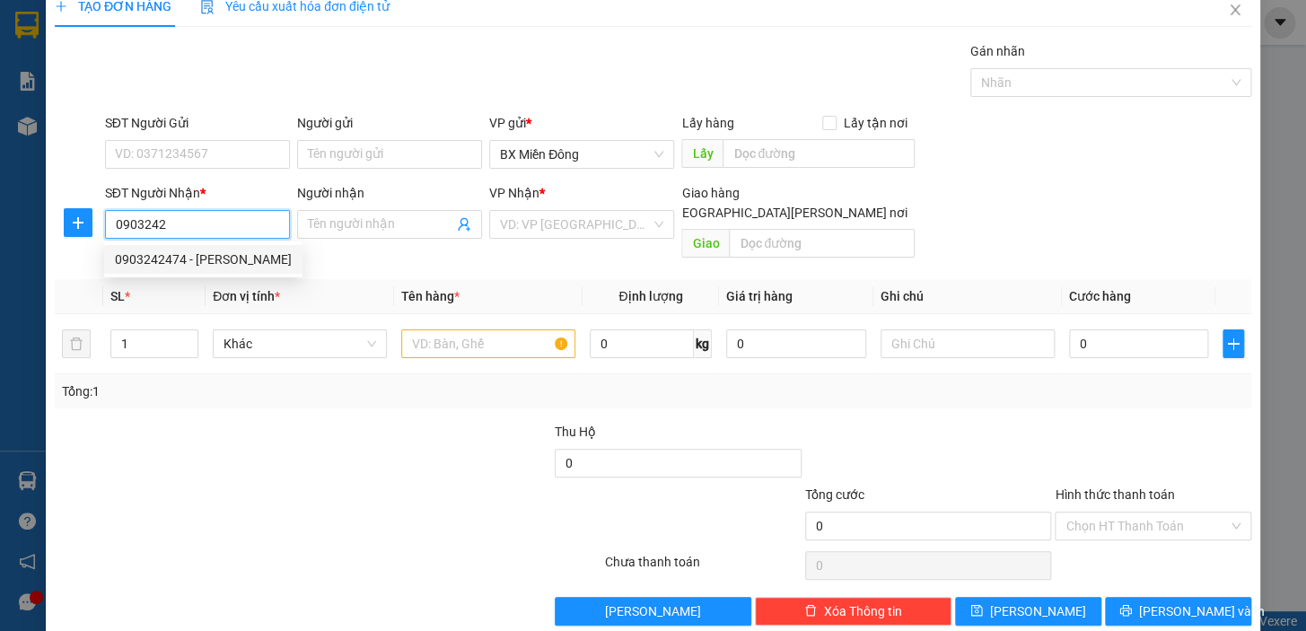
click at [204, 268] on div "0903242474 - [PERSON_NAME]" at bounding box center [203, 260] width 177 height 20
type input "0903242474"
type input "UYÊN"
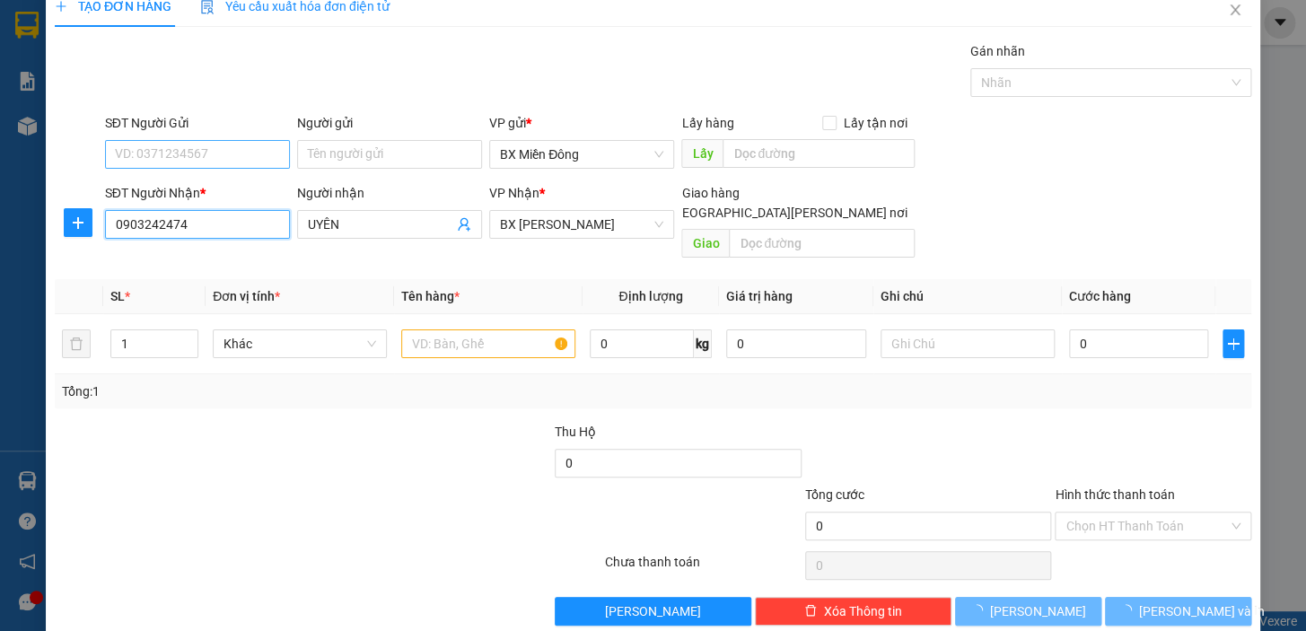
type input "0903242474"
click at [234, 162] on input "SĐT Người Gửi" at bounding box center [197, 154] width 185 height 29
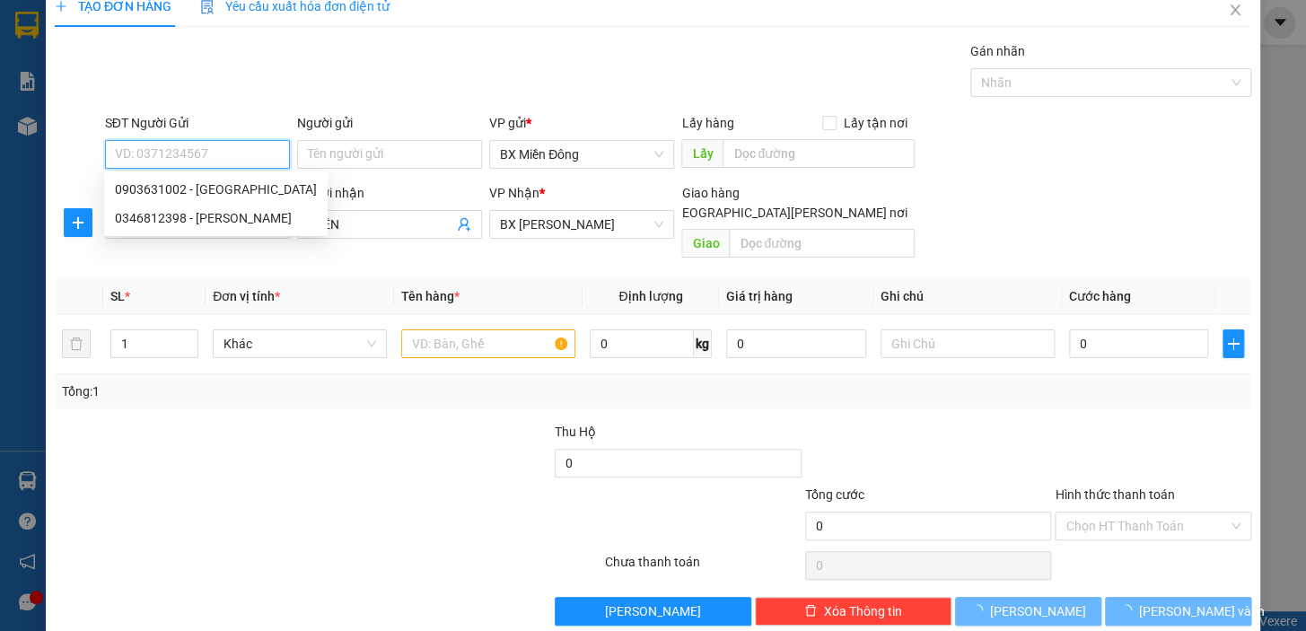
type input "50.000"
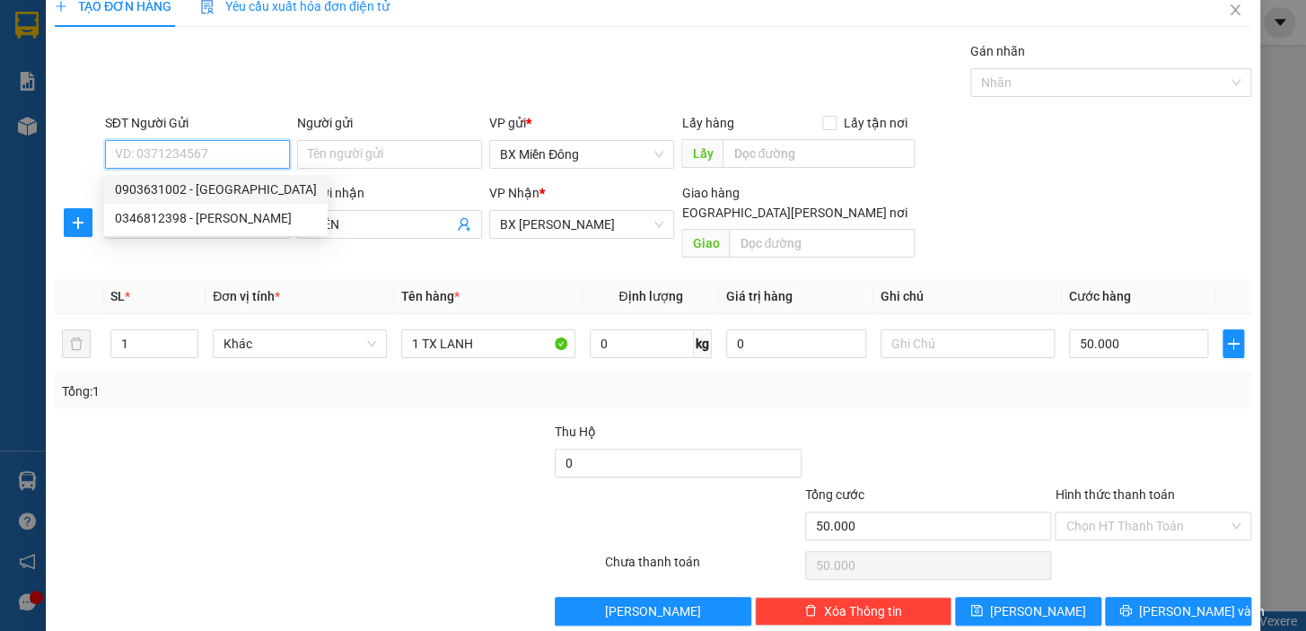
click at [222, 154] on input "SĐT Người Gửi" at bounding box center [197, 154] width 185 height 29
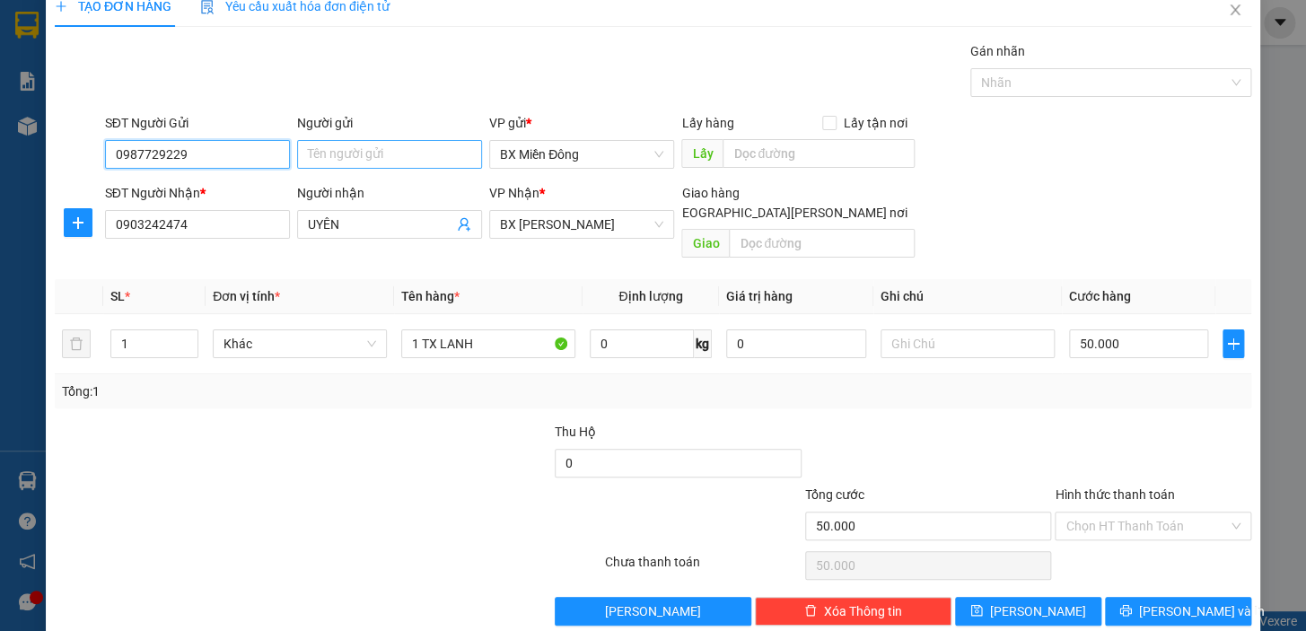
type input "0987729229"
click at [367, 146] on input "Người gửi" at bounding box center [389, 154] width 185 height 29
type input "D"
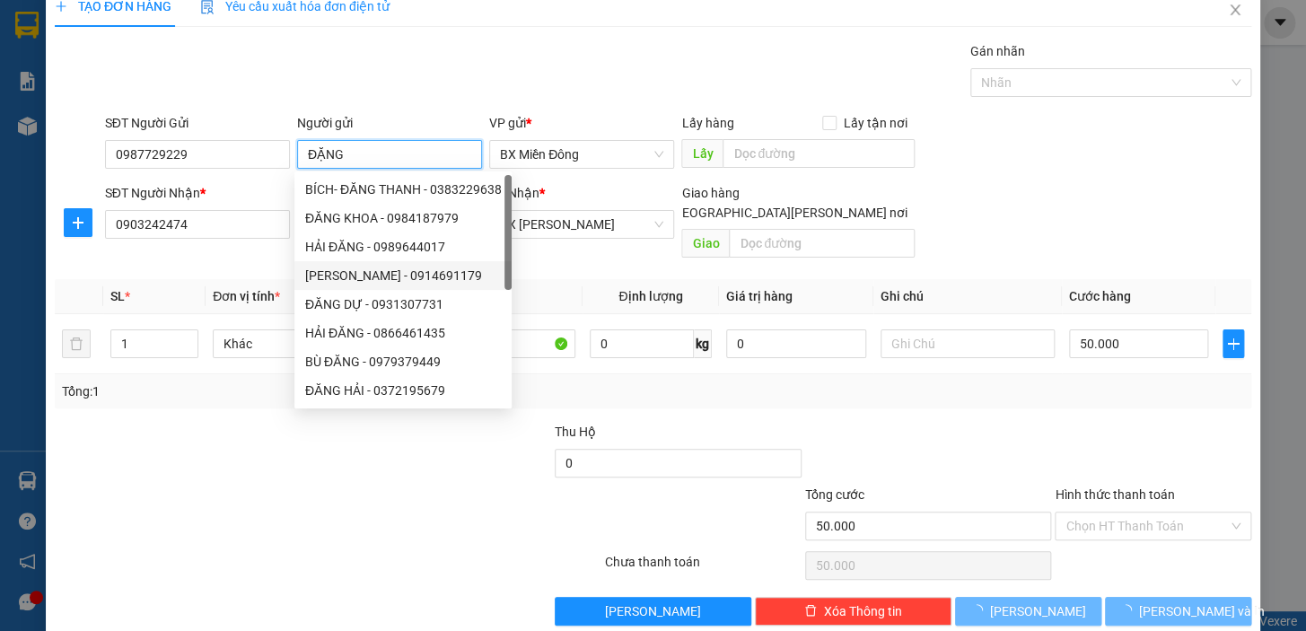
type input "ĐẶNG"
drag, startPoint x: 353, startPoint y: 524, endPoint x: 860, endPoint y: 375, distance: 528.7
click at [359, 516] on div at bounding box center [228, 516] width 350 height 63
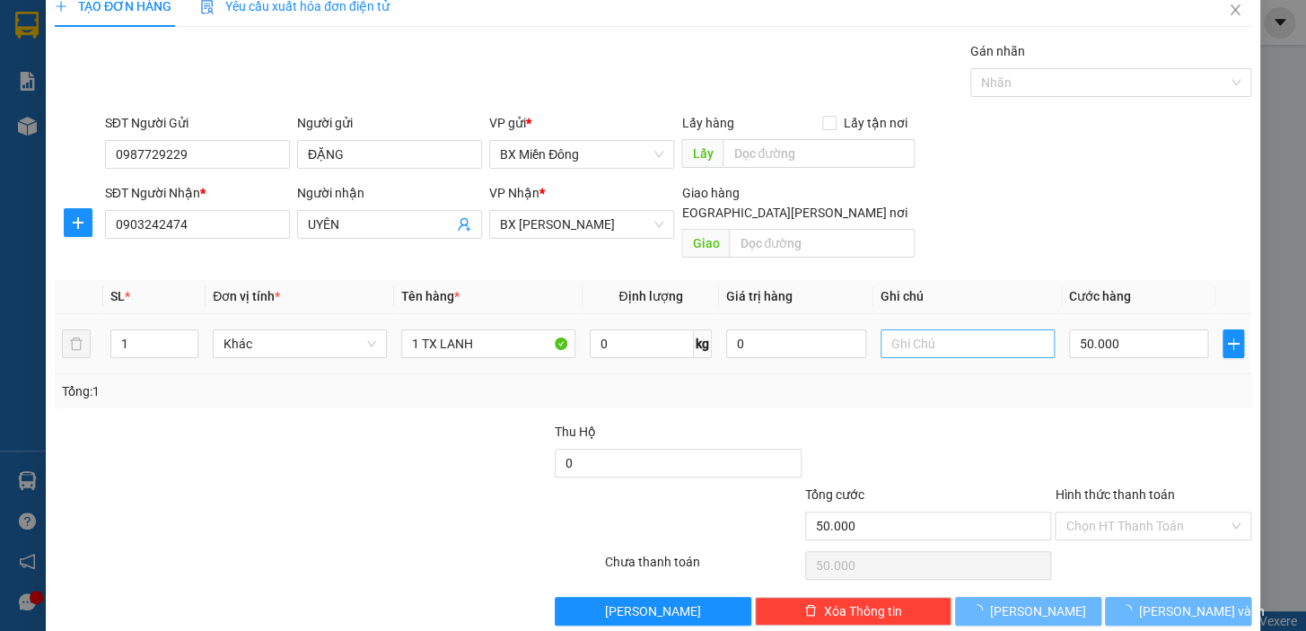
scroll to position [32, 0]
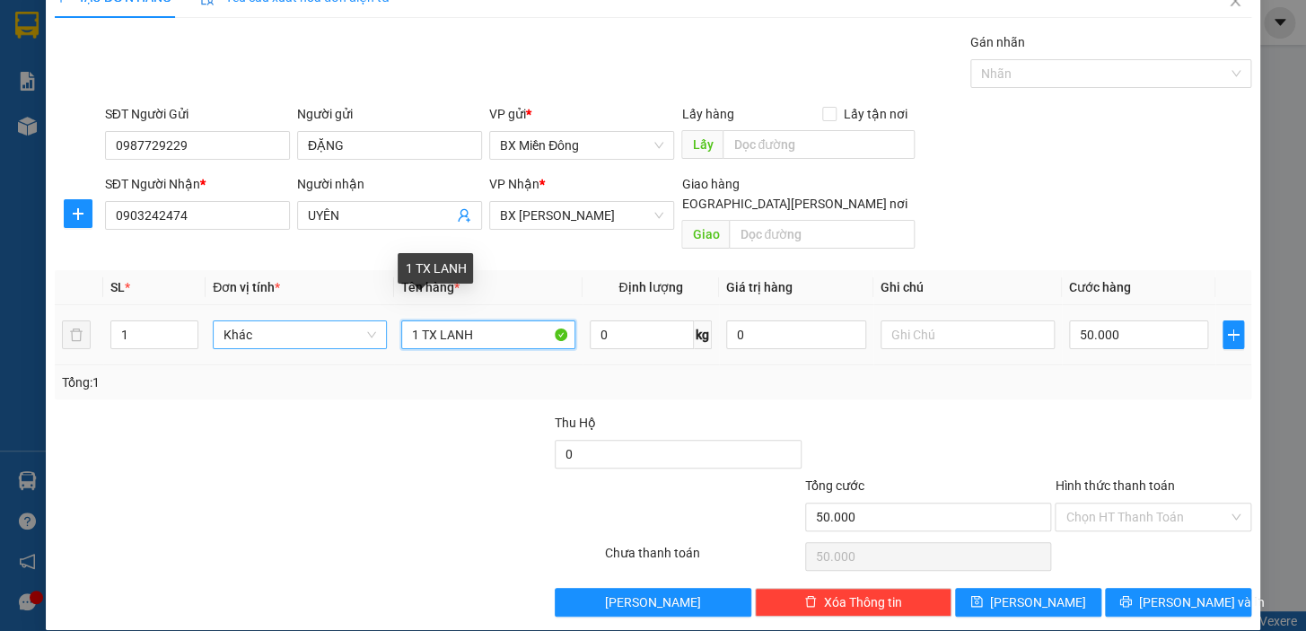
drag, startPoint x: 479, startPoint y: 324, endPoint x: 324, endPoint y: 321, distance: 155.4
click at [324, 321] on tr "1 Khác 1 TX [PERSON_NAME] 0 kg 0 50.000" at bounding box center [653, 335] width 1197 height 60
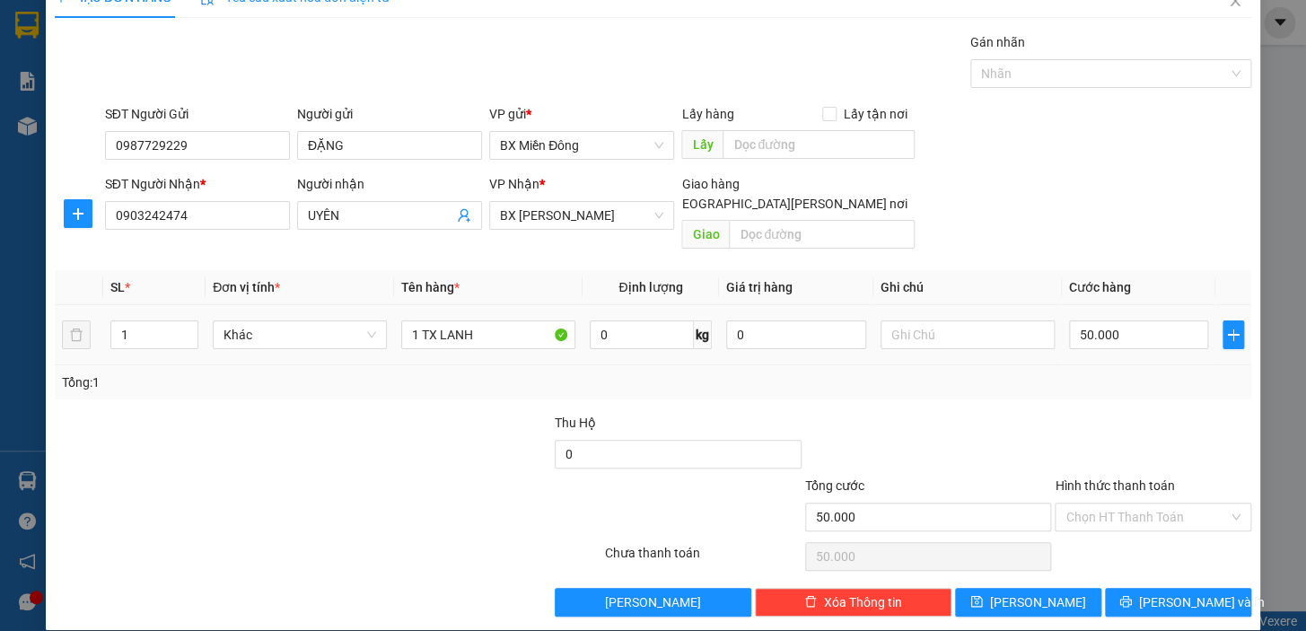
drag, startPoint x: 138, startPoint y: 316, endPoint x: 0, endPoint y: 273, distance: 144.8
click at [0, 273] on div "TẠO ĐƠN HÀNG Yêu cầu xuất [PERSON_NAME] điện tử Transit Pickup Surcharge Ids Tr…" at bounding box center [653, 315] width 1306 height 631
type input "2"
type input "2 THÙNG BÁNH"
type input "8"
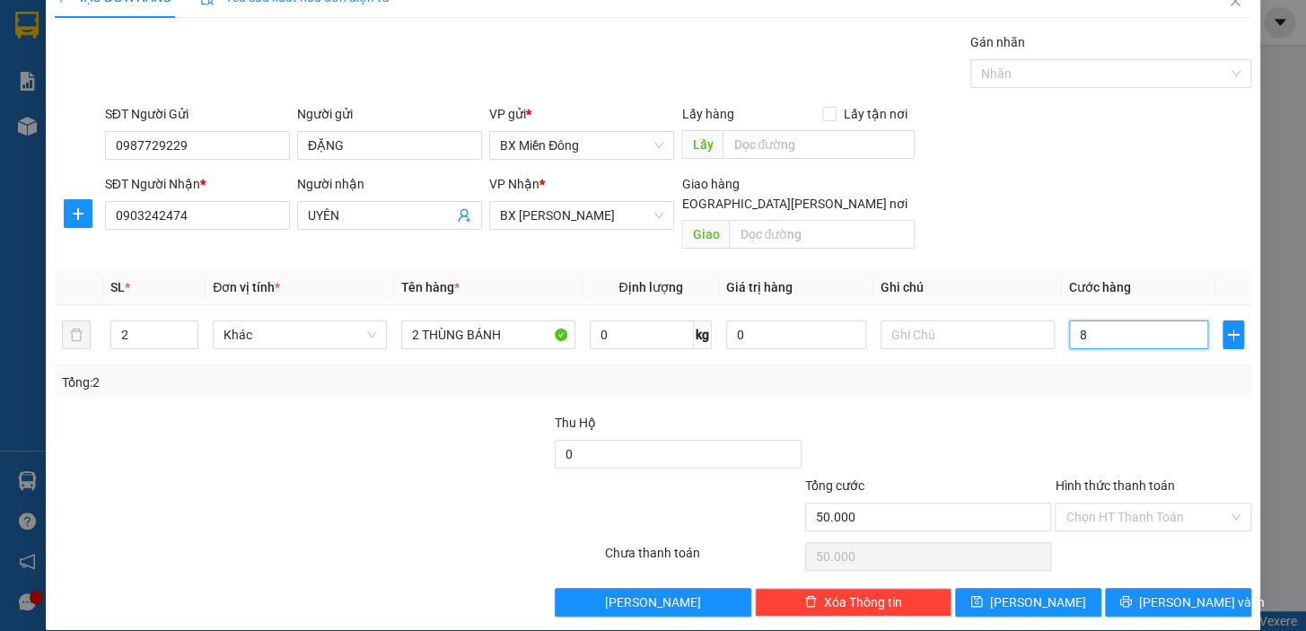
type input "8"
type input "80"
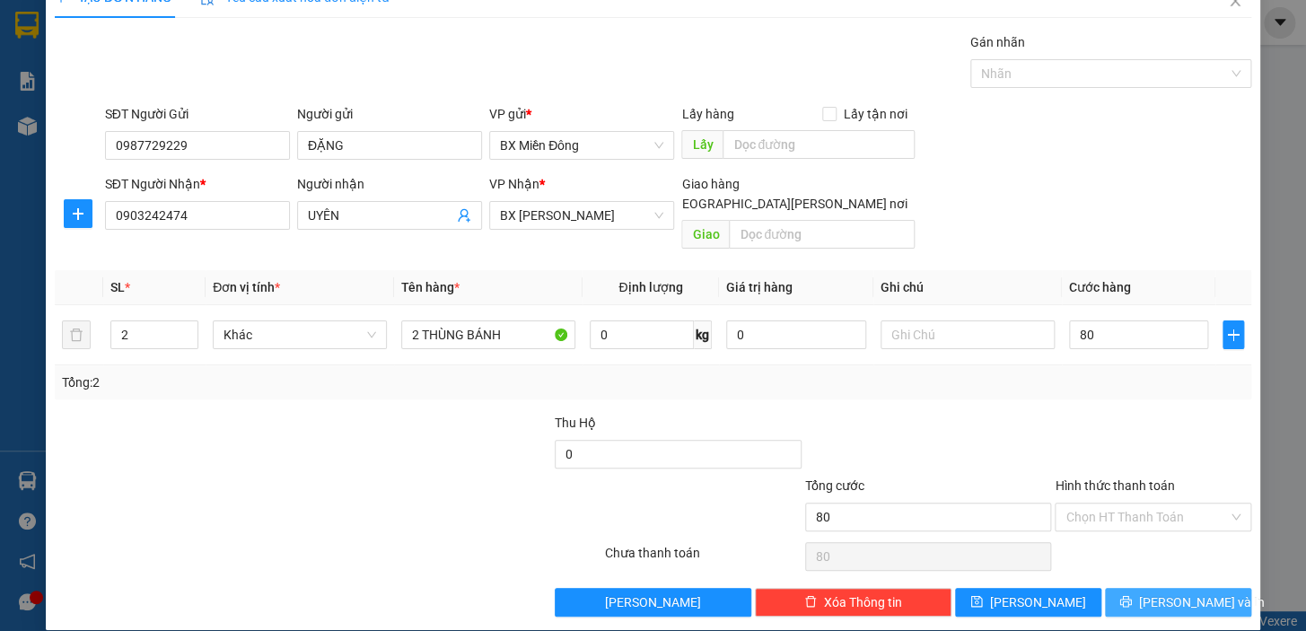
type input "80.000"
click at [1168, 593] on span "[PERSON_NAME] và In" at bounding box center [1202, 603] width 126 height 20
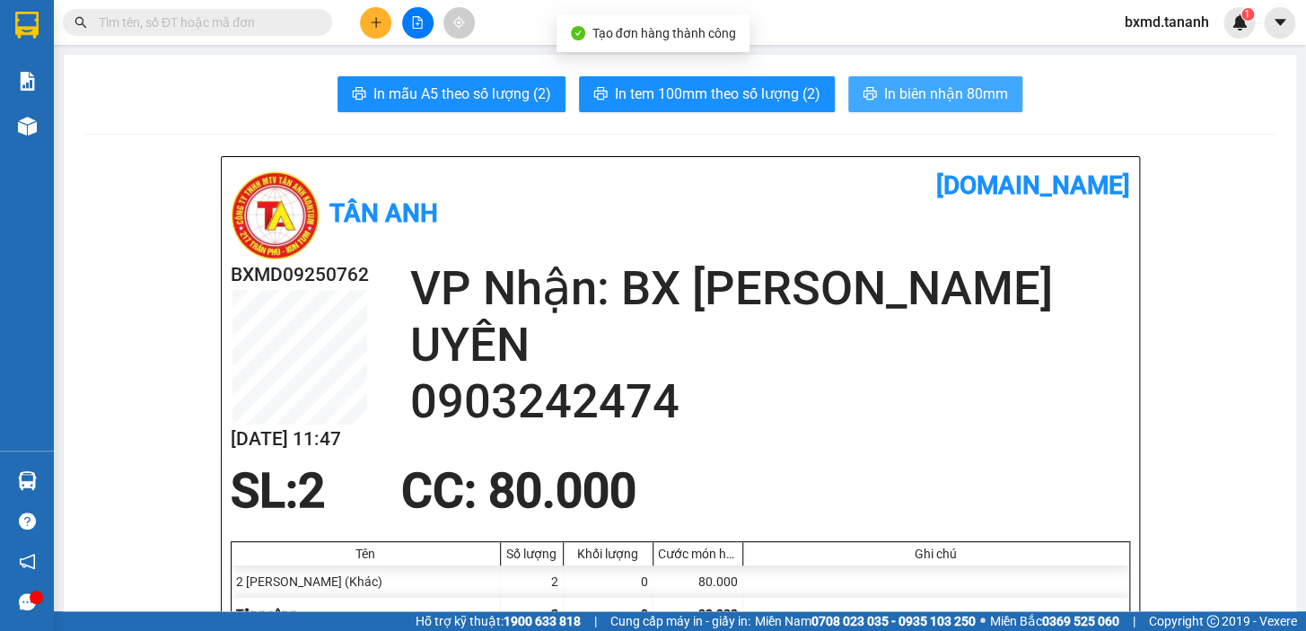
click at [911, 92] on span "In biên nhận 80mm" at bounding box center [946, 94] width 124 height 22
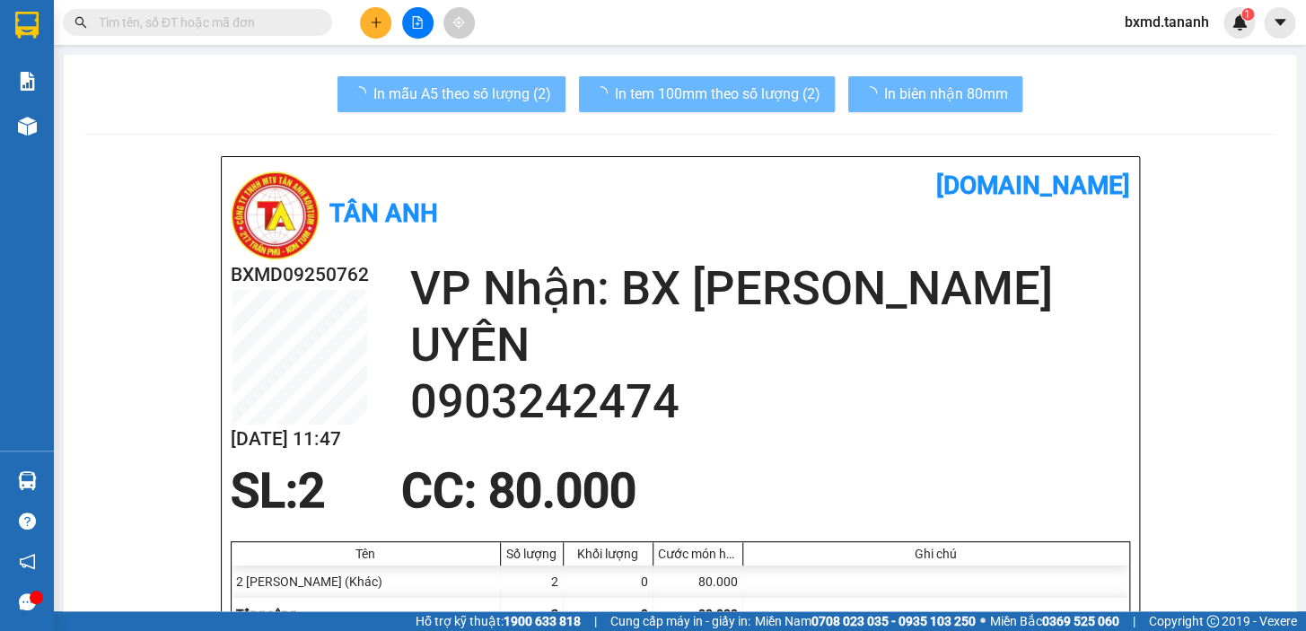
click at [699, 89] on span "In tem 100mm theo số lượng (2)" at bounding box center [718, 94] width 206 height 22
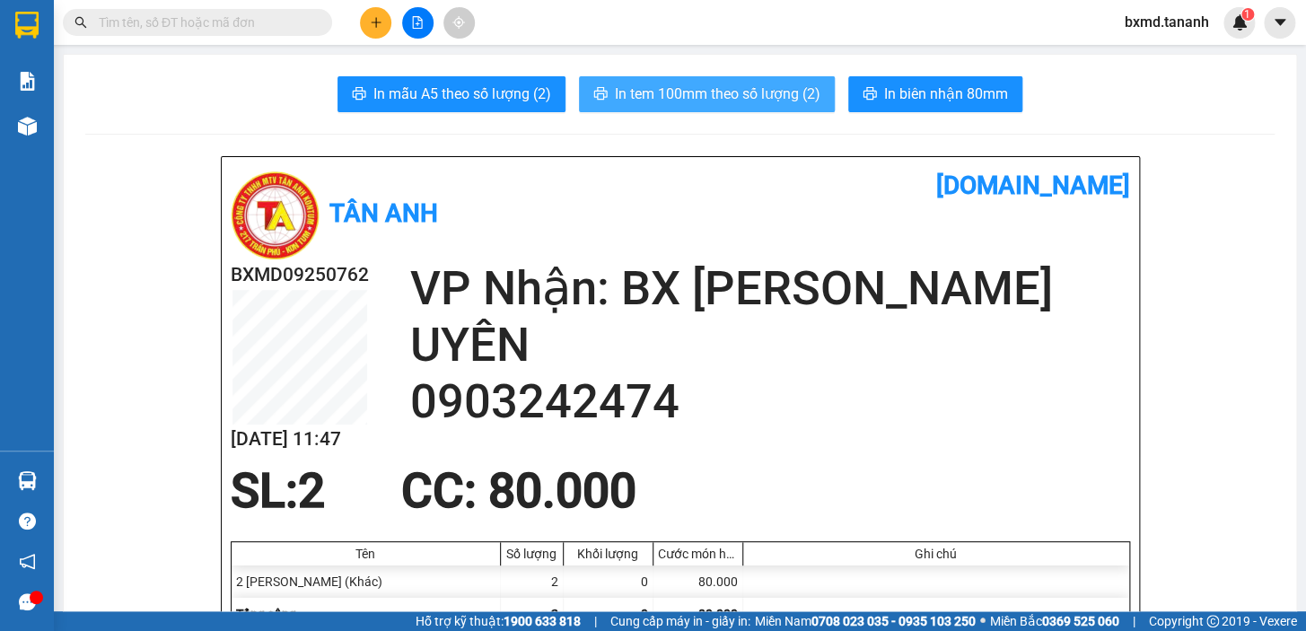
click at [734, 79] on button "In tem 100mm theo số lượng (2)" at bounding box center [707, 94] width 256 height 36
